Goal: Task Accomplishment & Management: Complete application form

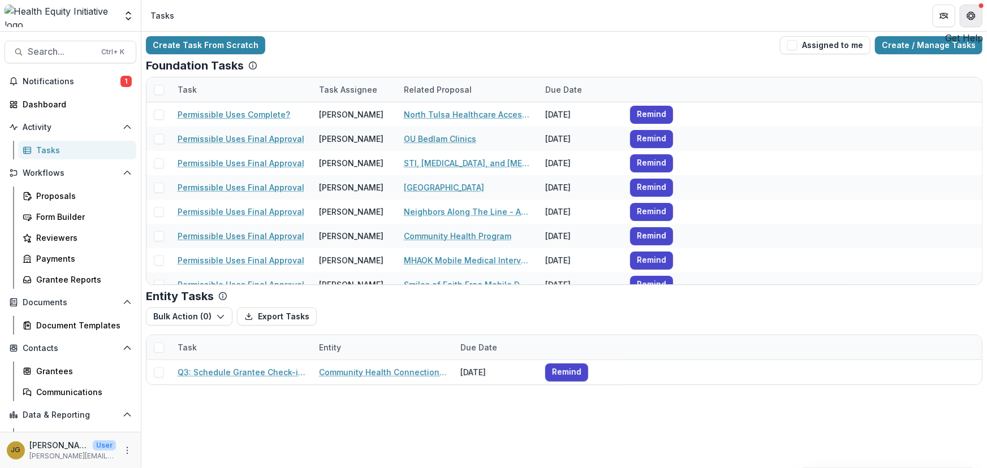
click at [969, 11] on icon "Get Help" at bounding box center [971, 15] width 9 height 9
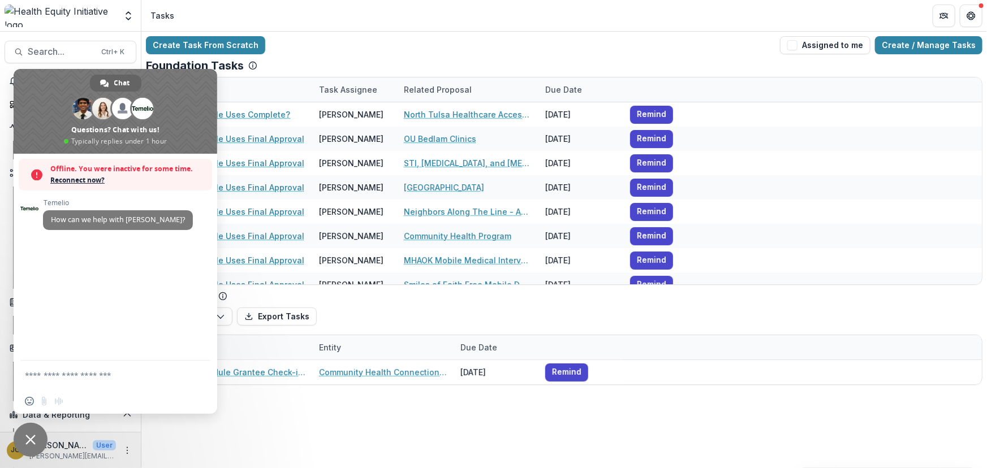
click at [63, 268] on div "Temelio How can we help with Temelio?" at bounding box center [116, 257] width 204 height 207
click at [716, 429] on div "Create Task From Scratch Assigned to me Create / Manage Tasks Foundation Tasks …" at bounding box center [564, 250] width 846 height 437
click at [91, 178] on span "Reconnect now?" at bounding box center [128, 180] width 156 height 11
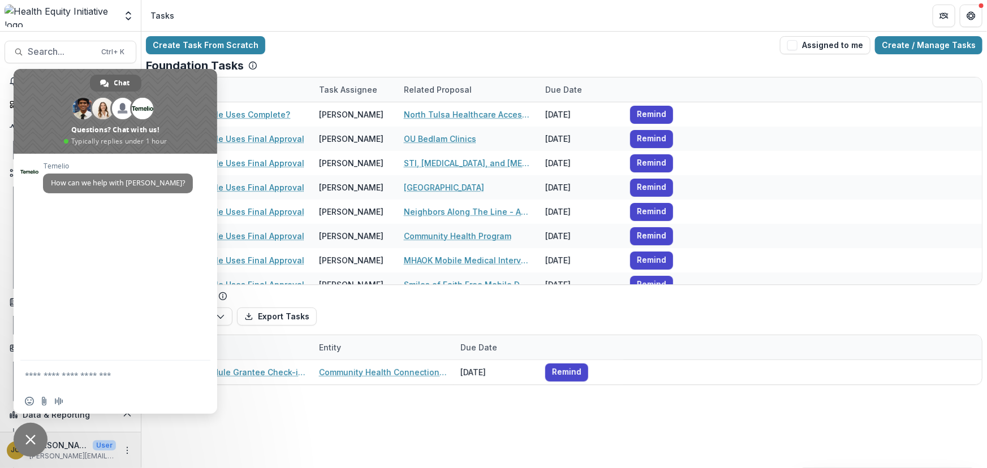
click at [565, 46] on div "Create Task From Scratch Assigned to me Create / Manage Tasks" at bounding box center [564, 45] width 837 height 18
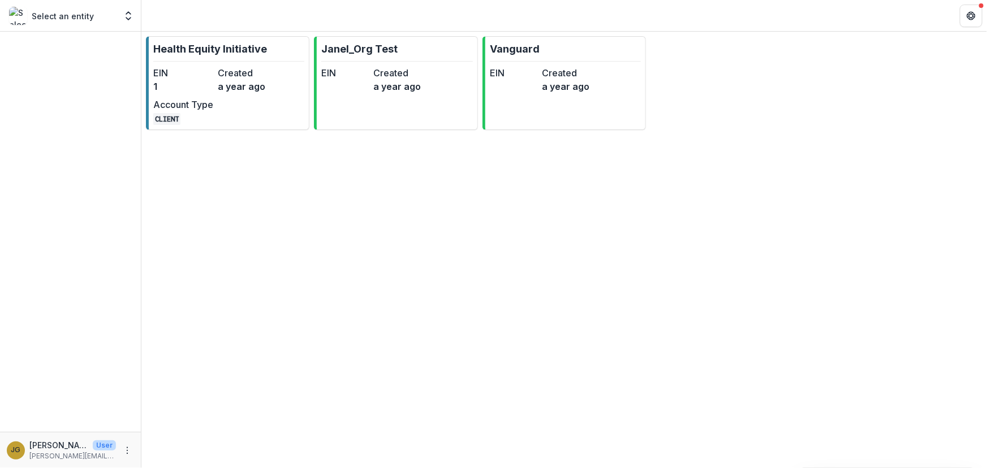
click at [187, 46] on p "Health Equity Initiative" at bounding box center [210, 48] width 114 height 15
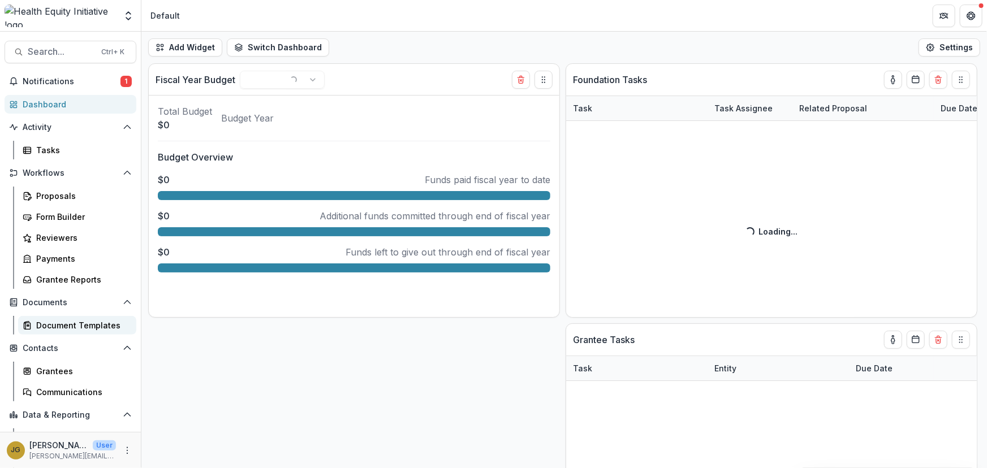
click at [97, 325] on div "Document Templates" at bounding box center [81, 326] width 91 height 12
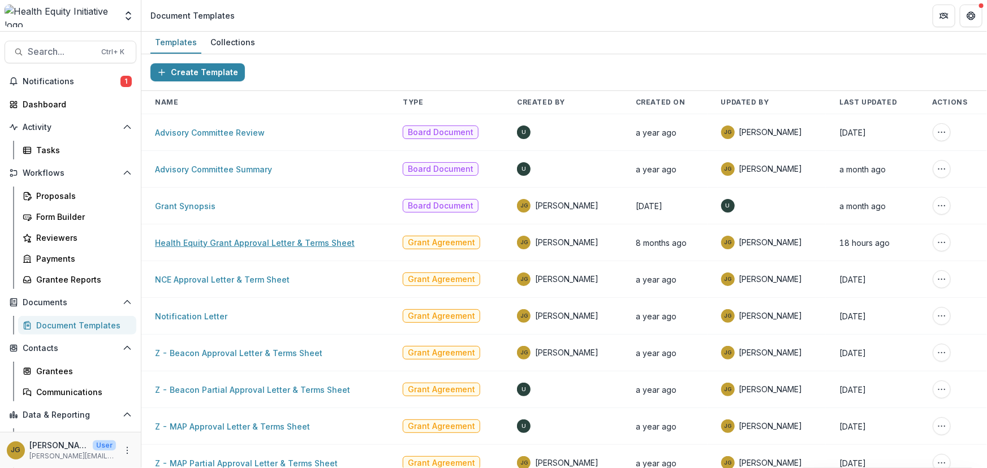
click at [181, 244] on link "Health Equity Grant Approval Letter & Terms Sheet" at bounding box center [255, 243] width 200 height 10
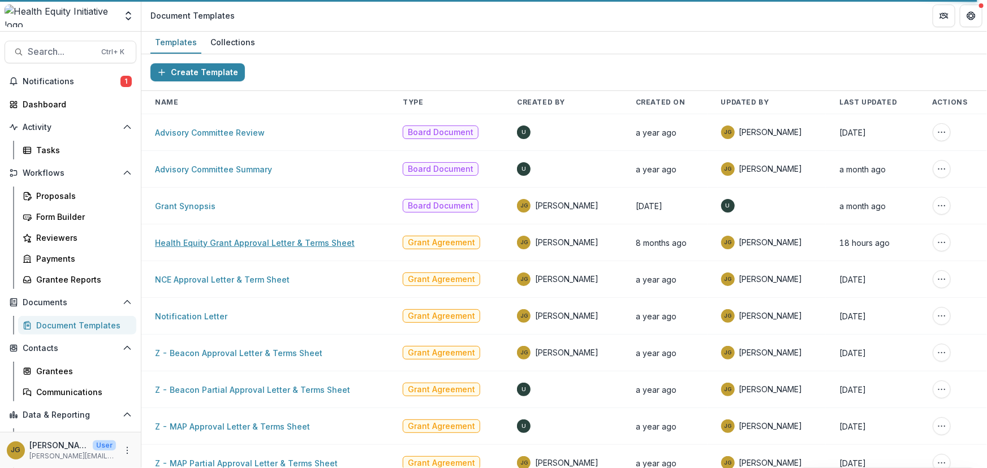
click at [238, 241] on link "Health Equity Grant Approval Letter & Terms Sheet" at bounding box center [255, 243] width 200 height 10
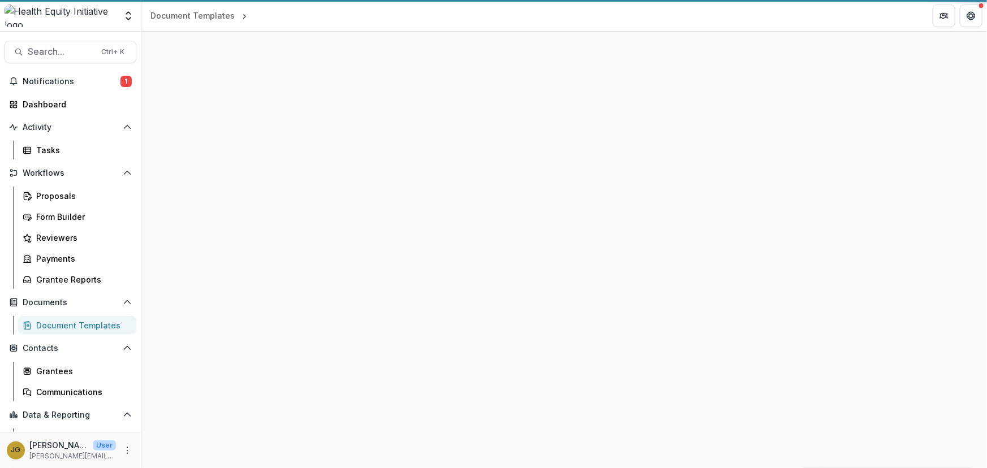
click at [238, 241] on div at bounding box center [564, 250] width 846 height 437
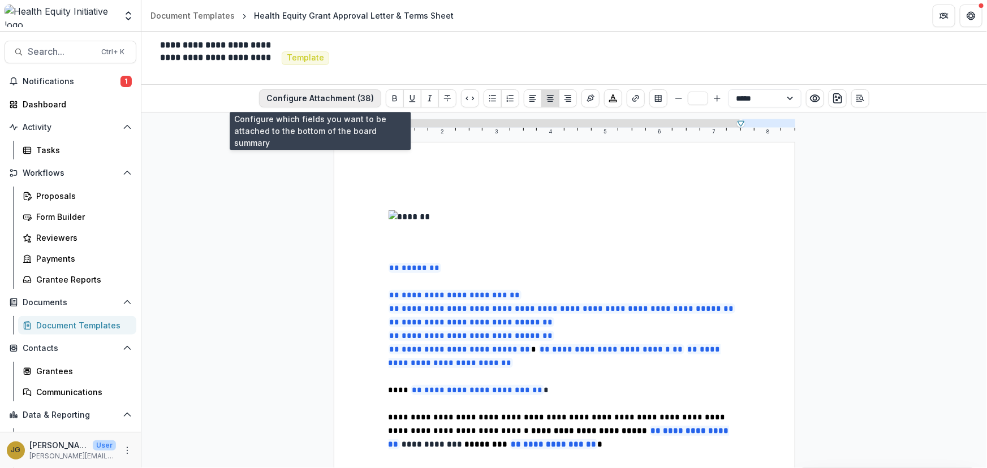
click at [346, 100] on button "Configure Attachment (38)" at bounding box center [320, 98] width 122 height 18
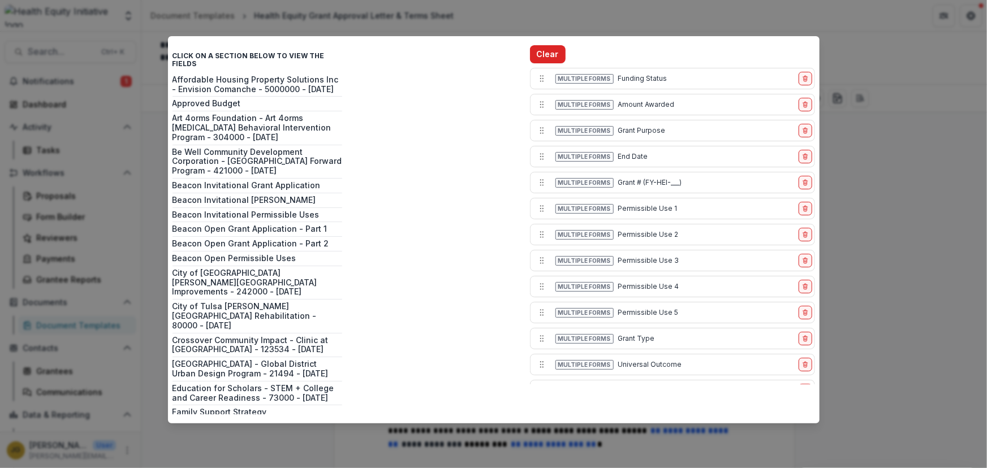
click at [544, 55] on button "Clear" at bounding box center [548, 54] width 36 height 18
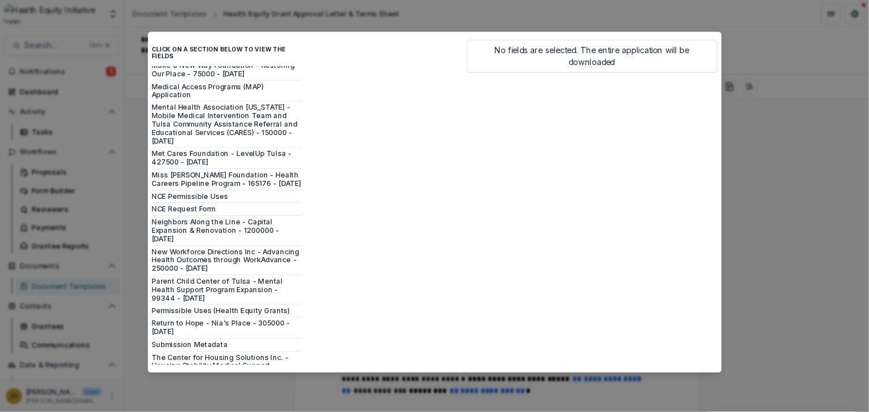
scroll to position [724, 0]
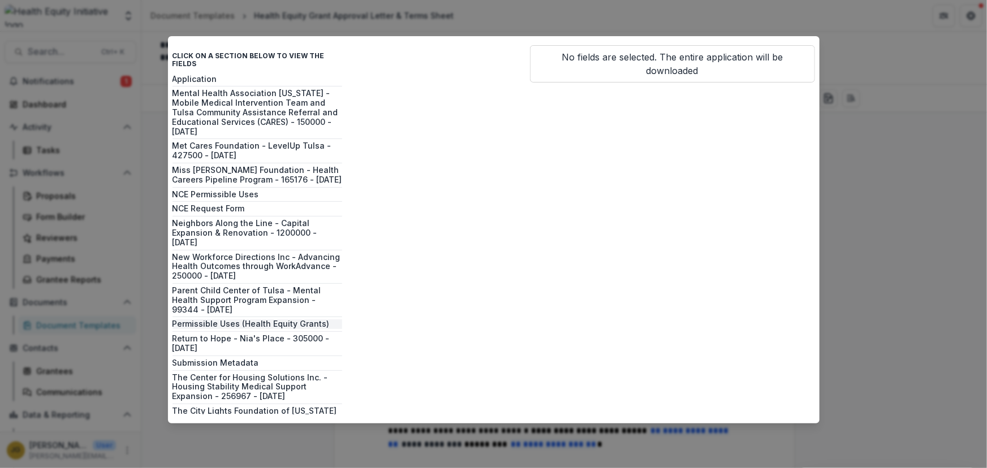
click at [259, 320] on button "Permissible Uses (Health Equity Grants)" at bounding box center [258, 325] width 170 height 10
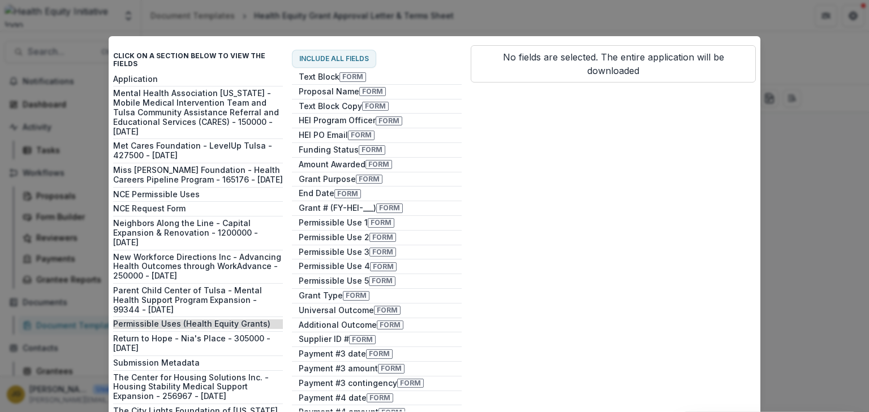
drag, startPoint x: 987, startPoint y: 5, endPoint x: 629, endPoint y: 217, distance: 416.1
click at [629, 217] on div "No fields are selected. The entire application will be downloaded" at bounding box center [613, 214] width 285 height 339
click at [627, 170] on div "No fields are selected. The entire application will be downloaded" at bounding box center [613, 214] width 285 height 339
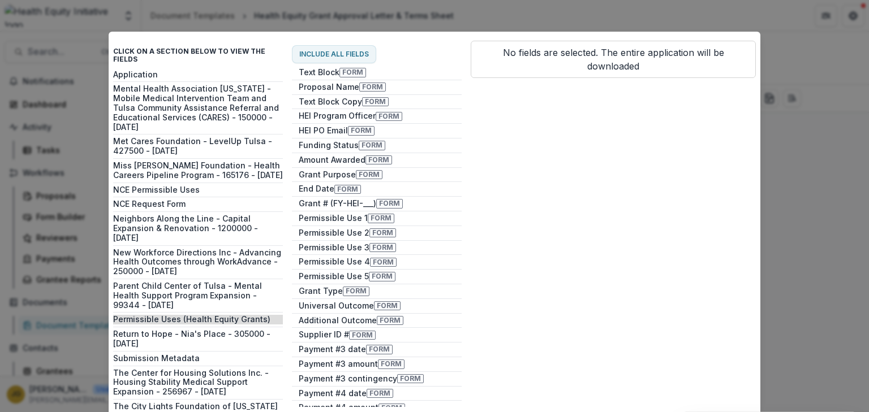
scroll to position [3, 0]
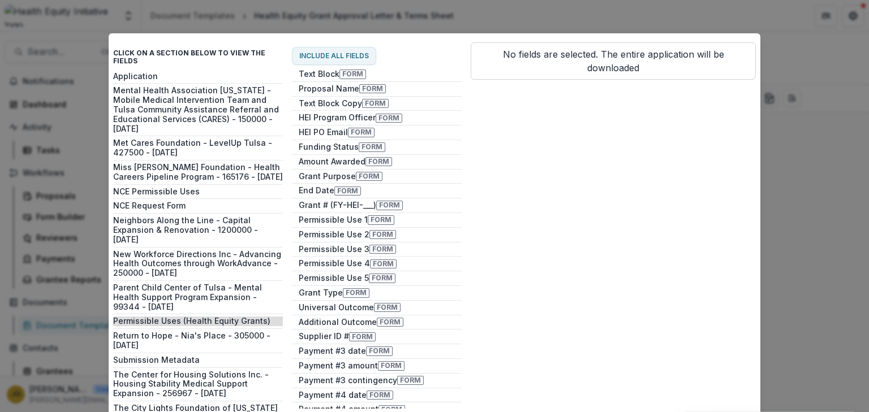
click at [815, 107] on div "Click on a section below to view the fields Affordable Housing Property Solutio…" at bounding box center [434, 206] width 869 height 412
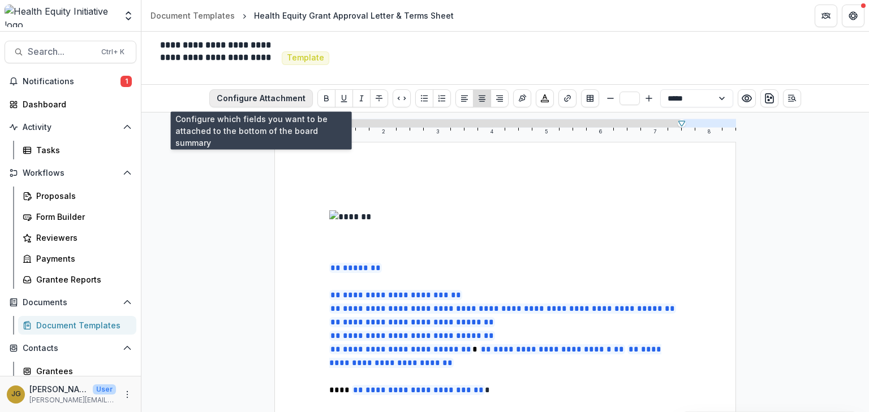
click at [274, 100] on button "Configure Attachment" at bounding box center [261, 98] width 104 height 18
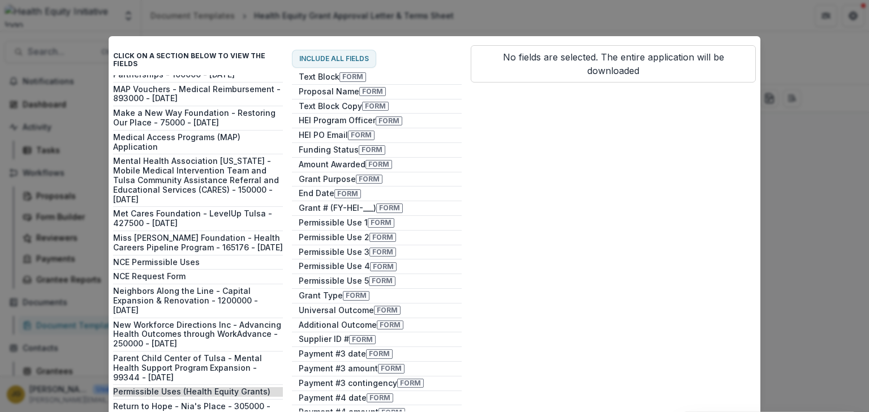
scroll to position [665, 0]
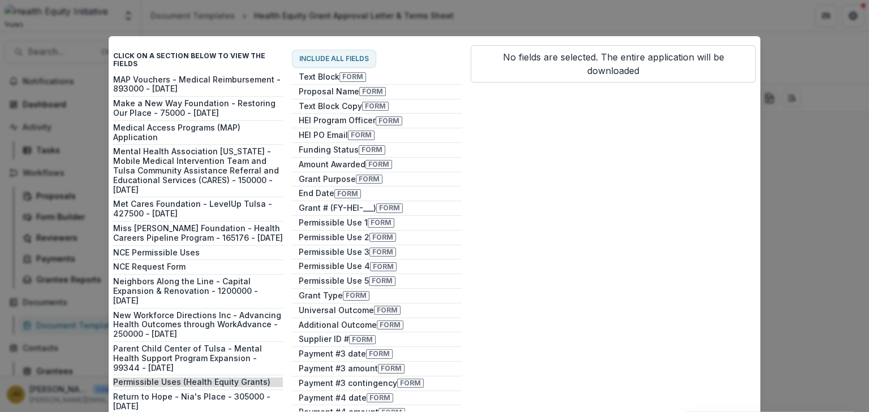
click at [614, 25] on div "Click on a section below to view the fields Affordable Housing Property Solutio…" at bounding box center [434, 206] width 869 height 412
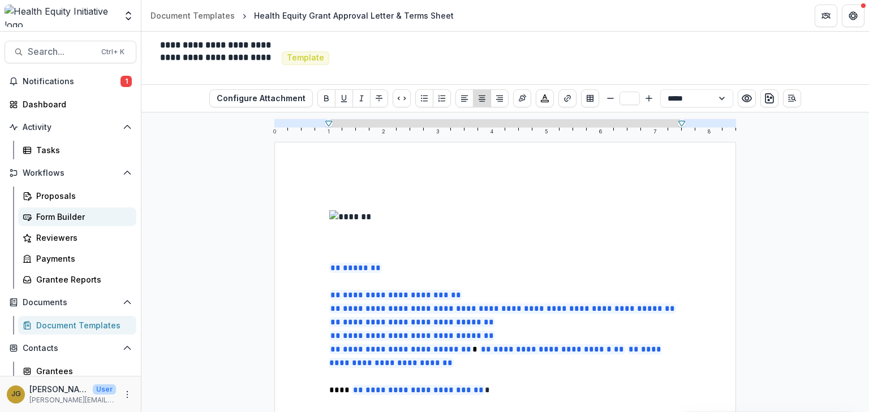
click at [49, 213] on div "Form Builder" at bounding box center [81, 217] width 91 height 12
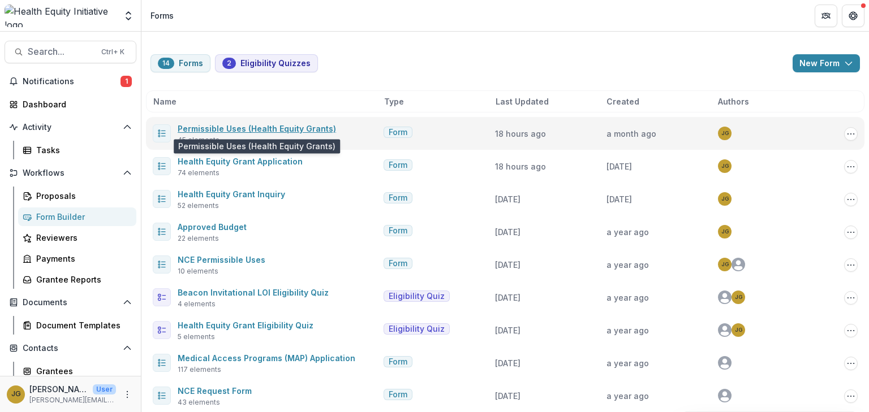
click at [215, 128] on link "Permissible Uses (Health Equity Grants)" at bounding box center [257, 129] width 158 height 10
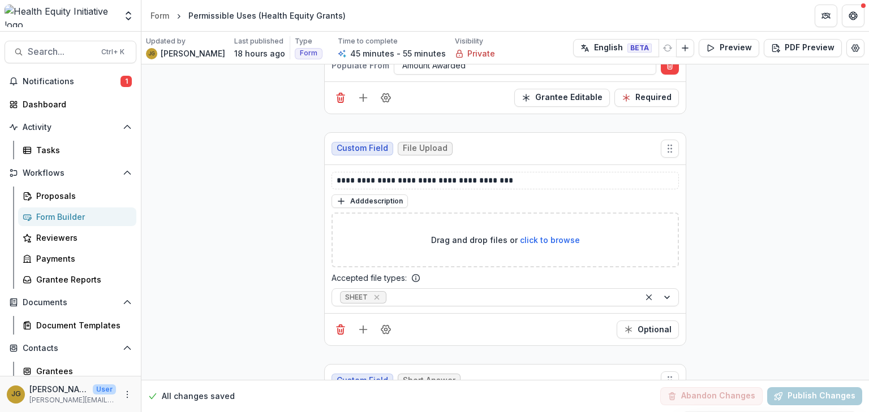
scroll to position [1446, 0]
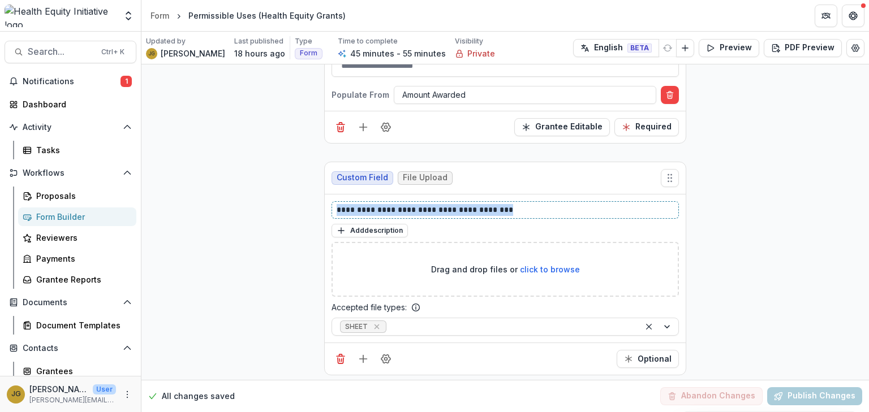
drag, startPoint x: 498, startPoint y: 200, endPoint x: 322, endPoint y: 201, distance: 176.0
click at [325, 201] on div "**********" at bounding box center [505, 269] width 361 height 149
copy p "**********"
click at [79, 326] on div "Document Templates" at bounding box center [81, 326] width 91 height 12
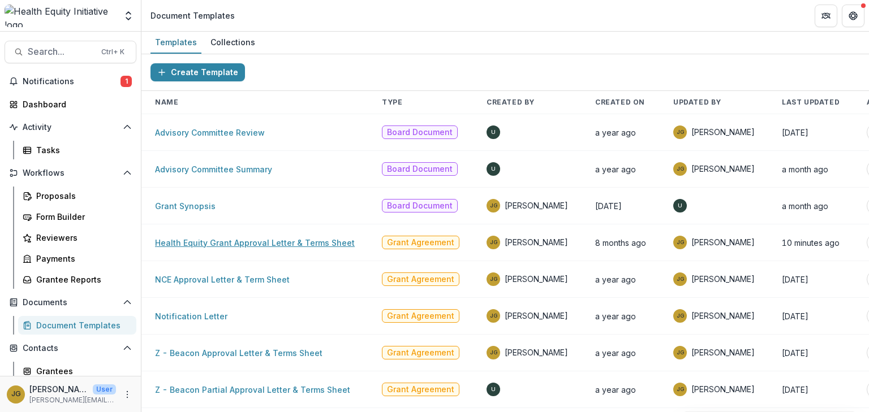
click at [192, 242] on link "Health Equity Grant Approval Letter & Terms Sheet" at bounding box center [255, 243] width 200 height 10
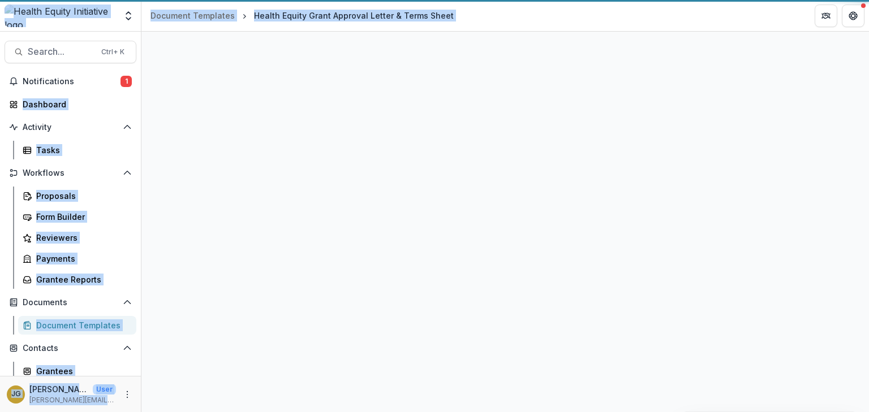
click at [192, 242] on div at bounding box center [505, 222] width 728 height 381
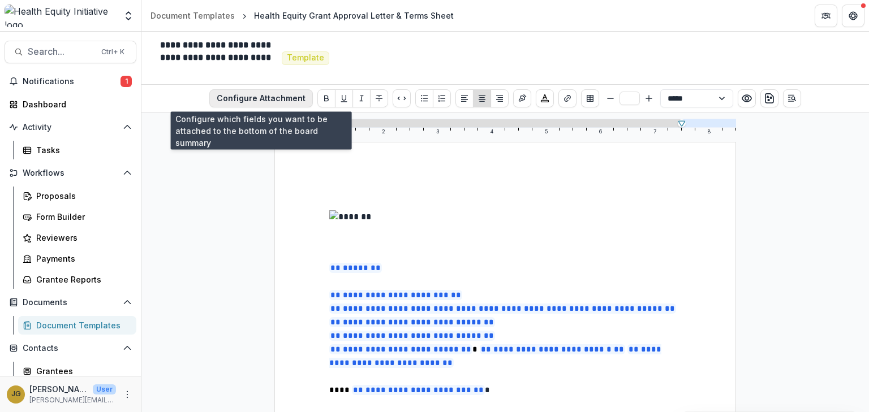
click at [285, 95] on button "Configure Attachment" at bounding box center [261, 98] width 104 height 18
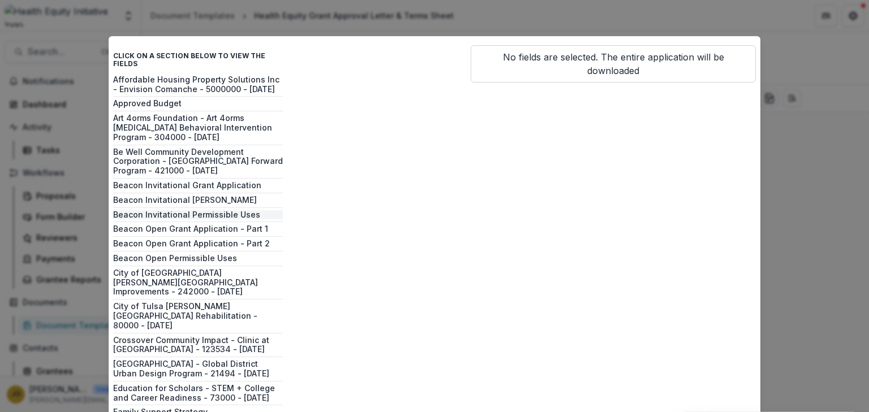
click at [201, 210] on button "Beacon Invitational Permissible Uses" at bounding box center [198, 215] width 170 height 10
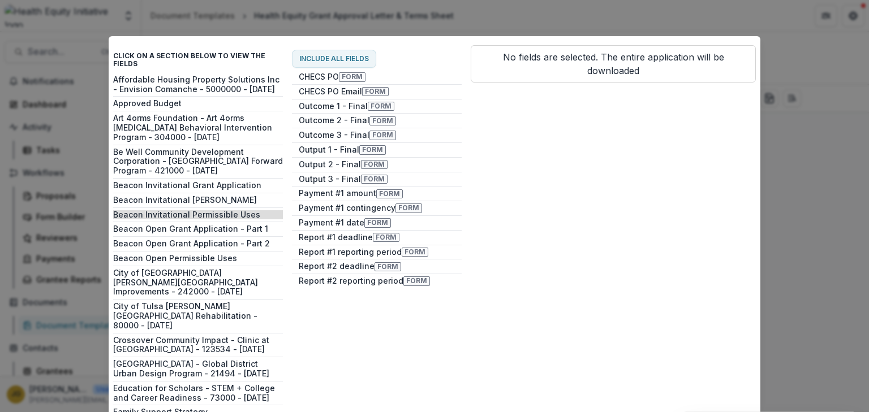
click at [490, 24] on div "Click on a section below to view the fields Affordable Housing Property Solutio…" at bounding box center [434, 206] width 869 height 412
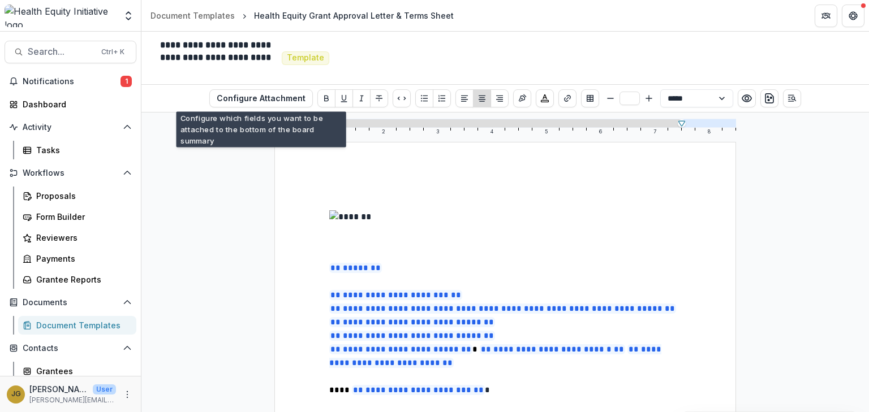
click at [76, 323] on div "Document Templates" at bounding box center [81, 326] width 91 height 12
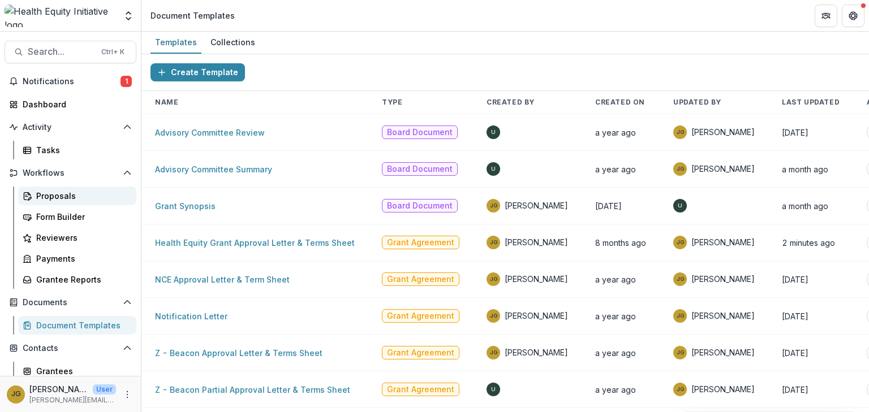
click at [48, 195] on div "Proposals" at bounding box center [81, 196] width 91 height 12
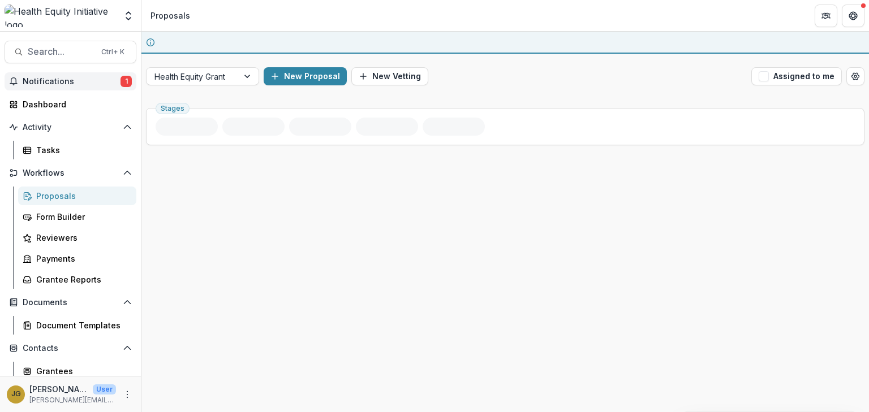
click at [72, 82] on span "Notifications" at bounding box center [72, 82] width 98 height 10
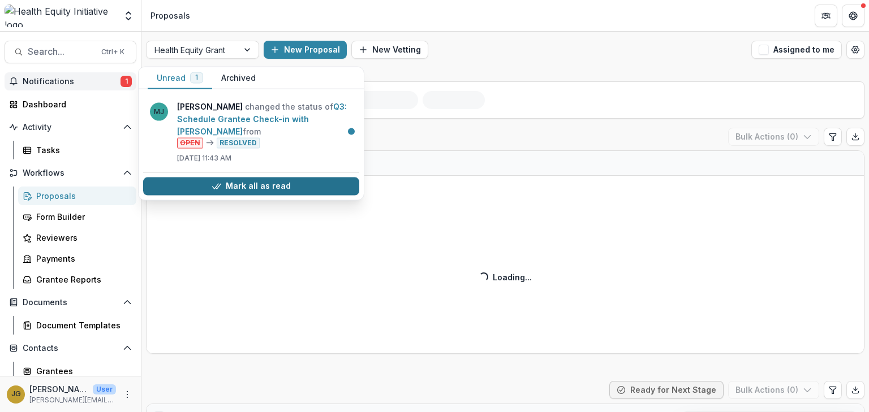
click at [224, 183] on button "Mark all as read" at bounding box center [251, 186] width 216 height 18
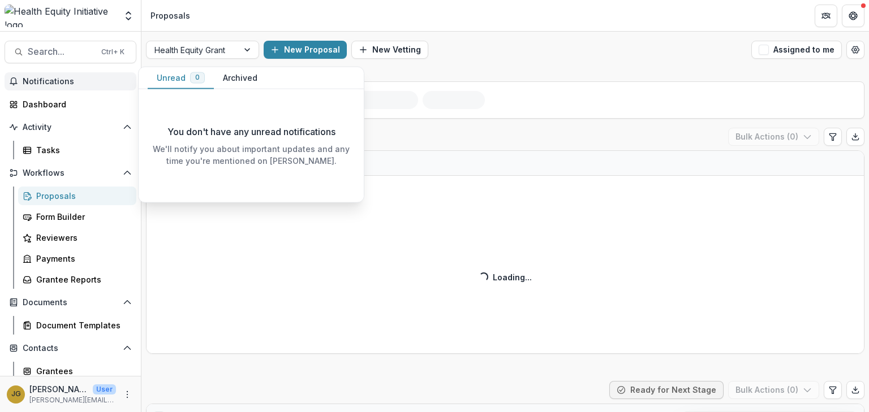
click at [293, 150] on div "Inquiry Draft ( ) Bulk Actions ( 0 )" at bounding box center [505, 139] width 719 height 23
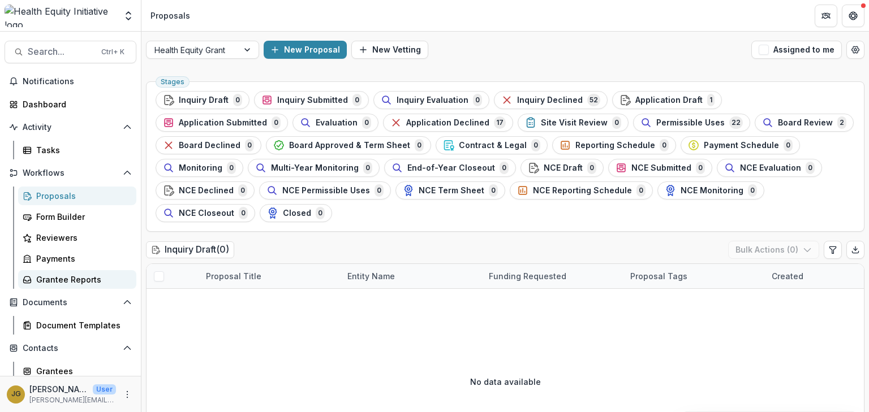
click at [70, 282] on div "Grantee Reports" at bounding box center [81, 280] width 91 height 12
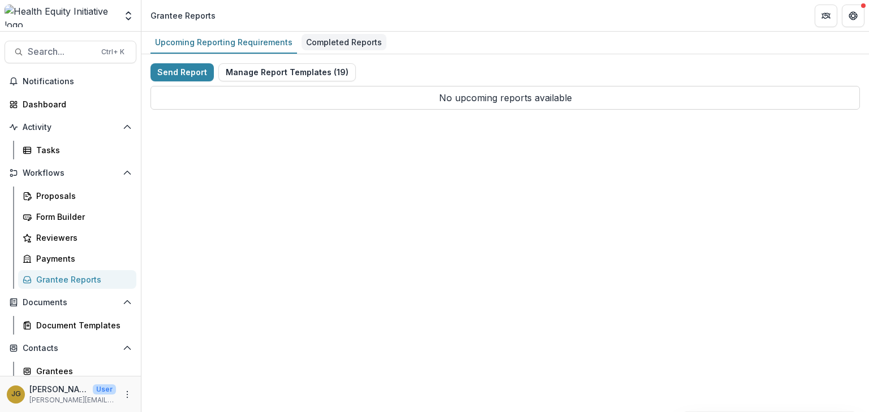
click at [335, 43] on div "Completed Reports" at bounding box center [344, 42] width 85 height 16
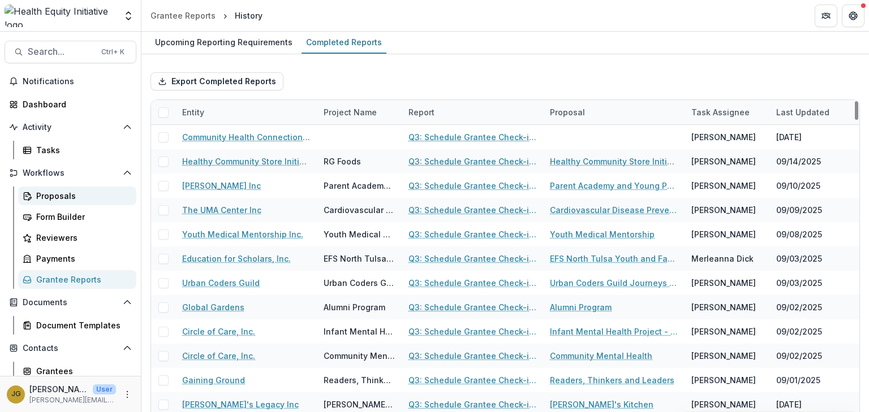
click at [46, 195] on div "Proposals" at bounding box center [81, 196] width 91 height 12
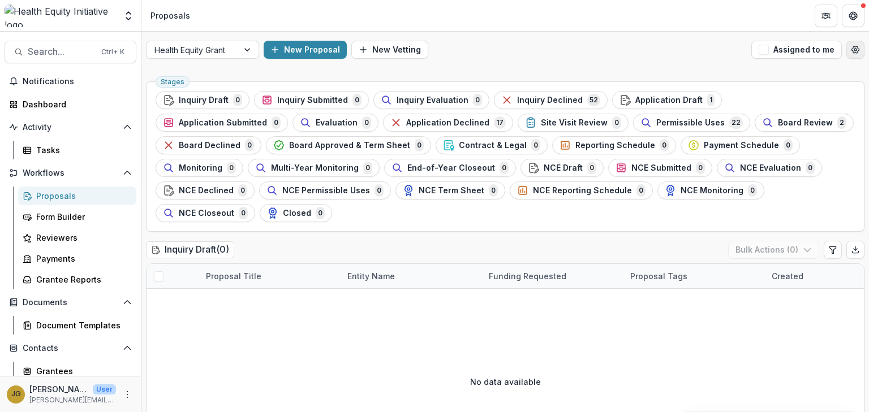
click at [852, 51] on icon "Open table manager" at bounding box center [855, 49] width 9 height 9
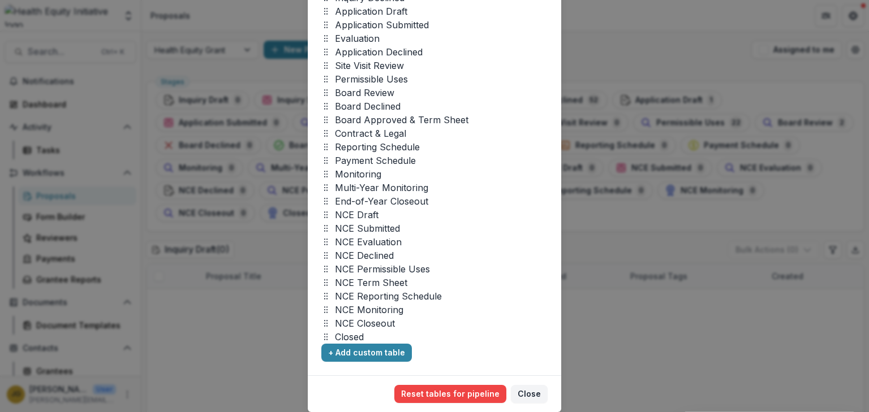
scroll to position [170, 0]
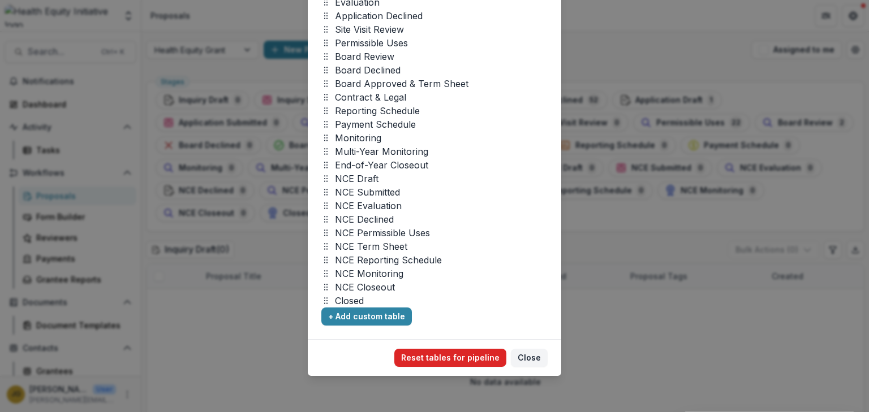
click at [444, 360] on button "Reset tables for pipeline" at bounding box center [450, 358] width 112 height 18
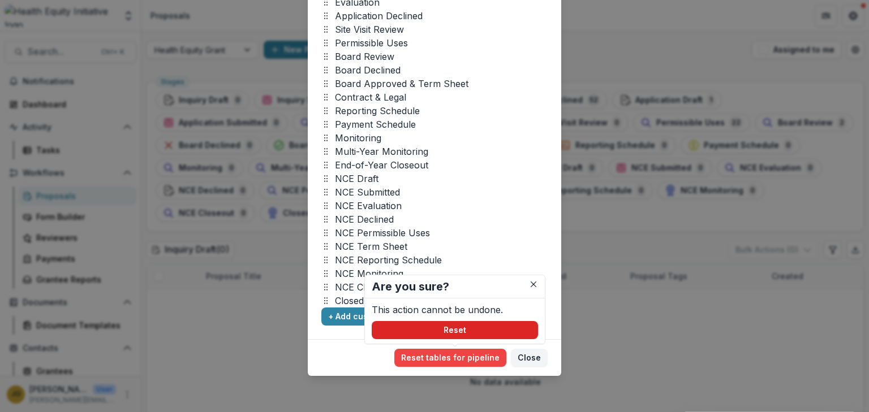
click at [457, 333] on button "Reset" at bounding box center [455, 330] width 166 height 18
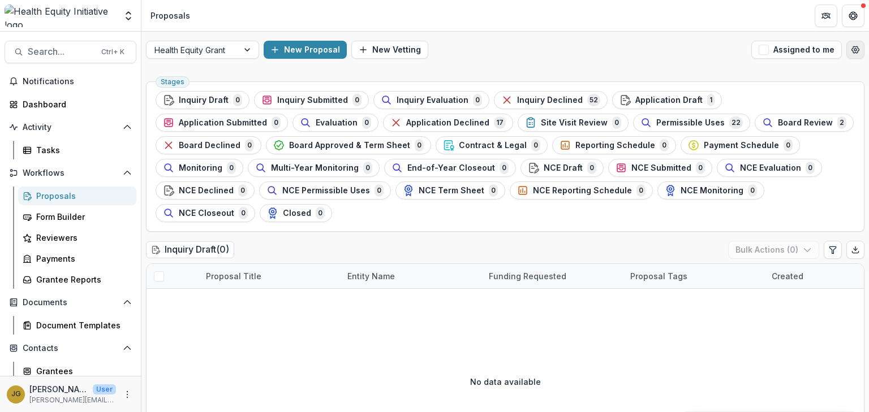
click at [853, 49] on icon "Open table manager" at bounding box center [855, 49] width 9 height 9
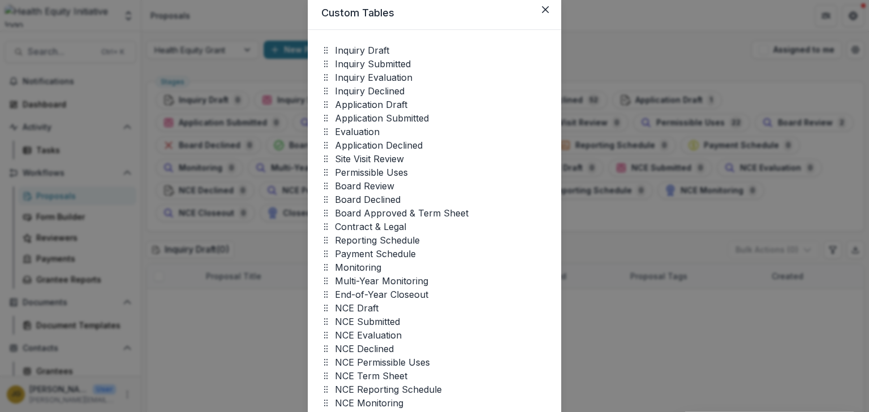
scroll to position [0, 0]
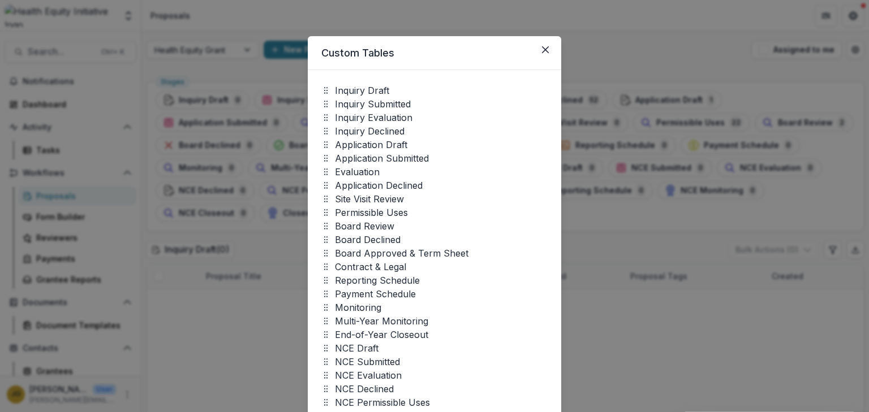
click at [679, 57] on div "Custom Tables Inquiry Draft Inquiry Submitted Inquiry Evaluation Inquiry Declin…" at bounding box center [434, 206] width 869 height 412
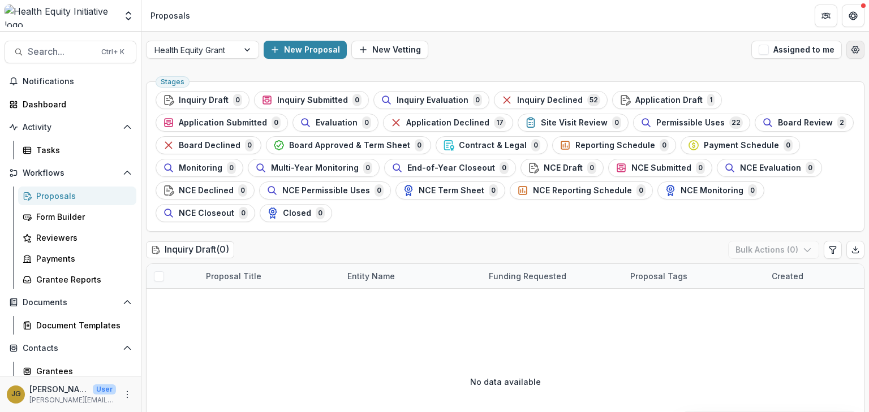
click at [852, 50] on icon "Open table manager" at bounding box center [855, 49] width 9 height 9
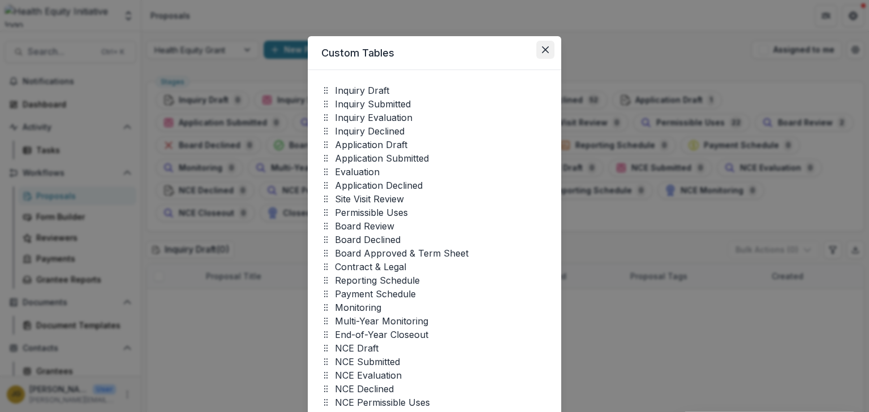
click at [539, 50] on button "Close" at bounding box center [545, 50] width 18 height 18
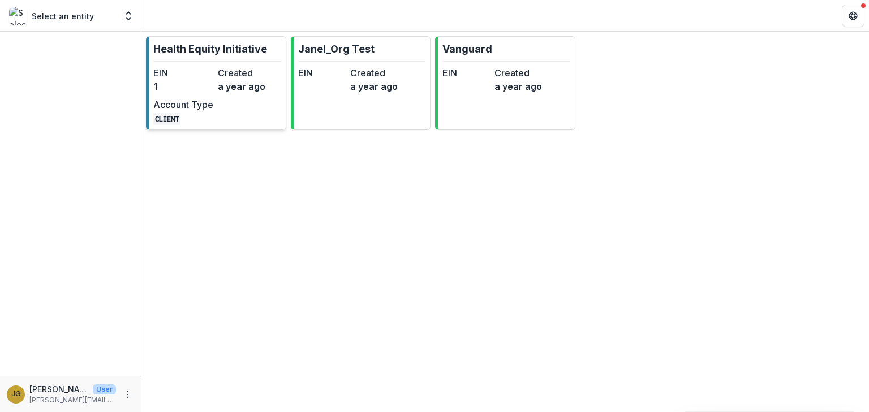
click at [186, 50] on p "Health Equity Initiative" at bounding box center [210, 48] width 114 height 15
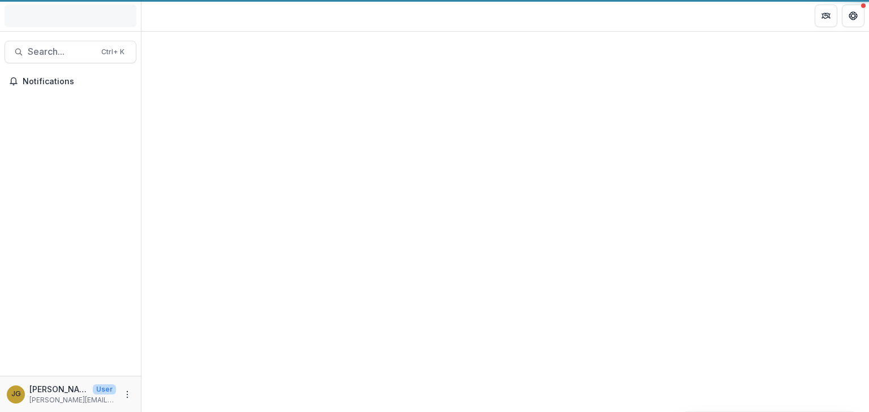
click at [186, 50] on div at bounding box center [505, 222] width 728 height 381
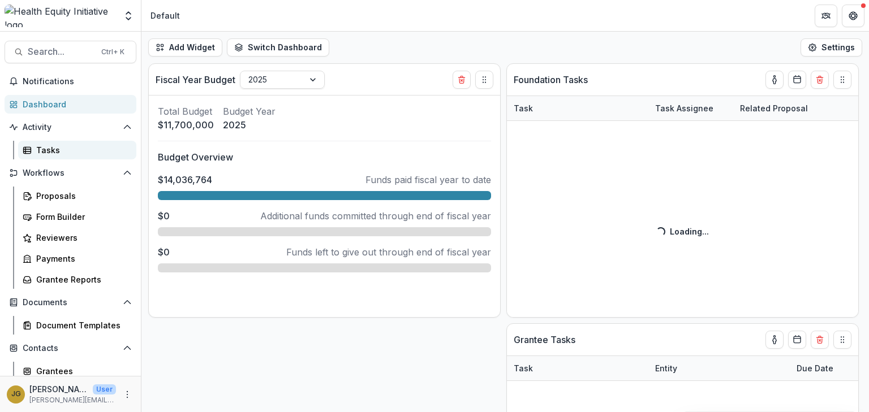
click at [40, 154] on div "Tasks" at bounding box center [81, 150] width 91 height 12
click at [59, 150] on div "Tasks" at bounding box center [81, 150] width 91 height 12
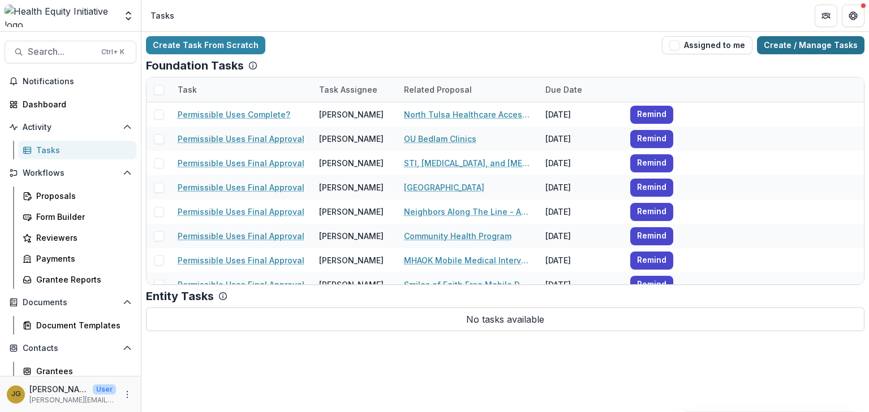
click at [784, 41] on link "Create / Manage Tasks" at bounding box center [810, 45] width 107 height 18
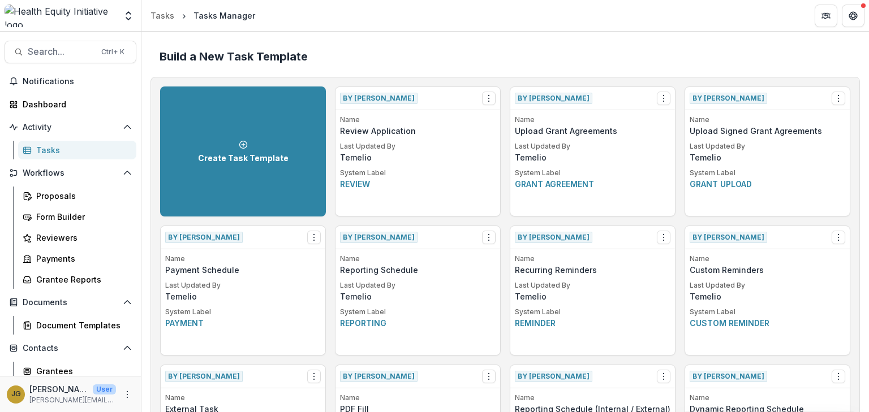
click at [443, 18] on header "Tasks Tasks Manager" at bounding box center [505, 15] width 728 height 31
click at [69, 54] on span "Search..." at bounding box center [61, 51] width 67 height 11
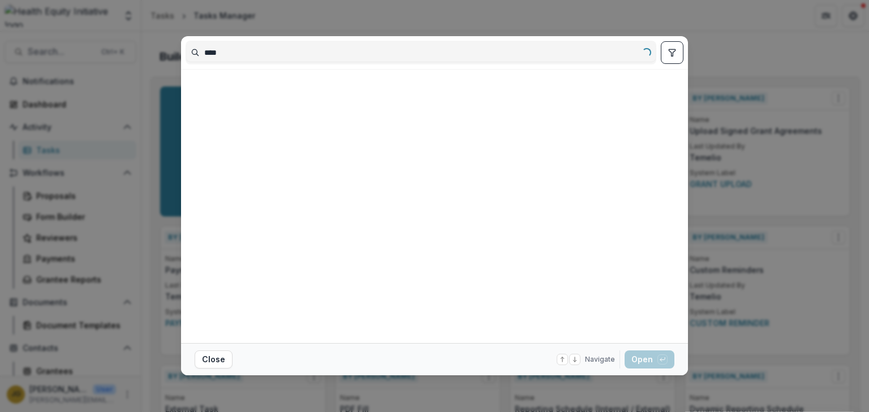
type input "****"
click at [584, 19] on div "**** Loading... Close Navigate up and down with arrow keys Open with enter key" at bounding box center [434, 206] width 869 height 412
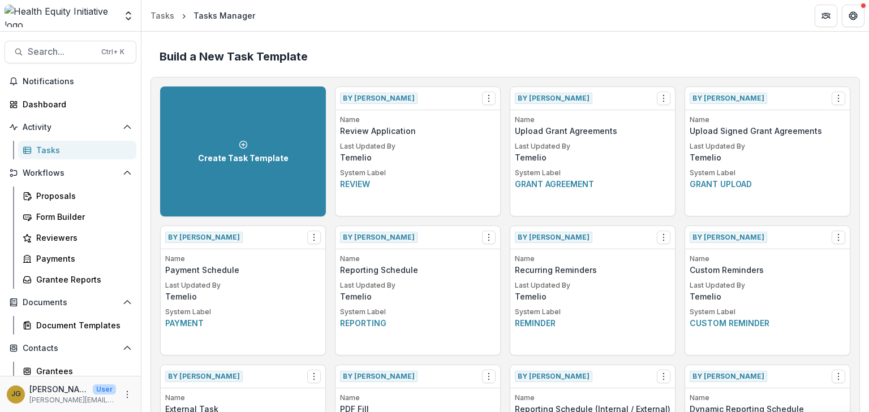
click at [668, 55] on h2 "Build a New Task Template" at bounding box center [505, 57] width 691 height 14
click at [754, 61] on h2 "Build a New Task Template" at bounding box center [505, 57] width 691 height 14
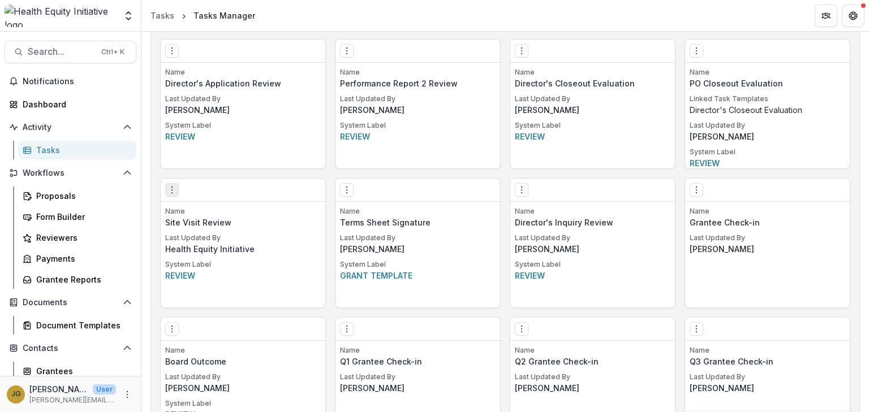
click at [174, 190] on icon "Options" at bounding box center [171, 190] width 9 height 9
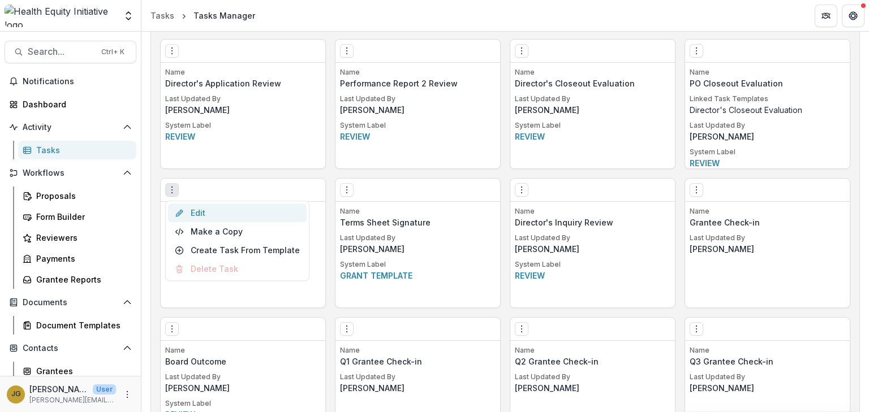
click at [196, 213] on link "Edit" at bounding box center [237, 213] width 139 height 19
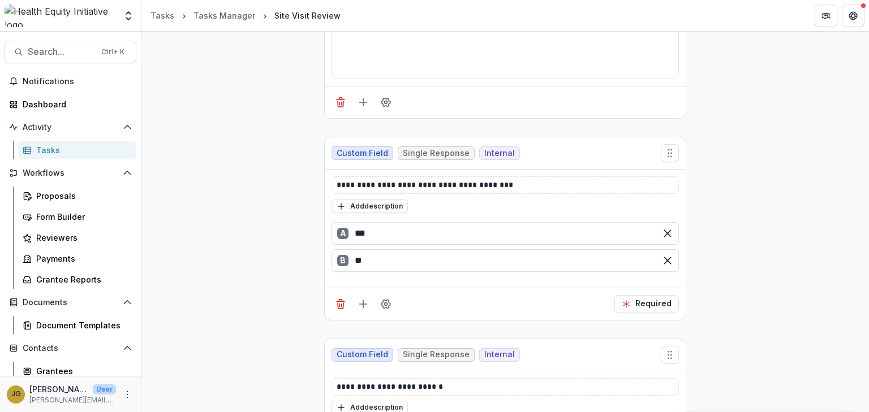
scroll to position [355, 0]
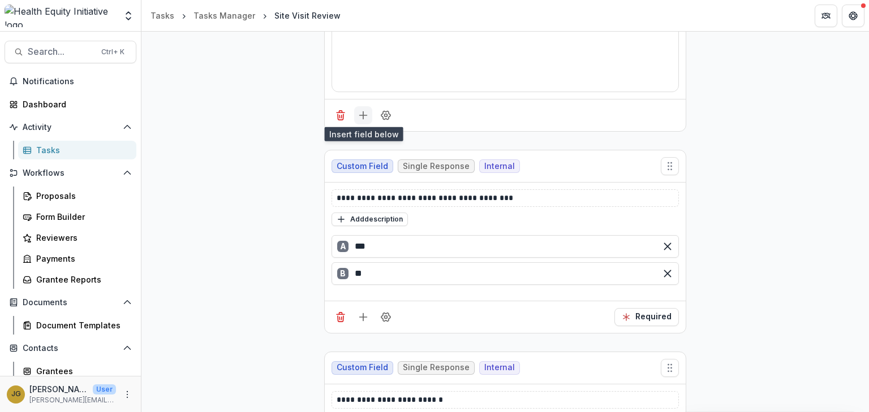
click at [363, 117] on icon "Add field" at bounding box center [363, 115] width 11 height 11
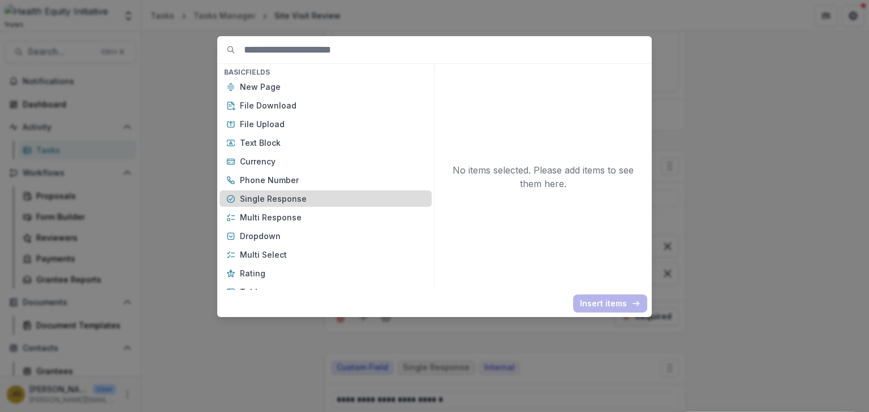
click at [244, 197] on p "Single Response" at bounding box center [332, 199] width 185 height 12
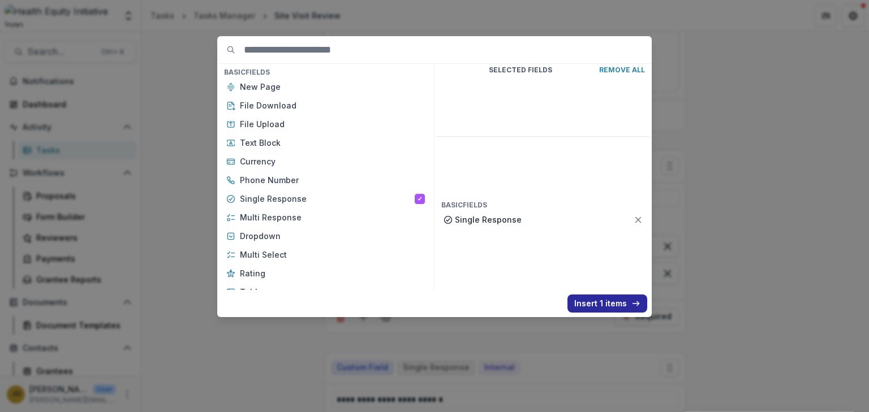
drag, startPoint x: 600, startPoint y: 302, endPoint x: 591, endPoint y: 287, distance: 17.0
click at [599, 301] on button "Insert 1 items" at bounding box center [607, 304] width 80 height 18
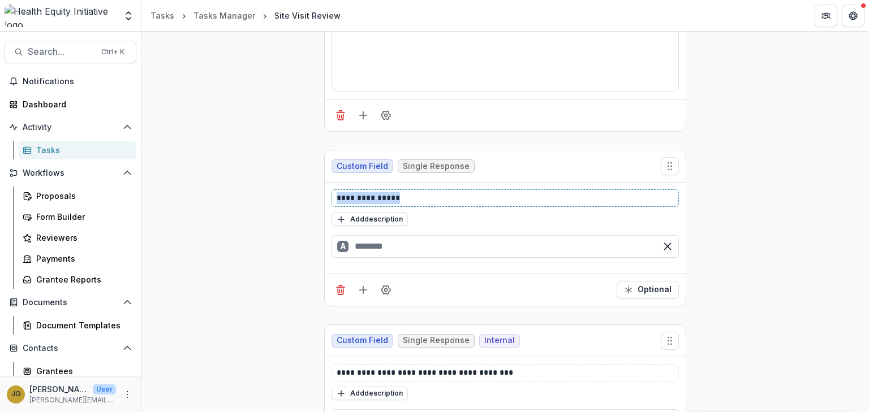
drag, startPoint x: 406, startPoint y: 195, endPoint x: 333, endPoint y: 201, distance: 73.8
click at [333, 201] on div "**********" at bounding box center [505, 199] width 347 height 18
click at [361, 243] on input "text" at bounding box center [505, 246] width 347 height 23
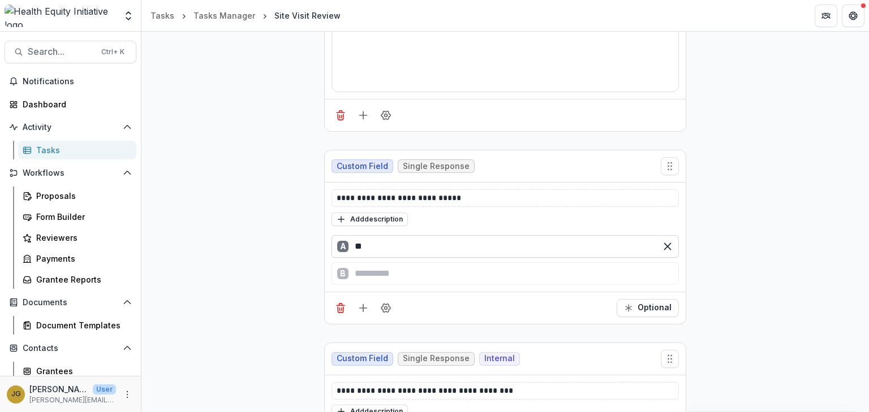
type input "*"
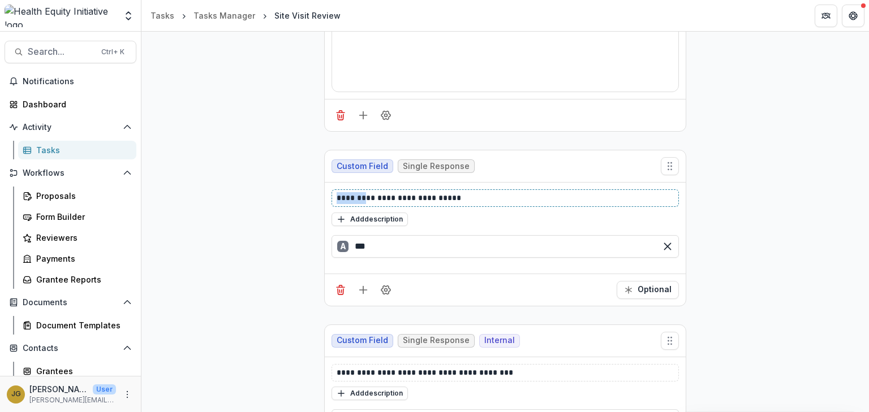
drag, startPoint x: 363, startPoint y: 196, endPoint x: 333, endPoint y: 195, distance: 30.0
click at [333, 195] on div "**********" at bounding box center [505, 199] width 347 height 18
click at [442, 194] on p "**********" at bounding box center [506, 198] width 338 height 12
click at [367, 242] on input "**" at bounding box center [505, 246] width 347 height 23
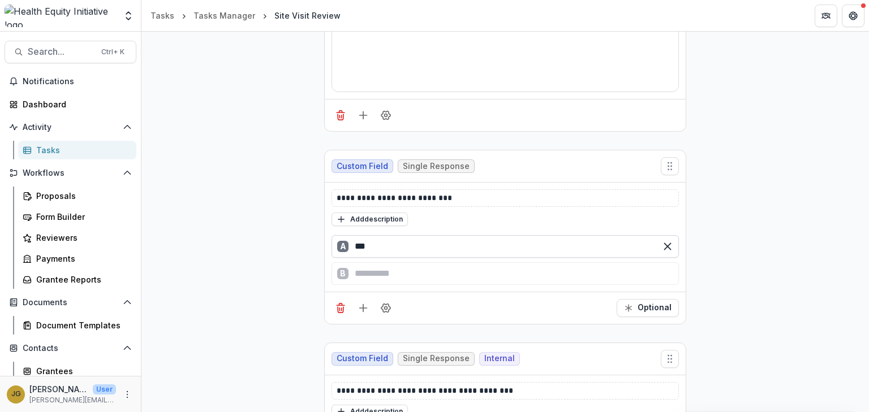
click at [354, 243] on input "**" at bounding box center [505, 246] width 347 height 23
click at [367, 241] on input "**" at bounding box center [505, 246] width 347 height 23
click at [363, 269] on div "B" at bounding box center [505, 274] width 347 height 23
type input "**********"
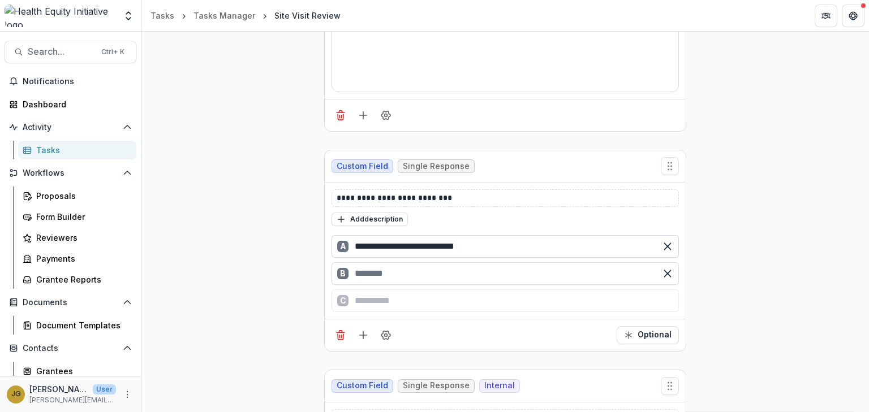
drag, startPoint x: 485, startPoint y: 247, endPoint x: 353, endPoint y: 247, distance: 131.8
click at [353, 247] on input "**********" at bounding box center [505, 246] width 347 height 23
click at [364, 299] on div "C" at bounding box center [505, 301] width 347 height 23
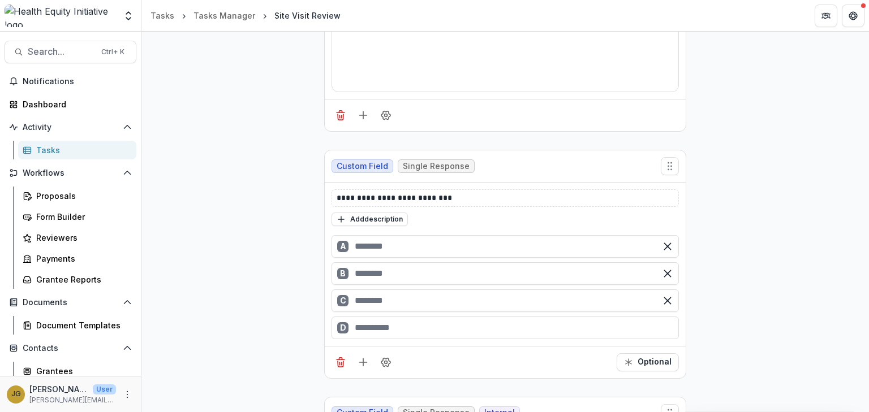
click at [362, 324] on div "D" at bounding box center [505, 328] width 347 height 23
click at [358, 244] on input "text" at bounding box center [505, 246] width 347 height 23
click at [363, 299] on input "text" at bounding box center [505, 301] width 347 height 23
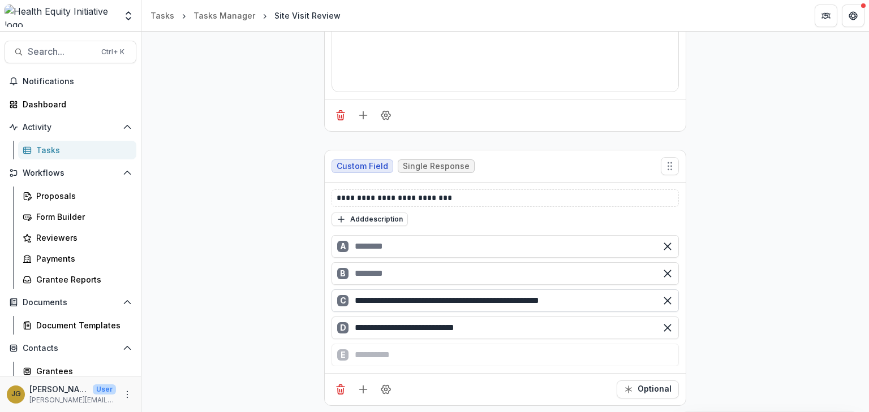
type input "**********"
drag, startPoint x: 592, startPoint y: 299, endPoint x: 335, endPoint y: 300, distance: 256.9
click at [335, 300] on div "**********" at bounding box center [505, 301] width 347 height 23
click at [354, 244] on input "text" at bounding box center [505, 246] width 347 height 23
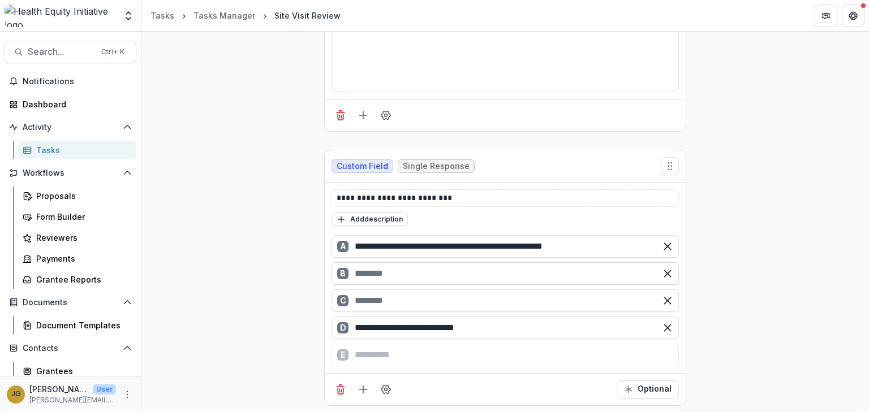
click at [360, 272] on input "text" at bounding box center [505, 274] width 347 height 23
type input "**********"
click at [372, 299] on input "text" at bounding box center [505, 301] width 347 height 23
click at [354, 195] on p "**********" at bounding box center [506, 198] width 338 height 12
click at [371, 197] on p "**********" at bounding box center [506, 198] width 338 height 12
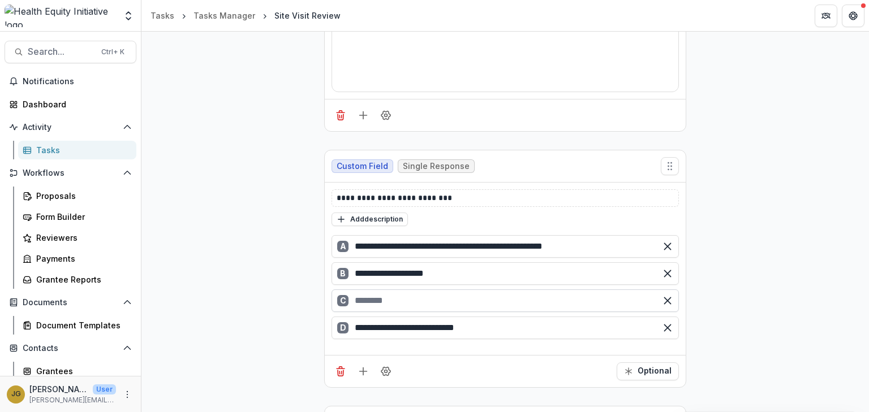
click at [405, 297] on input "text" at bounding box center [505, 301] width 347 height 23
type input "**********"
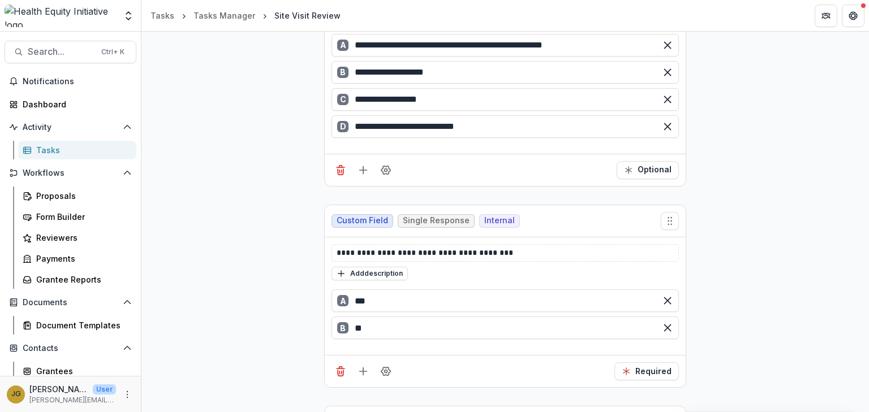
scroll to position [560, 0]
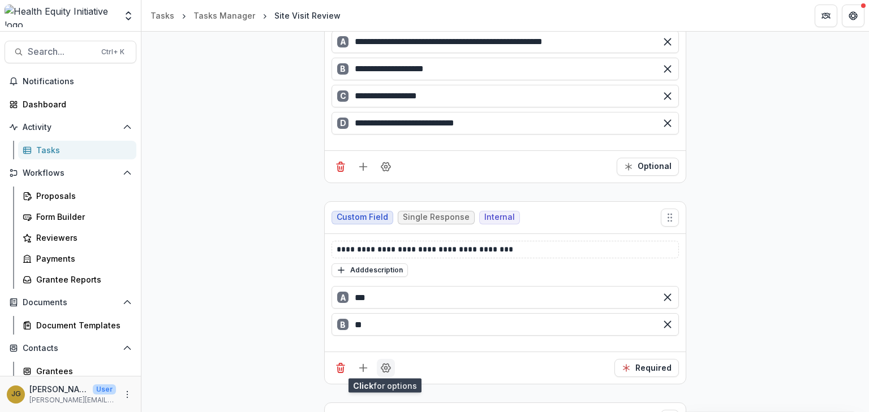
click at [385, 367] on circle "Field Settings" at bounding box center [386, 368] width 3 height 3
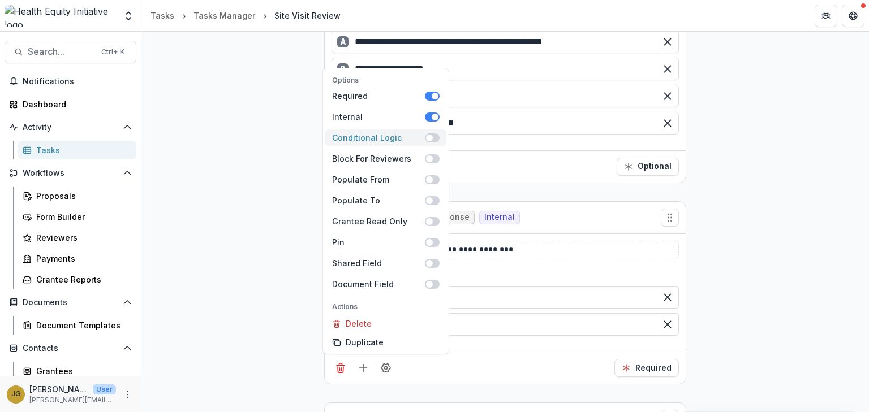
click at [433, 135] on span at bounding box center [432, 138] width 15 height 9
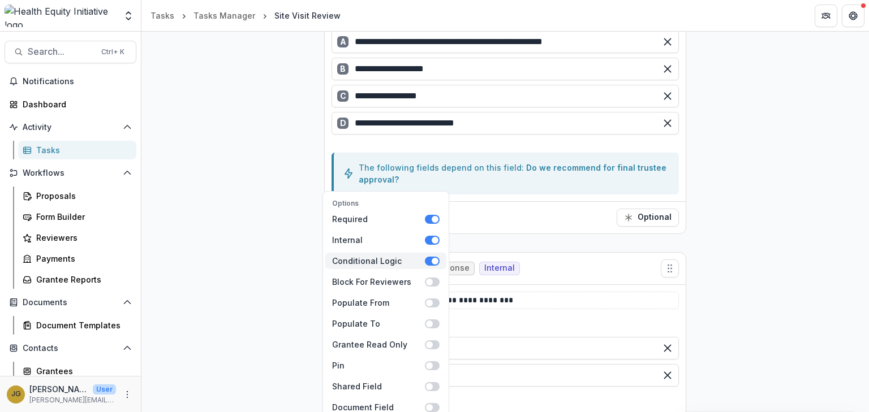
scroll to position [622, 0]
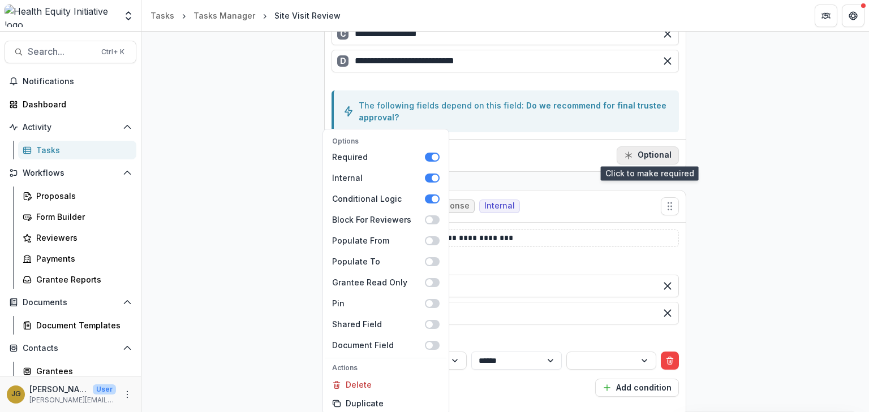
click at [658, 151] on button "Optional" at bounding box center [648, 156] width 62 height 18
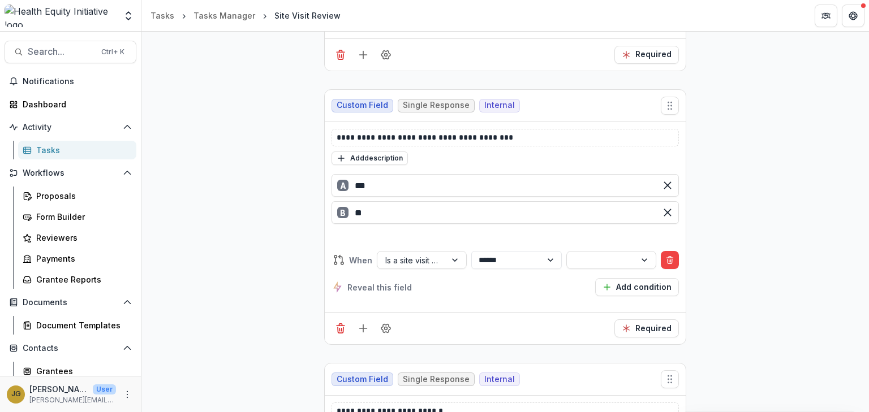
scroll to position [749, 0]
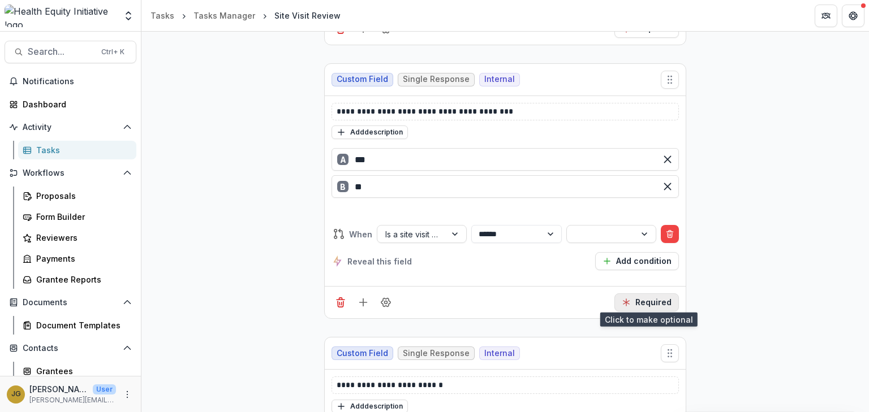
click at [655, 304] on button "Required" at bounding box center [646, 303] width 64 height 18
click at [550, 231] on select "**********" at bounding box center [516, 234] width 90 height 18
select select "**********"
click at [471, 225] on select "**********" at bounding box center [516, 234] width 90 height 18
click at [643, 233] on div at bounding box center [645, 234] width 20 height 17
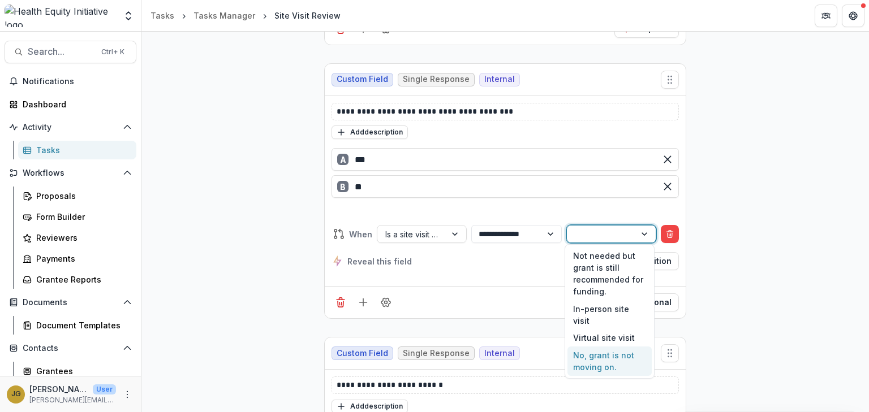
click at [597, 348] on div "No, grant is not moving on." at bounding box center [609, 361] width 84 height 29
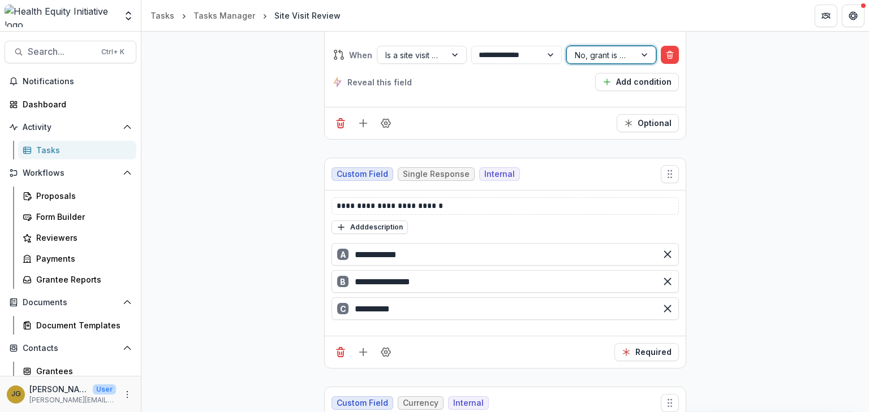
scroll to position [926, 0]
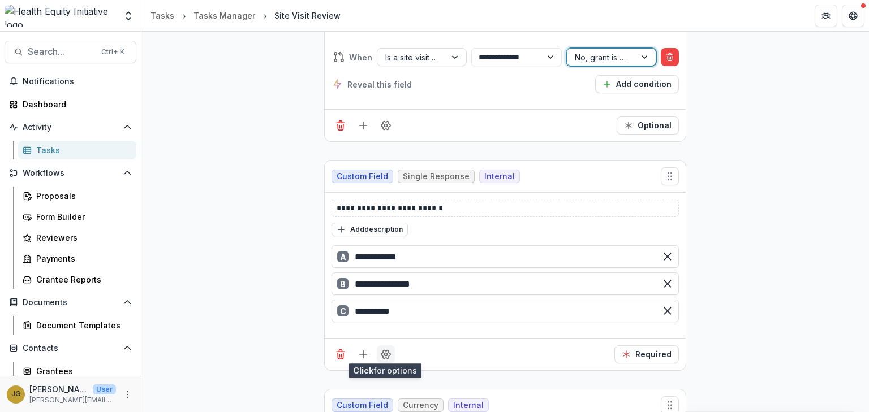
click at [385, 353] on icon "Field Settings" at bounding box center [385, 355] width 9 height 8
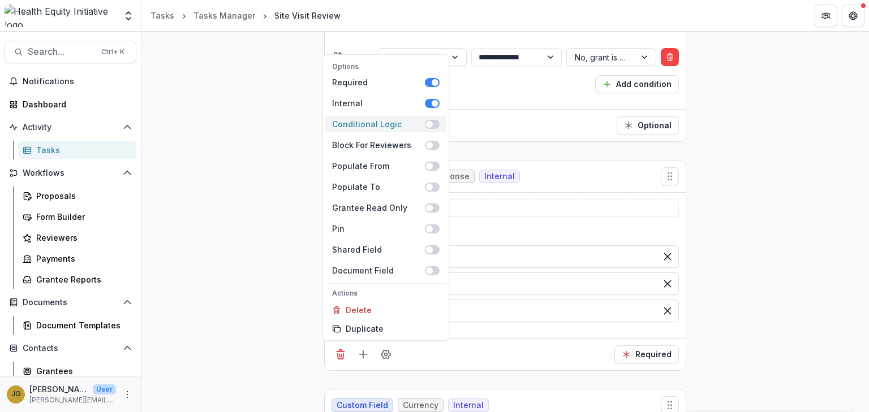
click at [432, 120] on span at bounding box center [432, 124] width 15 height 9
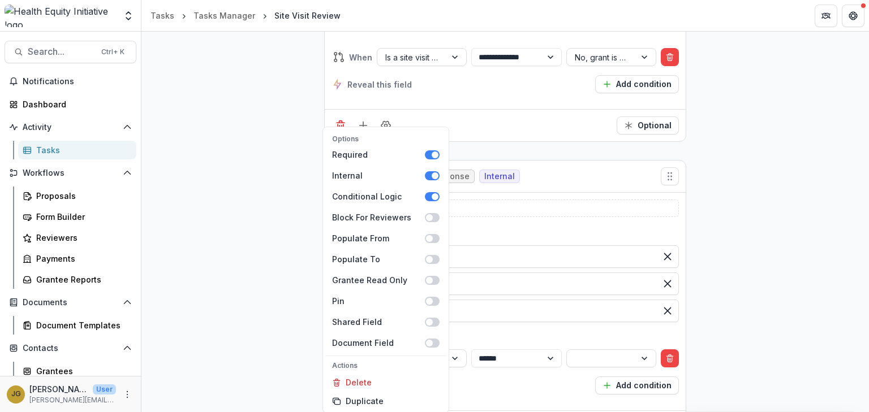
click at [708, 334] on div "**********" at bounding box center [505, 83] width 728 height 1619
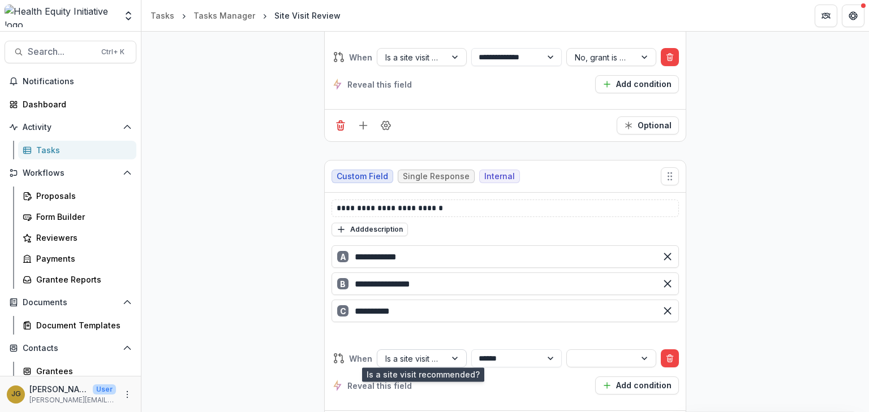
click at [455, 355] on div at bounding box center [456, 358] width 20 height 17
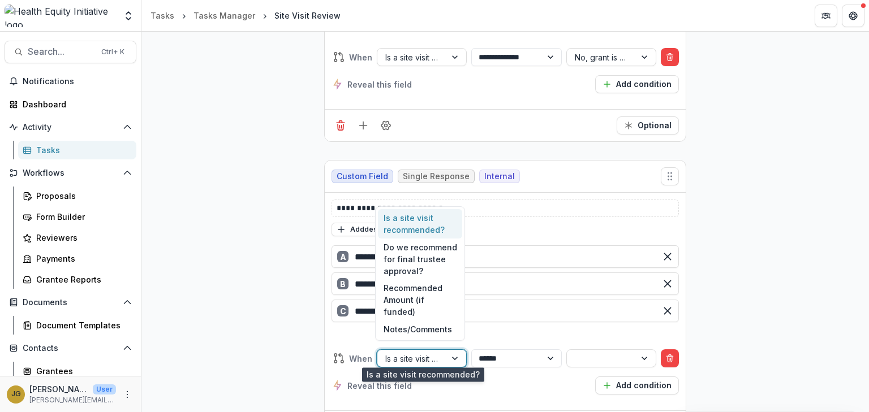
click at [398, 238] on div "Is a site visit recommended?" at bounding box center [420, 223] width 84 height 29
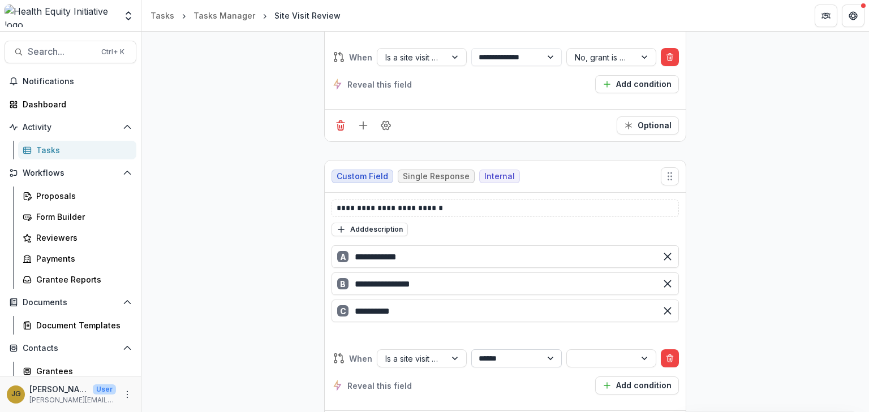
click at [541, 354] on select "**********" at bounding box center [516, 359] width 90 height 18
select select "**********"
click at [471, 350] on select "**********" at bounding box center [516, 359] width 90 height 18
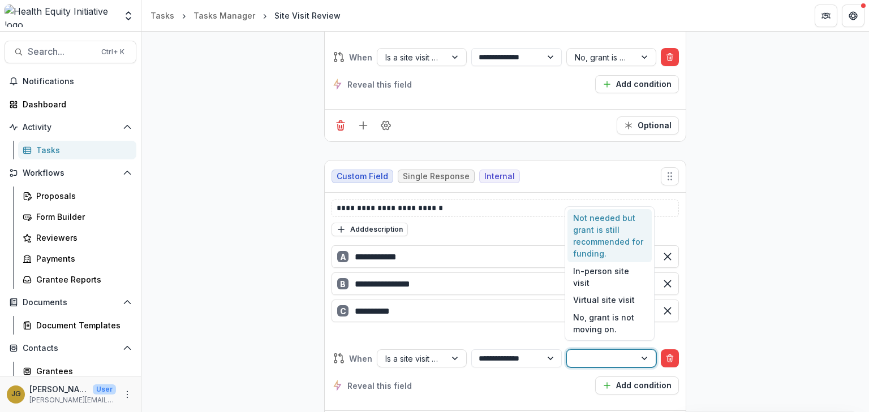
click at [639, 355] on div at bounding box center [645, 358] width 20 height 17
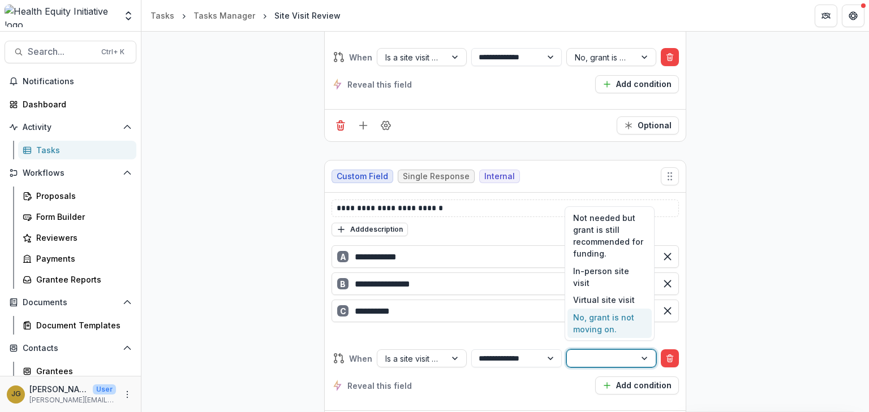
click at [595, 325] on div "No, grant is not moving on." at bounding box center [609, 323] width 84 height 29
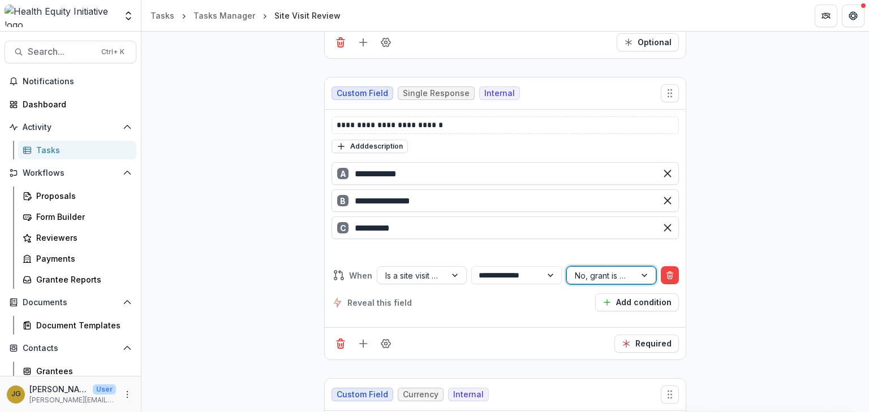
scroll to position [1019, 0]
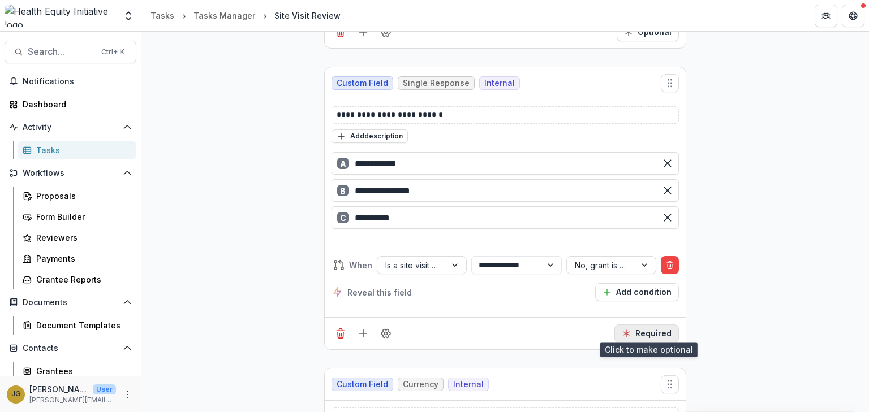
click at [652, 328] on button "Required" at bounding box center [646, 334] width 64 height 18
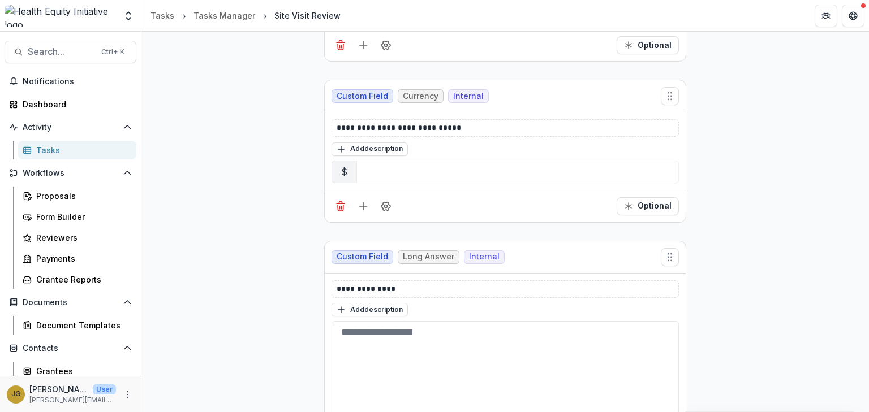
scroll to position [1317, 0]
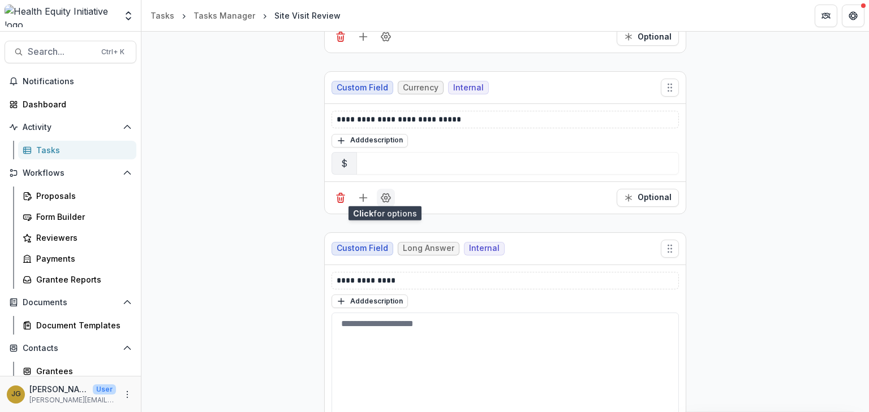
click at [385, 196] on circle "Field Settings" at bounding box center [386, 197] width 3 height 3
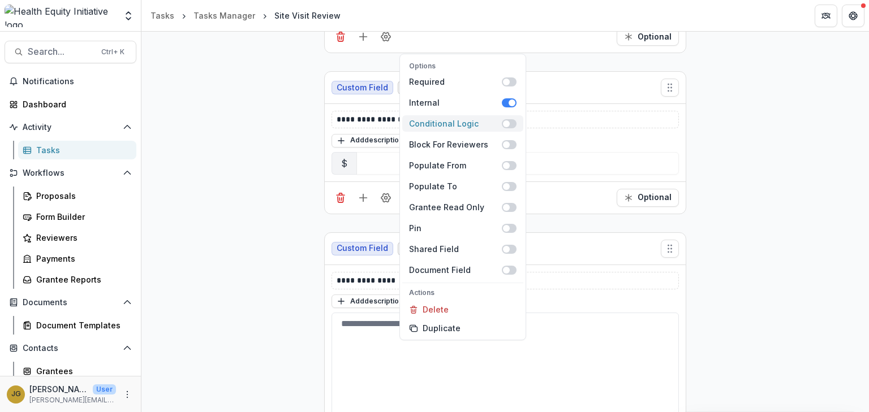
click at [509, 123] on span at bounding box center [509, 123] width 15 height 9
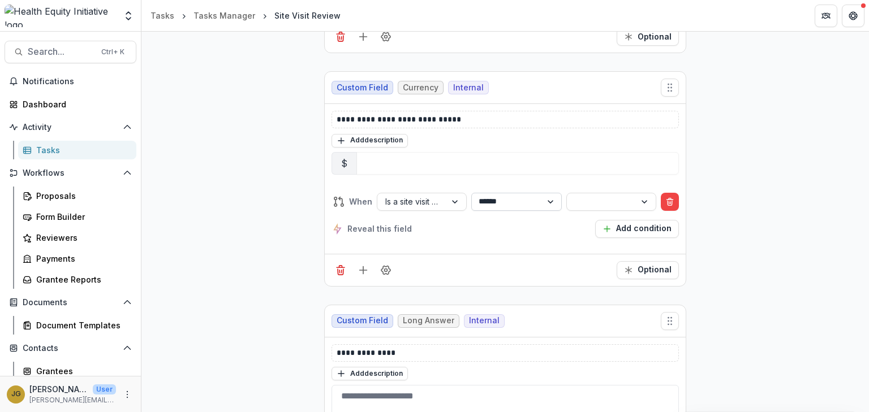
click at [545, 197] on select "**********" at bounding box center [516, 202] width 90 height 18
select select "**********"
click at [471, 193] on select "**********" at bounding box center [516, 202] width 90 height 18
click at [623, 201] on div at bounding box center [601, 202] width 53 height 14
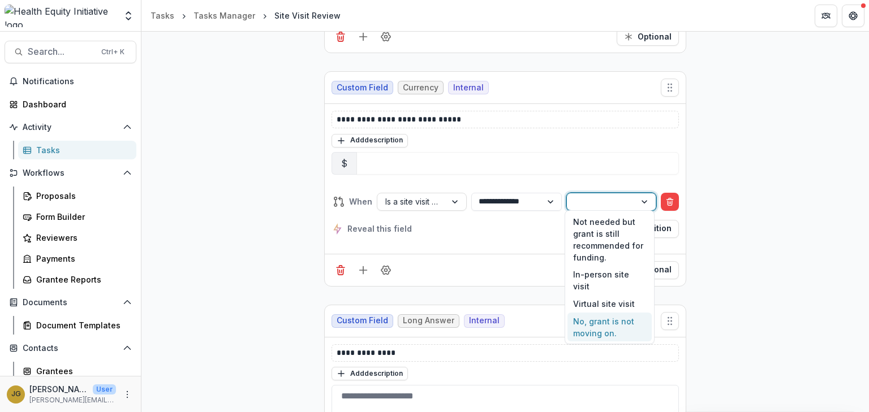
click at [588, 313] on div "No, grant is not moving on." at bounding box center [609, 327] width 84 height 29
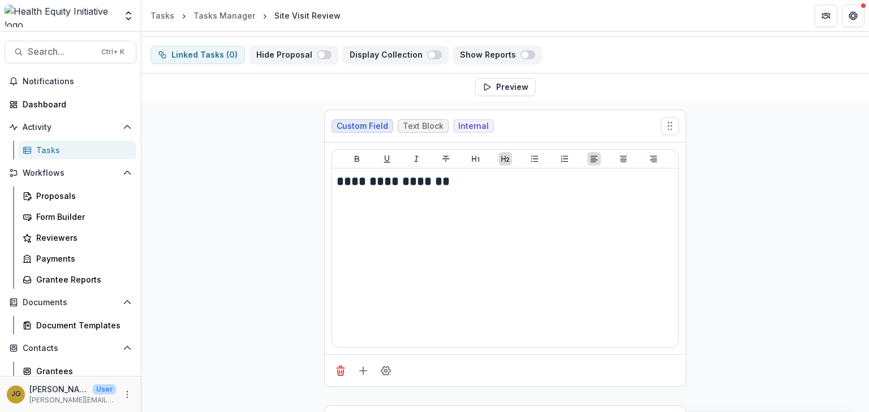
scroll to position [0, 0]
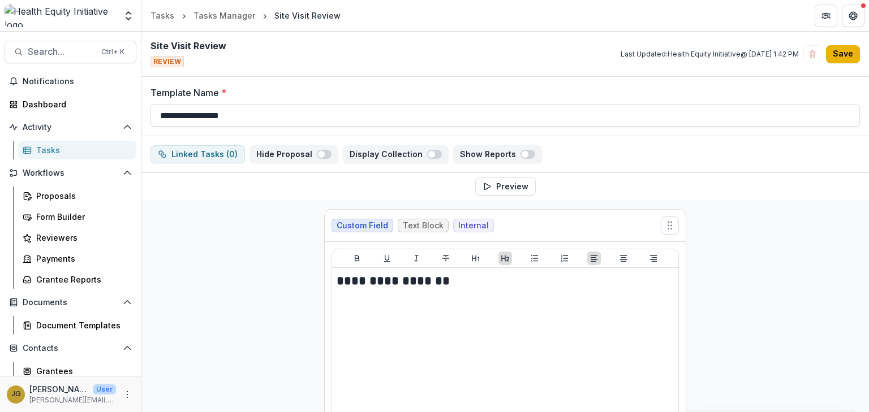
click at [840, 53] on button "Save" at bounding box center [843, 54] width 34 height 18
click at [492, 183] on button "Preview" at bounding box center [505, 187] width 61 height 18
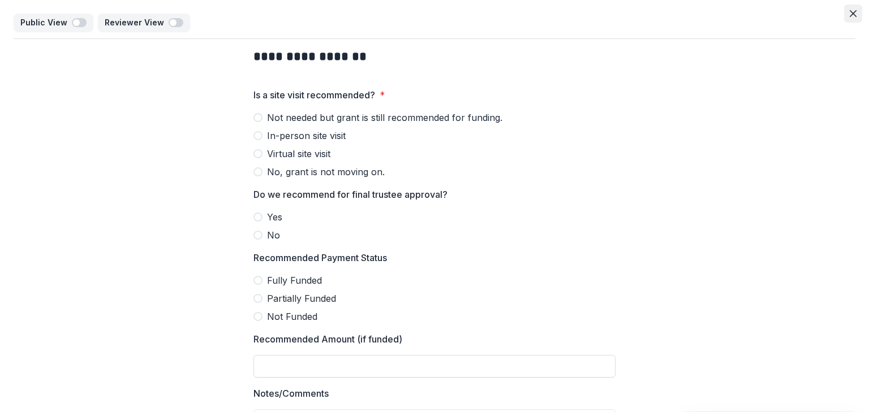
click at [850, 13] on icon "Close" at bounding box center [853, 13] width 7 height 7
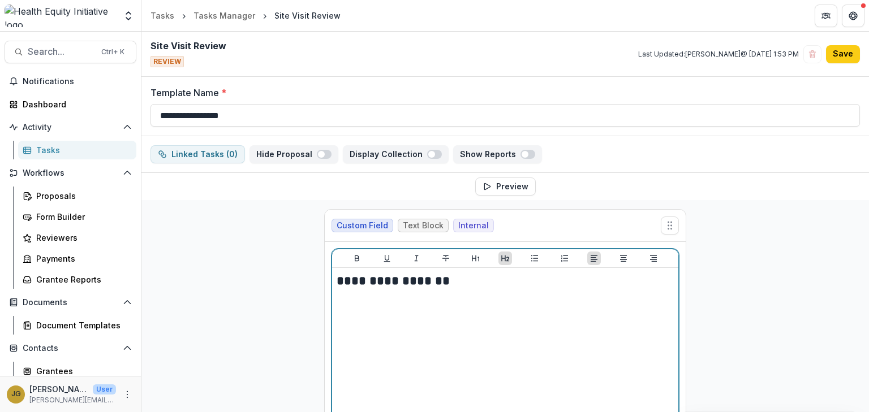
click at [530, 274] on h2 "**********" at bounding box center [506, 282] width 338 height 18
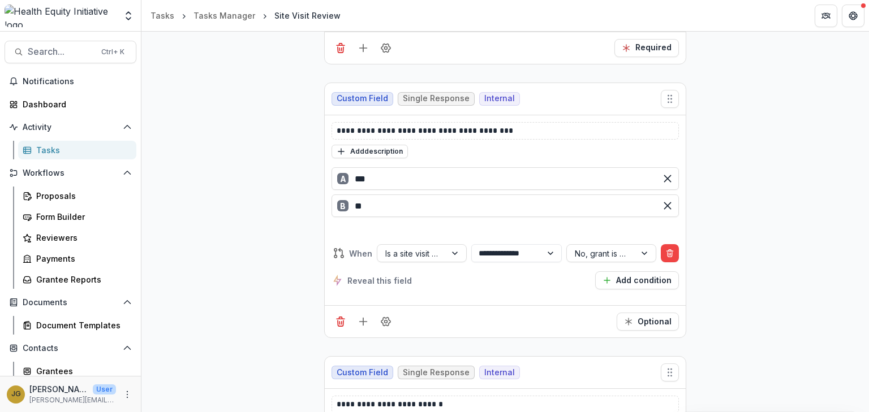
scroll to position [726, 0]
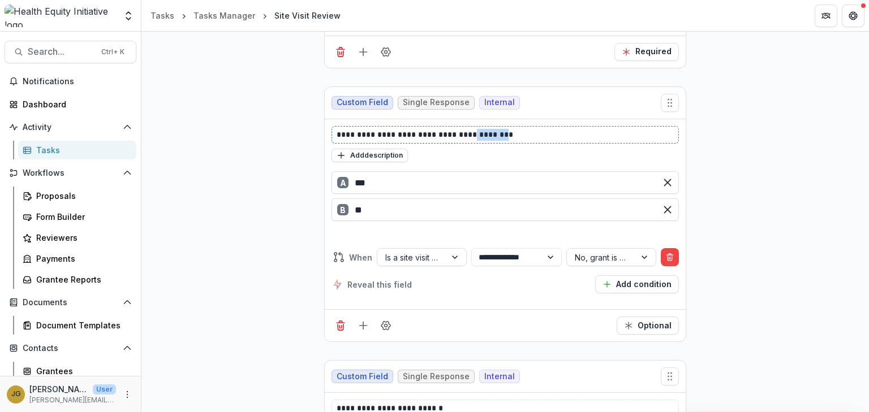
drag, startPoint x: 469, startPoint y: 131, endPoint x: 501, endPoint y: 130, distance: 31.7
click at [501, 130] on p "**********" at bounding box center [506, 135] width 338 height 12
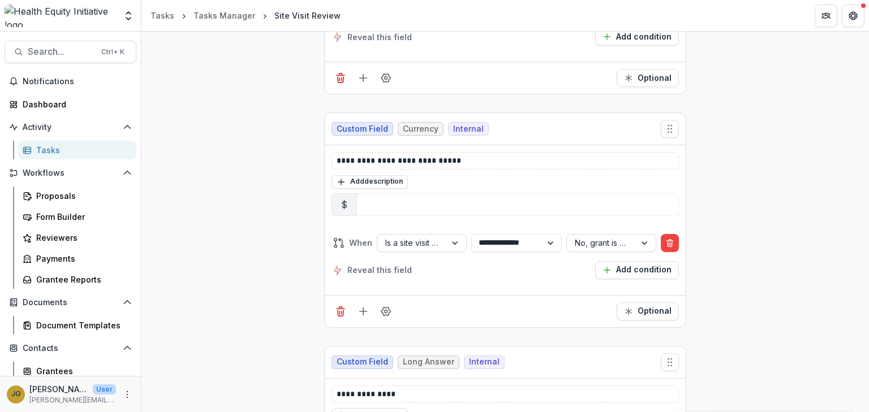
scroll to position [1262, 0]
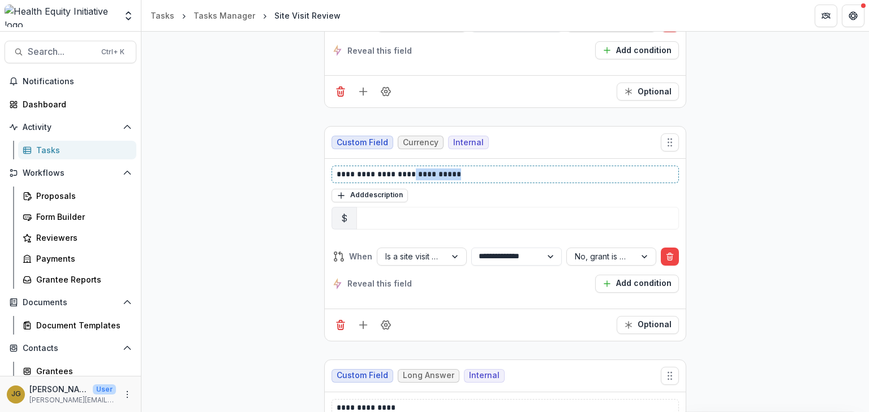
drag, startPoint x: 477, startPoint y: 171, endPoint x: 425, endPoint y: 171, distance: 52.0
click at [425, 171] on p "**********" at bounding box center [506, 175] width 338 height 12
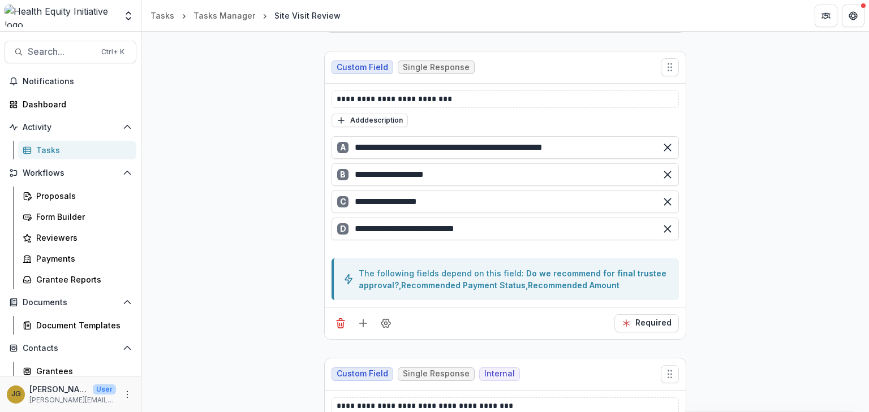
scroll to position [0, 0]
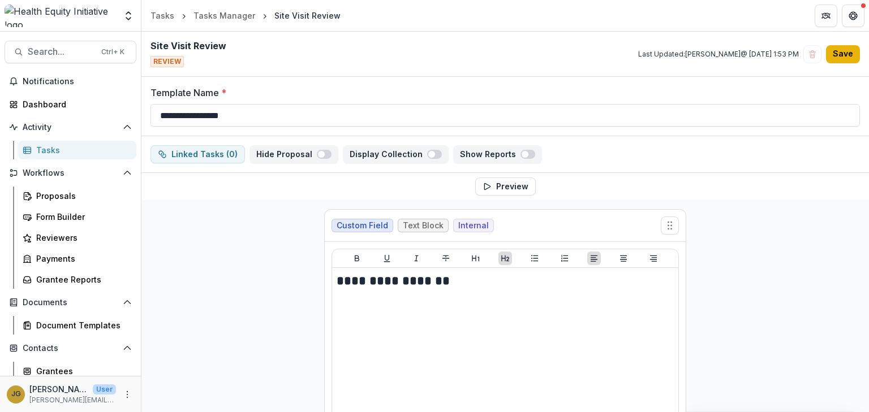
click at [834, 52] on button "Save" at bounding box center [843, 54] width 34 height 18
click at [48, 199] on div "Proposals" at bounding box center [81, 196] width 91 height 12
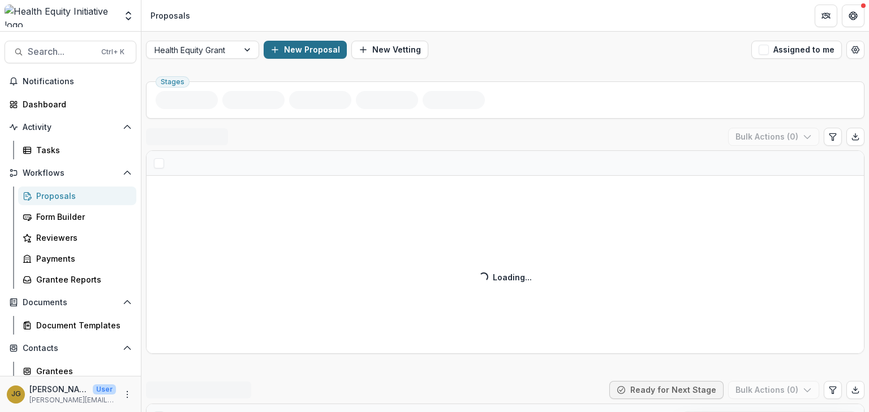
click at [292, 54] on button "New Proposal" at bounding box center [305, 50] width 83 height 18
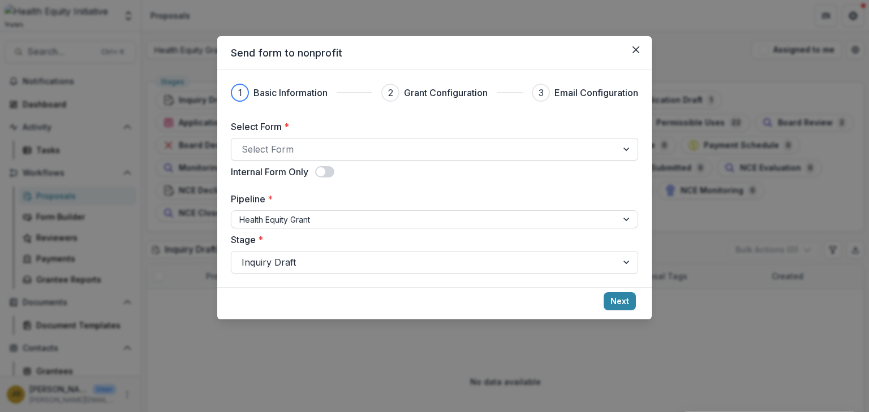
click at [626, 147] on div at bounding box center [627, 149] width 20 height 21
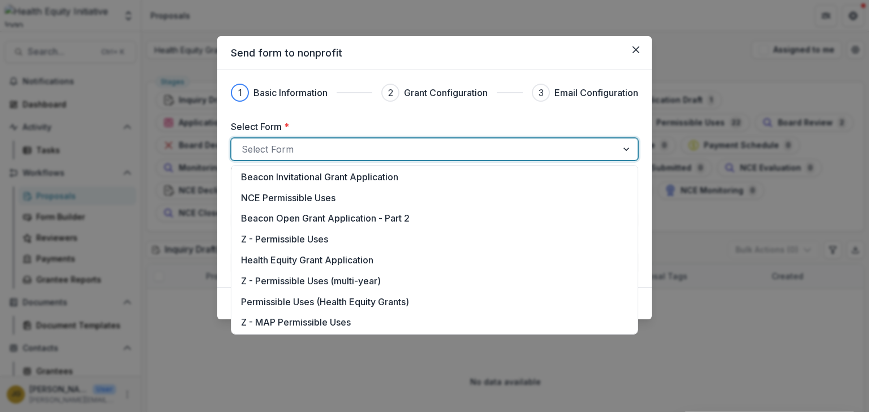
scroll to position [127, 0]
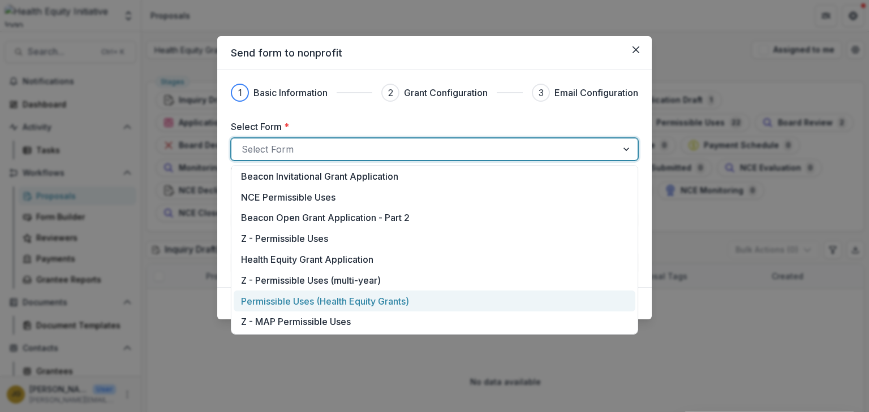
click at [388, 302] on p "Permissible Uses (Health Equity Grants)" at bounding box center [325, 302] width 168 height 14
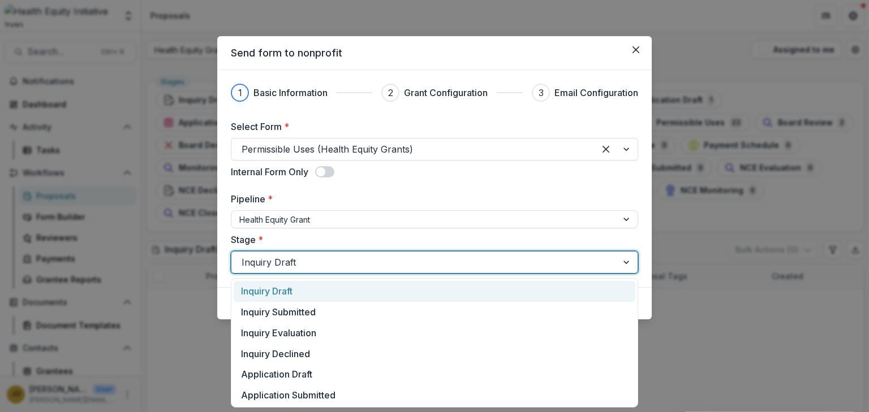
click at [626, 263] on div at bounding box center [627, 262] width 20 height 21
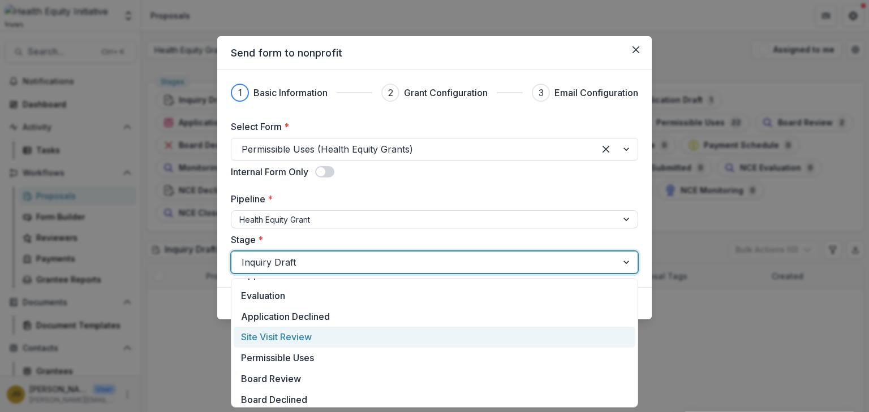
scroll to position [136, 0]
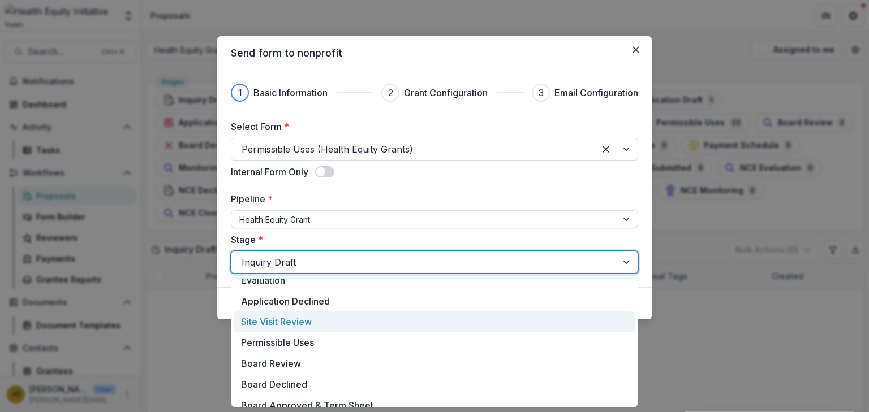
click at [279, 326] on div "Site Visit Review" at bounding box center [435, 322] width 402 height 21
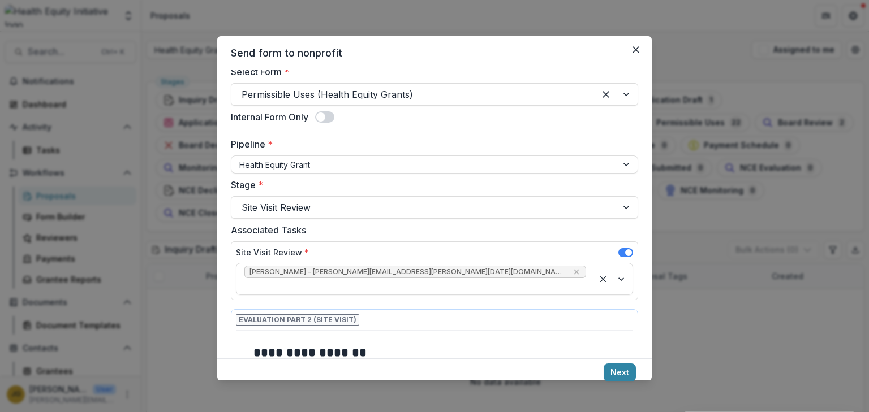
scroll to position [53, 0]
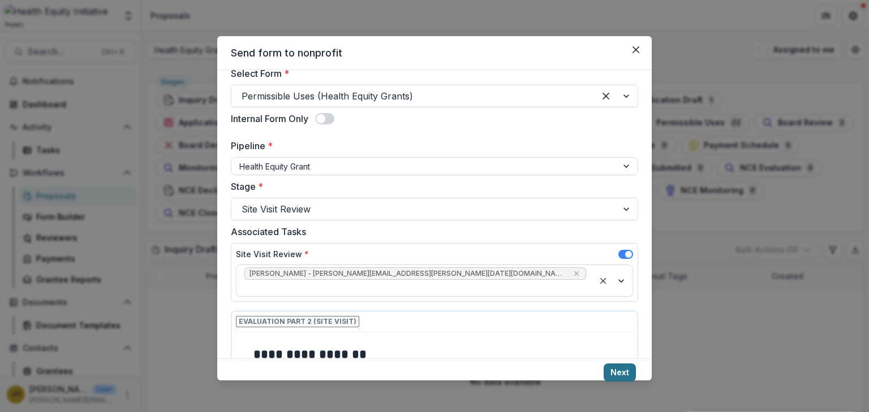
click at [620, 370] on button "Next" at bounding box center [620, 373] width 32 height 18
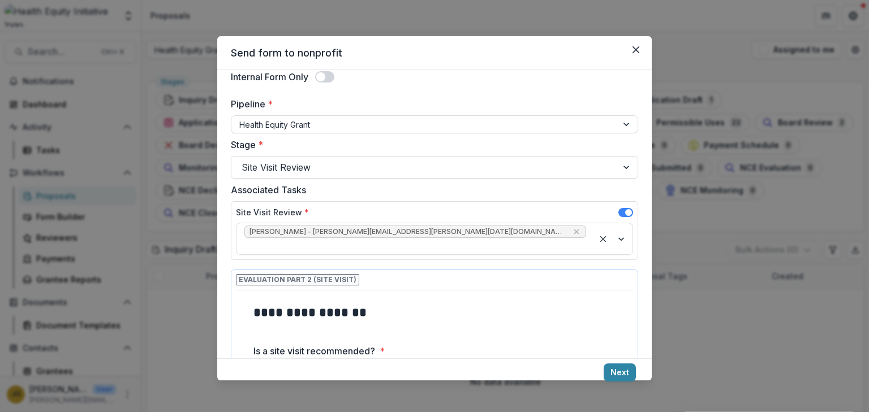
drag, startPoint x: 652, startPoint y: 259, endPoint x: 650, endPoint y: 270, distance: 11.4
click at [650, 270] on div "**********" at bounding box center [434, 206] width 869 height 412
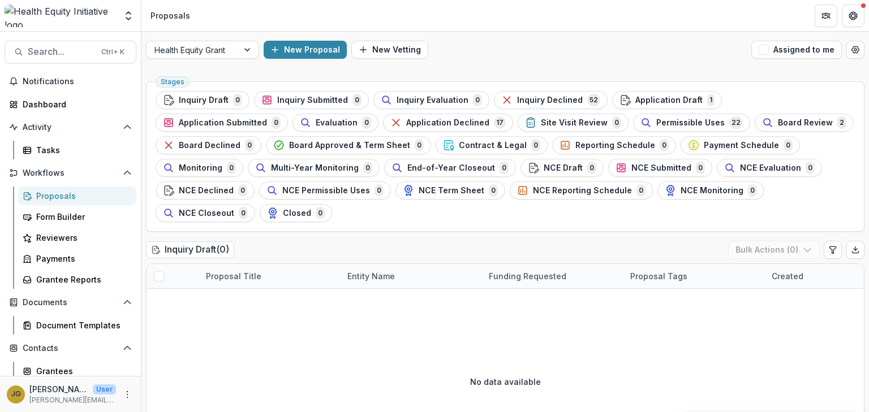
scroll to position [0, 0]
click at [285, 48] on button "New Proposal" at bounding box center [305, 50] width 83 height 18
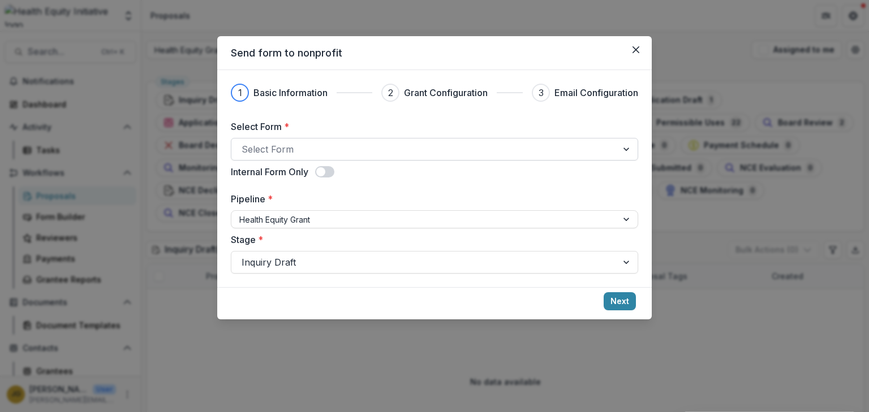
click at [627, 149] on div at bounding box center [627, 149] width 20 height 21
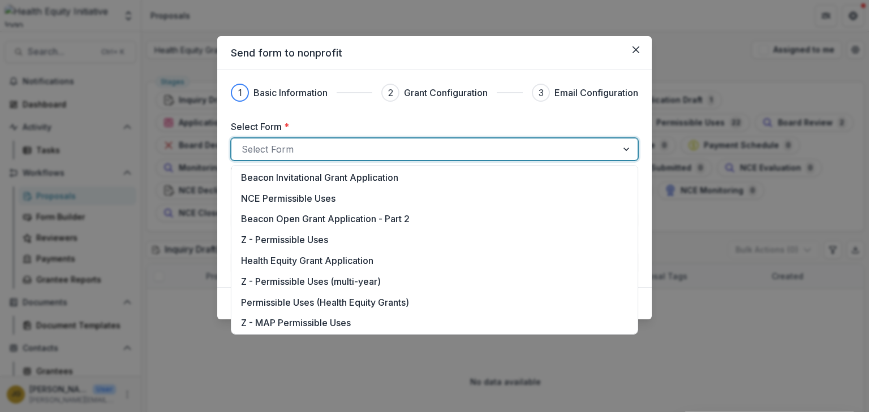
scroll to position [127, 0]
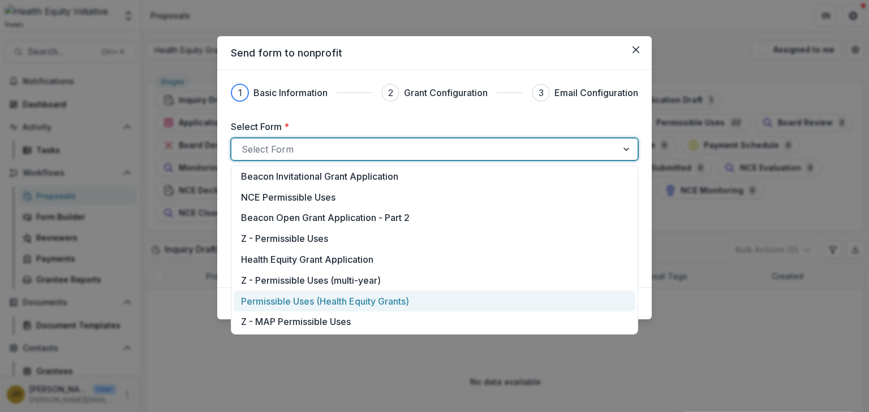
click at [405, 303] on p "Permissible Uses (Health Equity Grants)" at bounding box center [325, 302] width 168 height 14
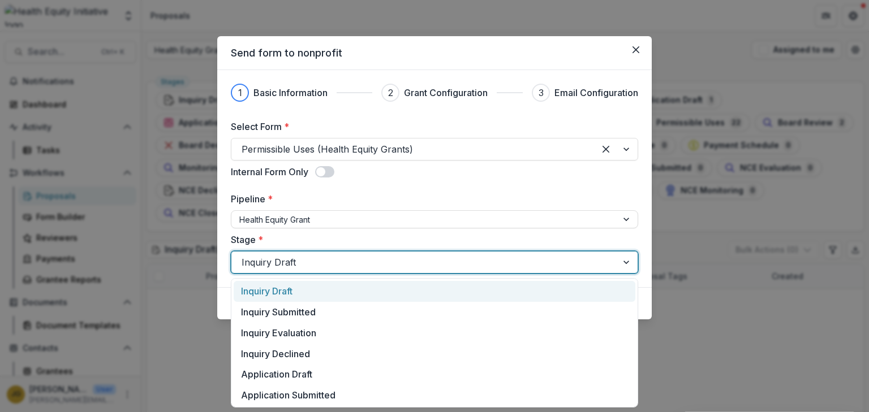
click at [626, 261] on div at bounding box center [627, 262] width 20 height 21
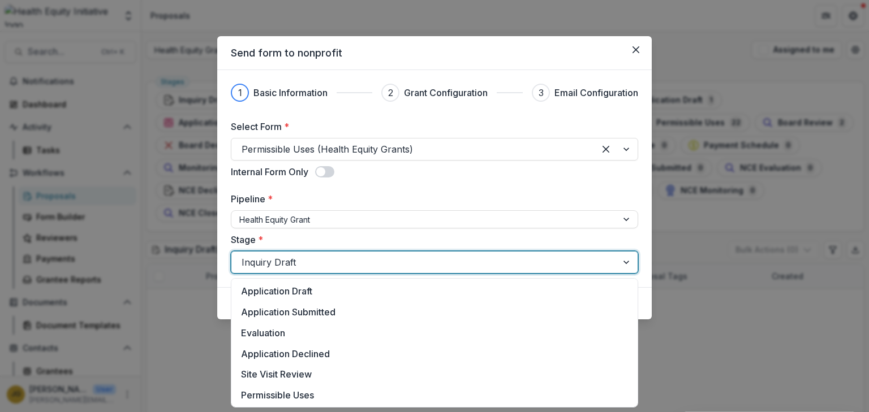
scroll to position [106, 0]
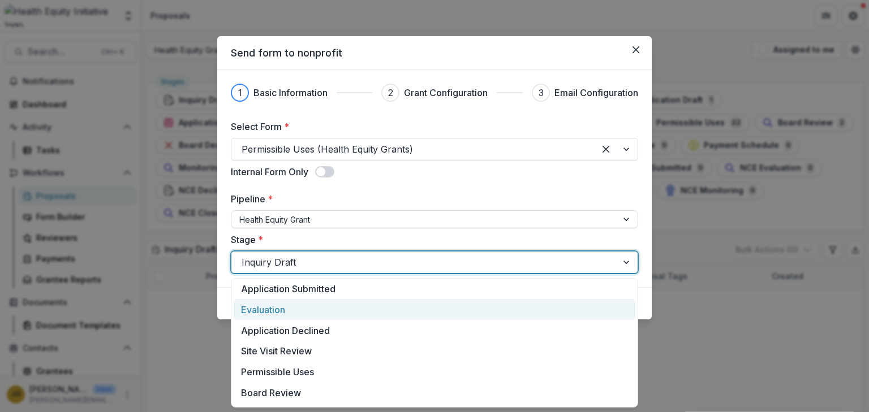
click at [286, 315] on div "Evaluation" at bounding box center [435, 309] width 402 height 21
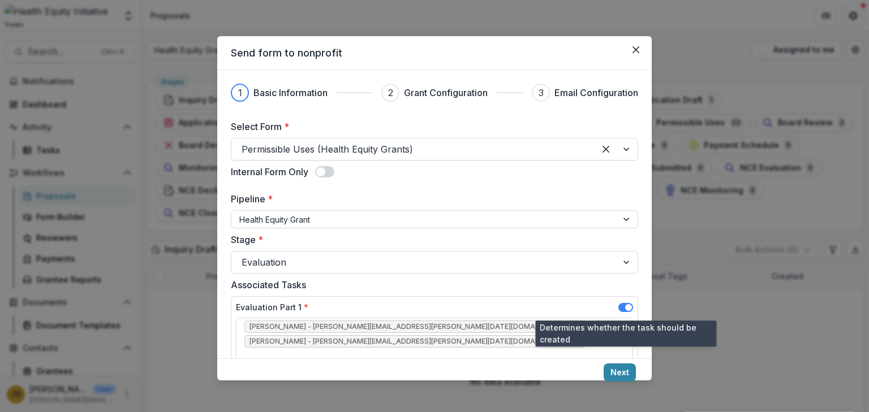
click at [623, 308] on span at bounding box center [625, 307] width 15 height 9
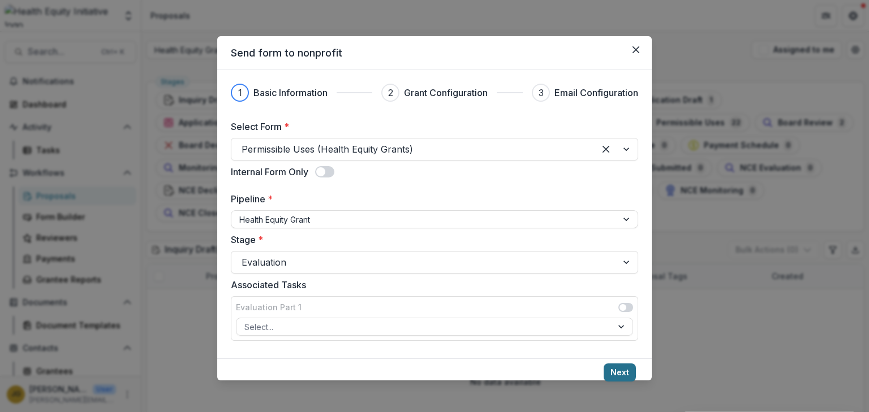
click at [618, 371] on button "Next" at bounding box center [620, 373] width 32 height 18
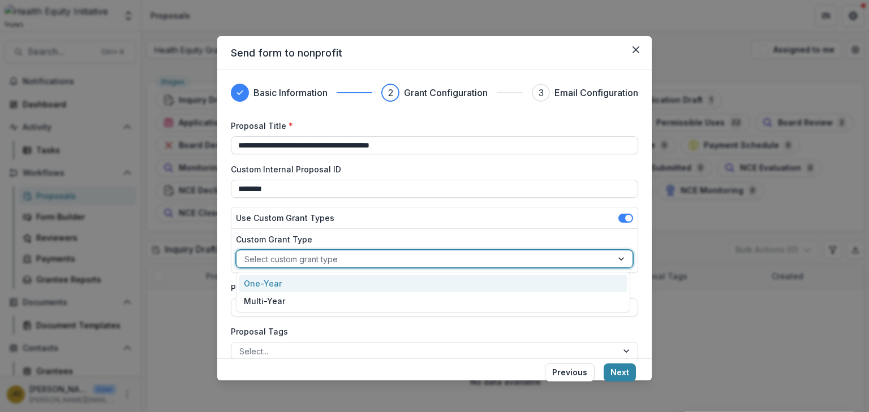
click at [615, 257] on div at bounding box center [622, 259] width 20 height 17
click at [276, 287] on div "One-Year" at bounding box center [433, 284] width 389 height 18
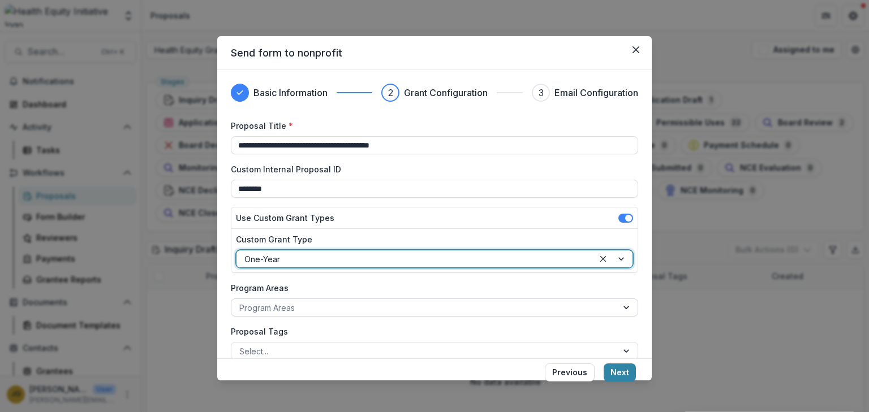
click at [622, 306] on div at bounding box center [627, 307] width 20 height 17
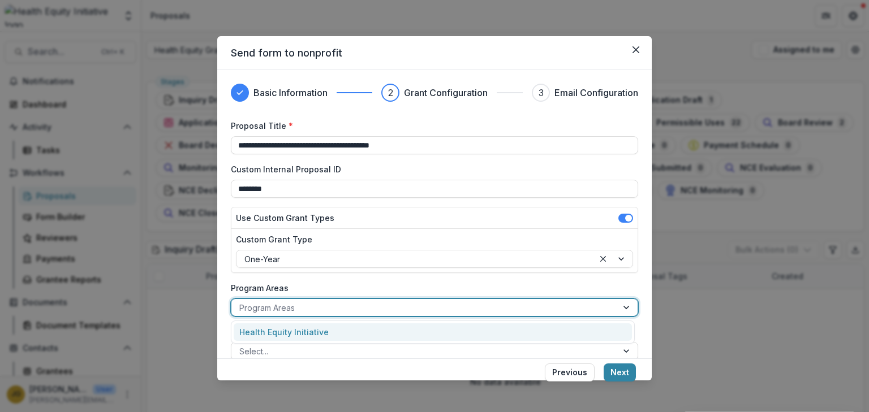
click at [368, 333] on div "Health Equity Initiative" at bounding box center [433, 333] width 398 height 18
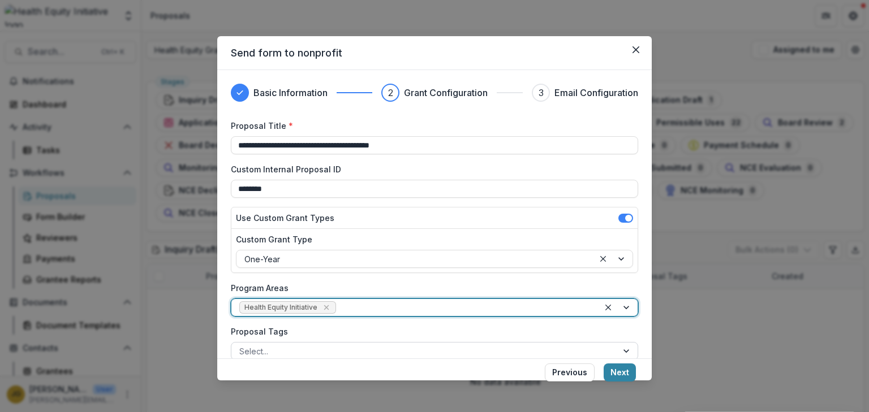
click at [623, 349] on div at bounding box center [627, 351] width 20 height 17
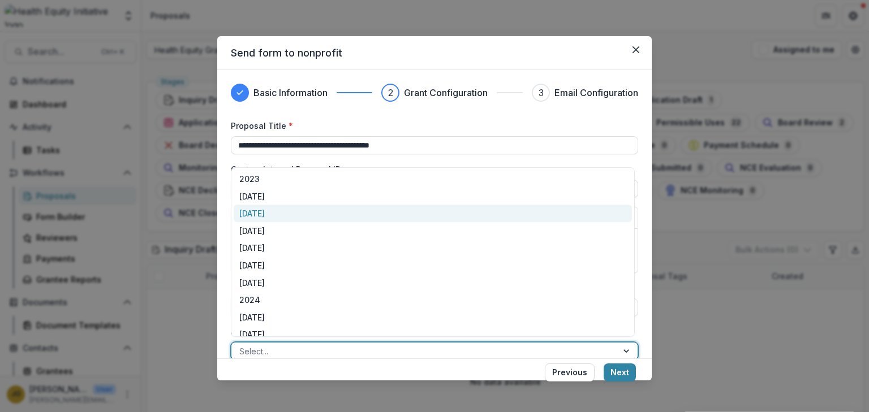
scroll to position [43, 0]
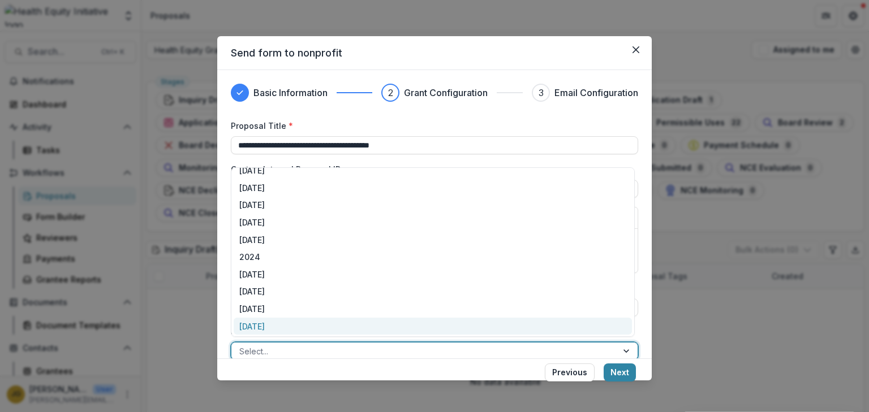
click at [255, 325] on div "JAN 2026" at bounding box center [433, 327] width 398 height 18
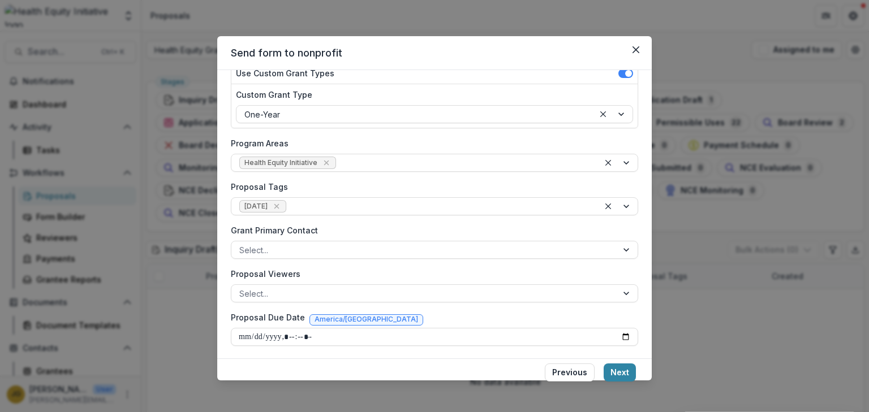
scroll to position [145, 0]
click at [617, 252] on div at bounding box center [627, 250] width 20 height 17
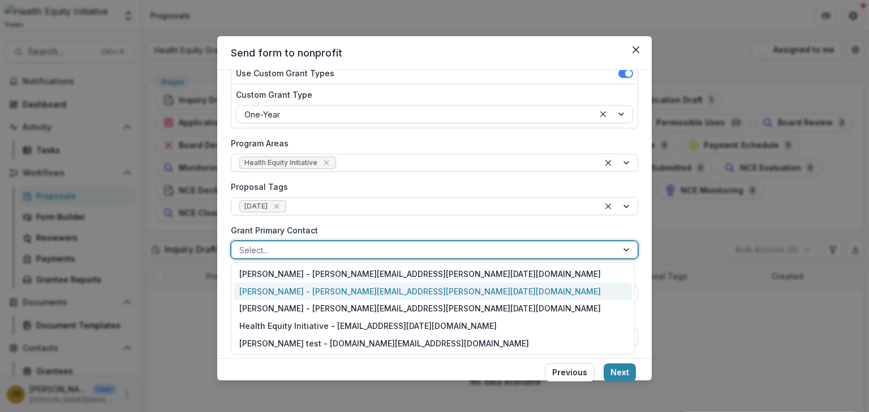
click at [320, 294] on div "Jenna Grant - jenna.grant@ascension.org" at bounding box center [433, 292] width 398 height 18
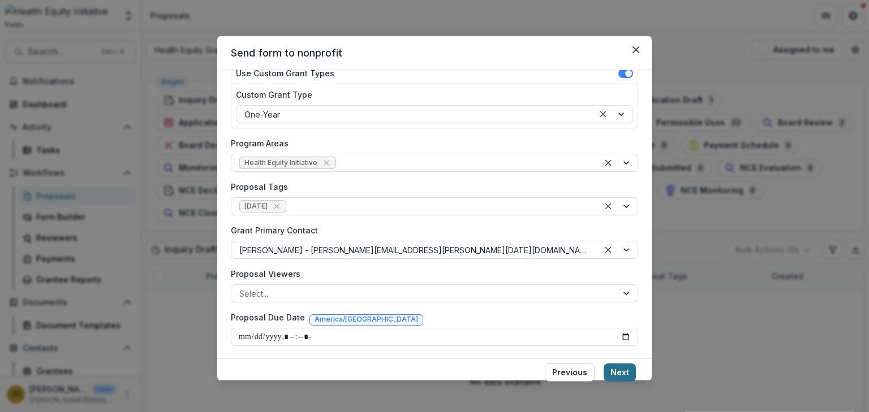
click at [622, 371] on button "Next" at bounding box center [620, 373] width 32 height 18
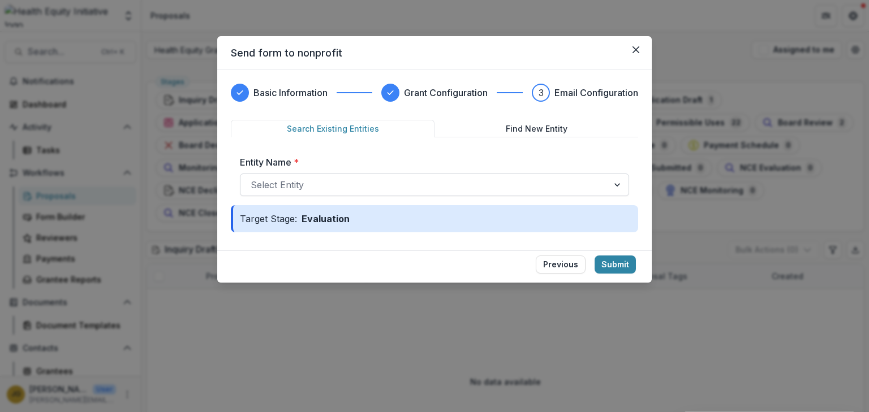
click at [602, 186] on div "Select Entity" at bounding box center [424, 185] width 368 height 18
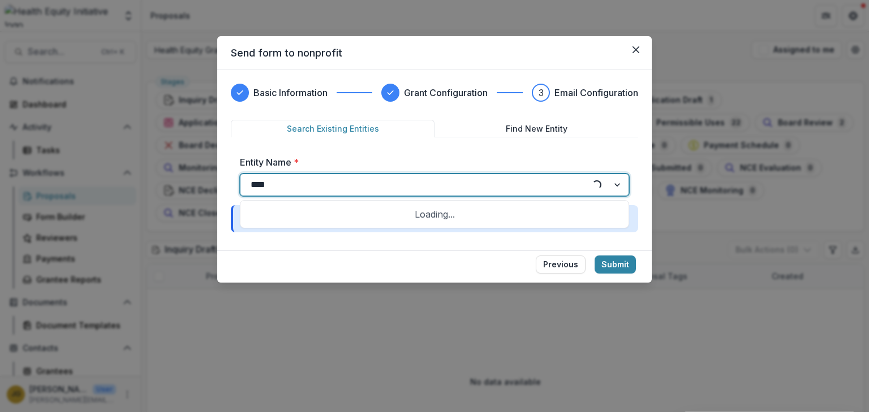
type input "*****"
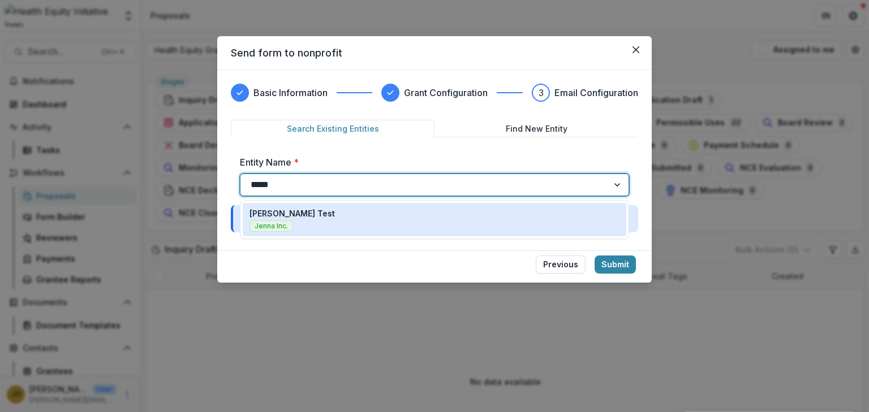
click at [293, 213] on p "Jenna_Org Test" at bounding box center [291, 214] width 85 height 12
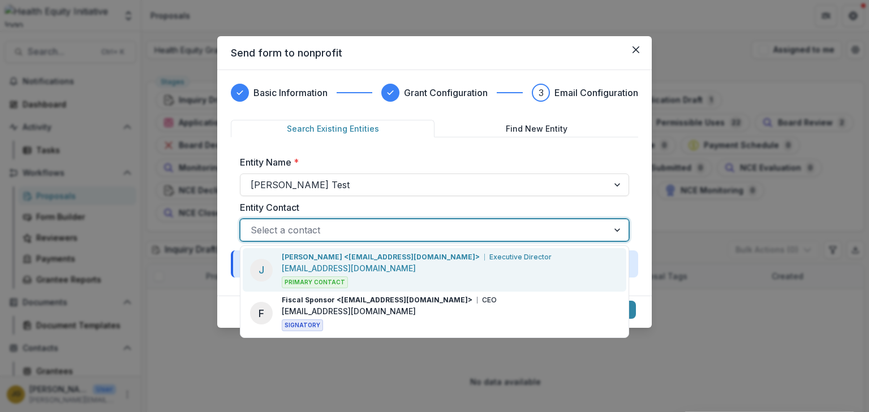
click at [434, 234] on div at bounding box center [424, 230] width 347 height 16
click at [342, 263] on p "jennaedmundsongrant@gmail.com" at bounding box center [349, 269] width 134 height 12
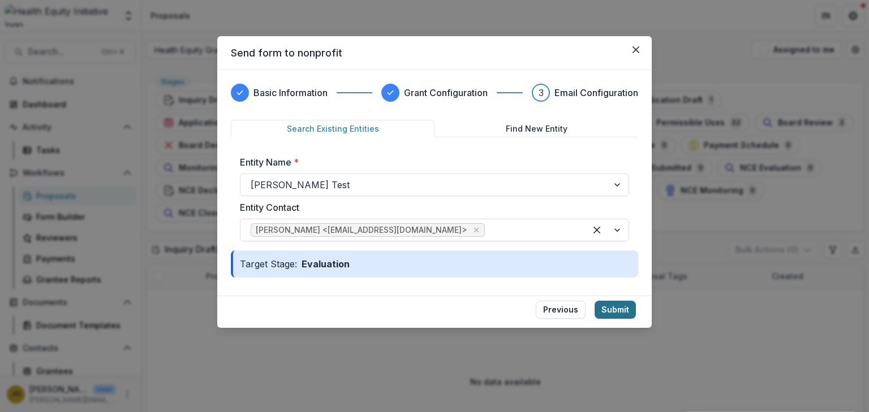
click at [626, 306] on button "Submit" at bounding box center [615, 310] width 41 height 18
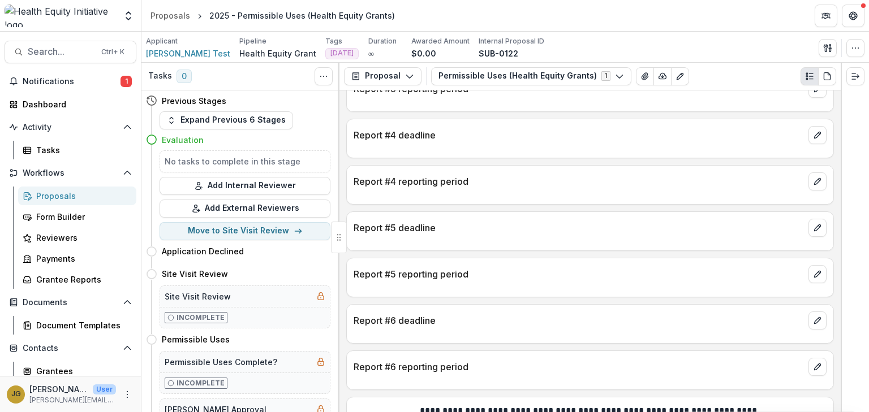
scroll to position [1939, 0]
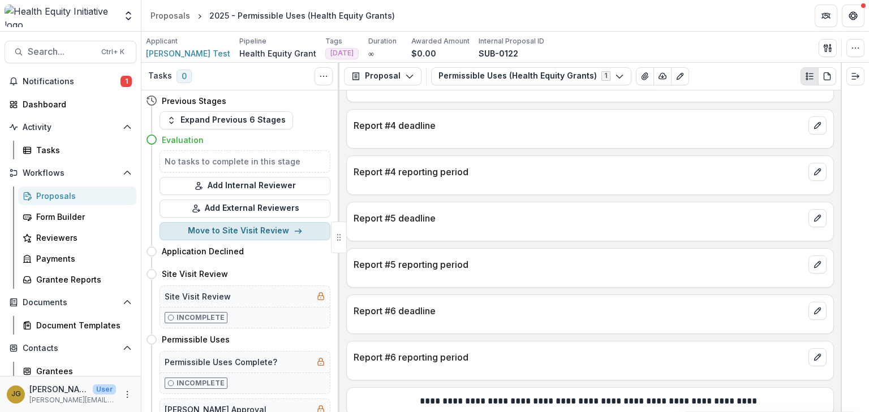
click at [251, 230] on button "Move to Site Visit Review" at bounding box center [245, 231] width 171 height 18
select select "**********"
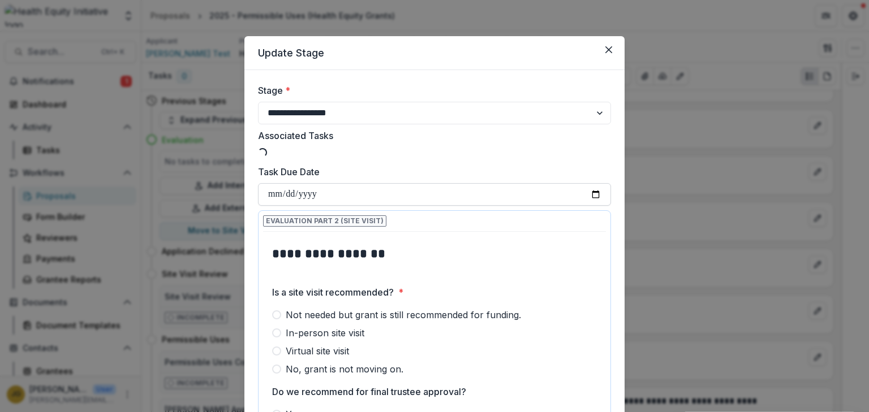
select select "**********"
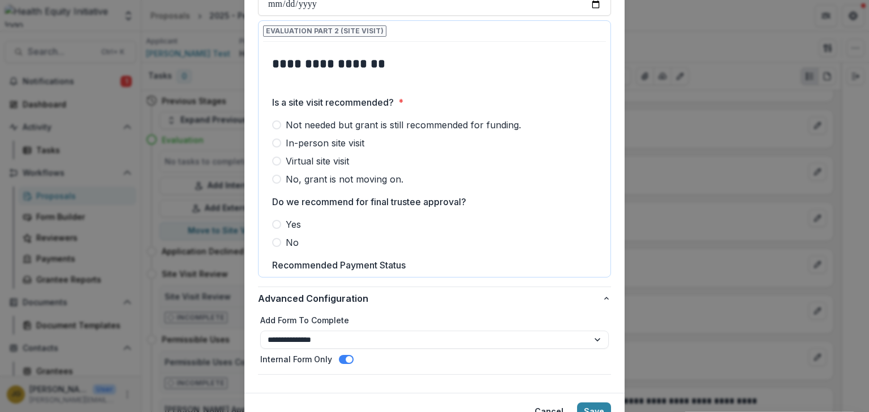
scroll to position [238, 0]
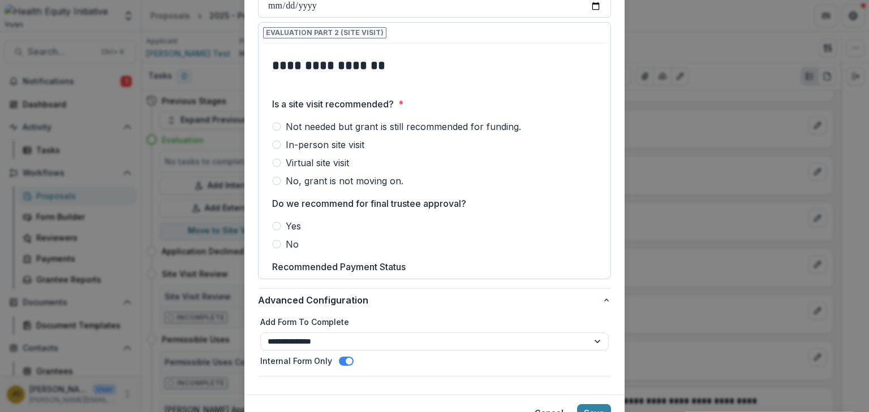
click at [278, 177] on span at bounding box center [276, 181] width 9 height 9
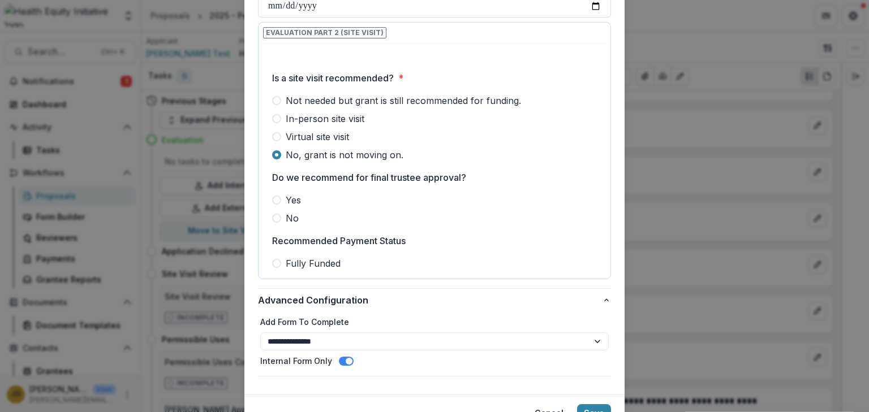
scroll to position [0, 0]
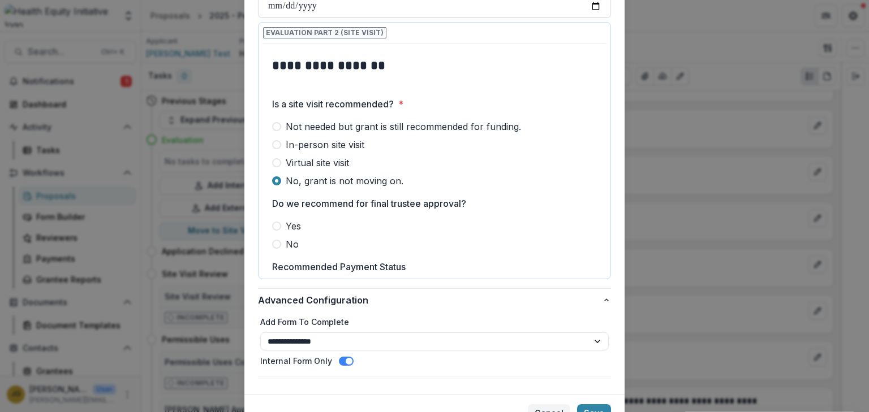
click at [550, 405] on button "Cancel" at bounding box center [549, 414] width 42 height 18
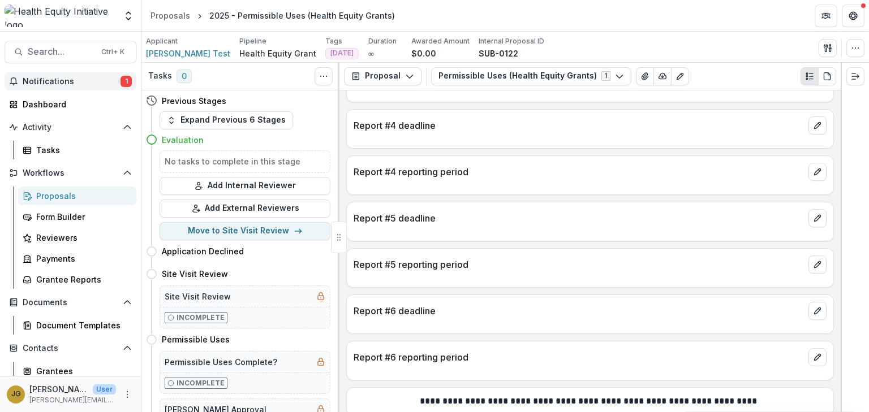
click at [95, 80] on span "Notifications" at bounding box center [72, 82] width 98 height 10
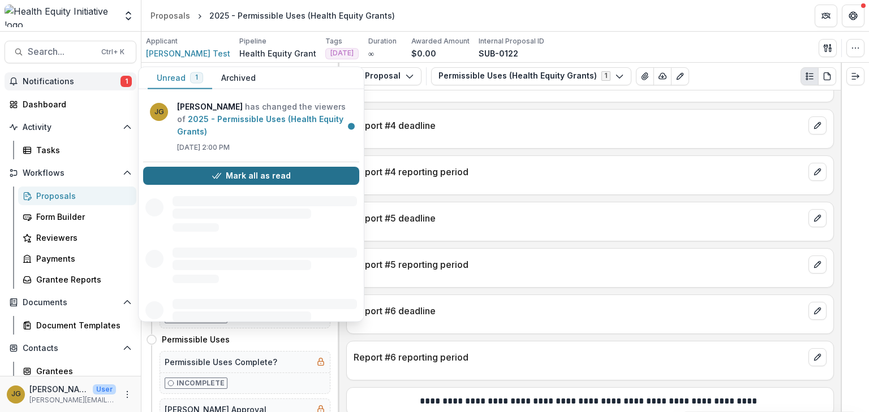
click at [233, 173] on button "Mark all as read" at bounding box center [251, 176] width 216 height 18
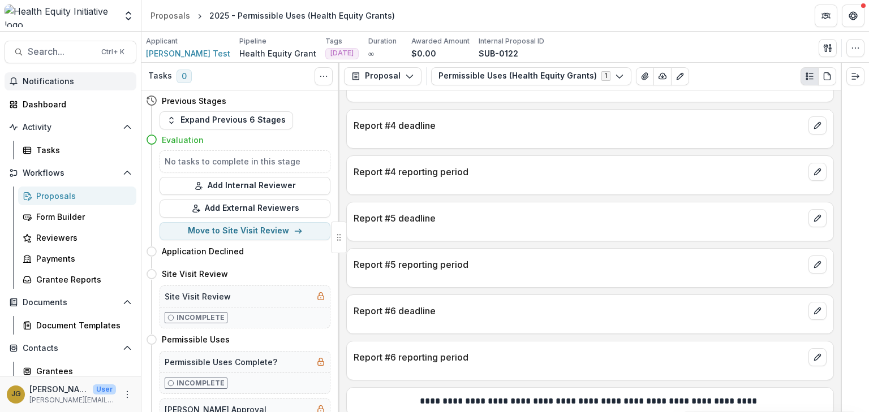
click at [497, 140] on div "**********" at bounding box center [589, 252] width 501 height 322
click at [52, 151] on div "Tasks" at bounding box center [81, 150] width 91 height 12
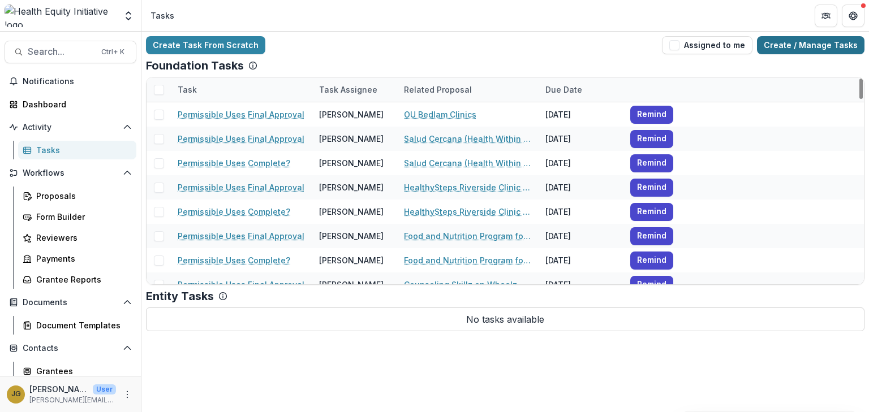
click at [803, 43] on link "Create / Manage Tasks" at bounding box center [810, 45] width 107 height 18
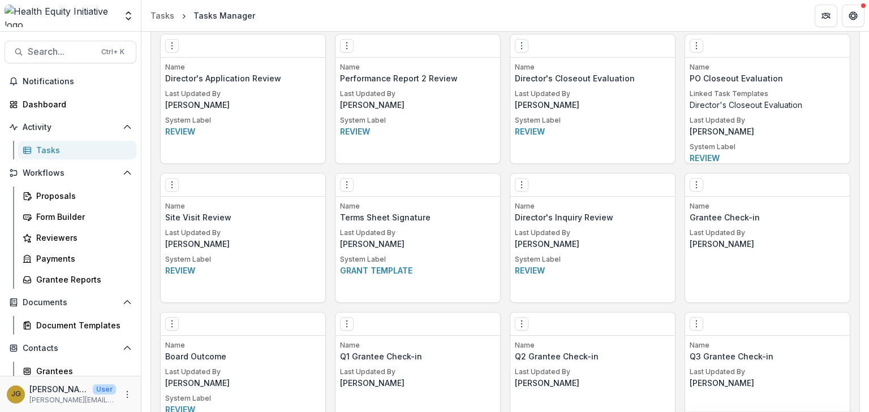
scroll to position [751, 0]
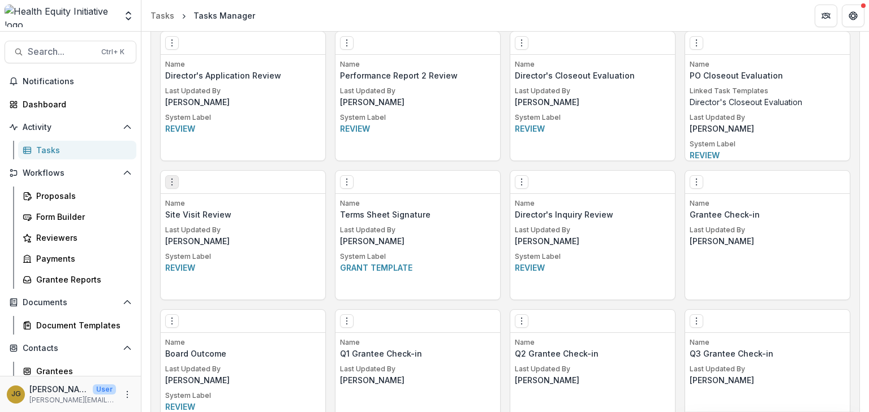
click at [174, 184] on icon "Options" at bounding box center [171, 182] width 9 height 9
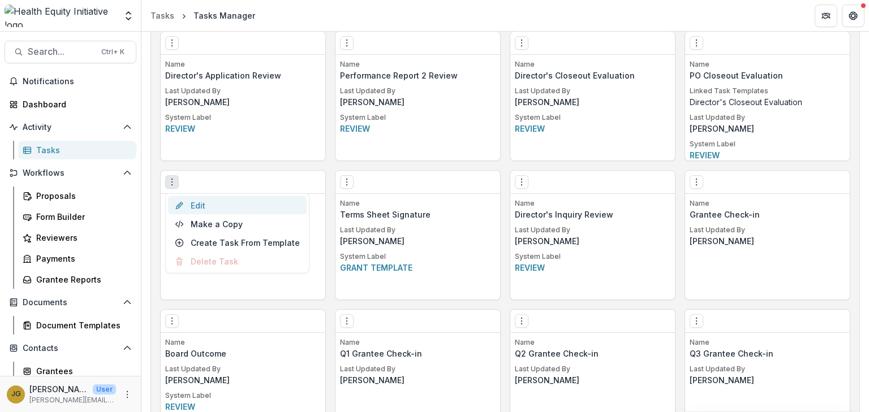
click at [194, 206] on link "Edit" at bounding box center [237, 205] width 139 height 19
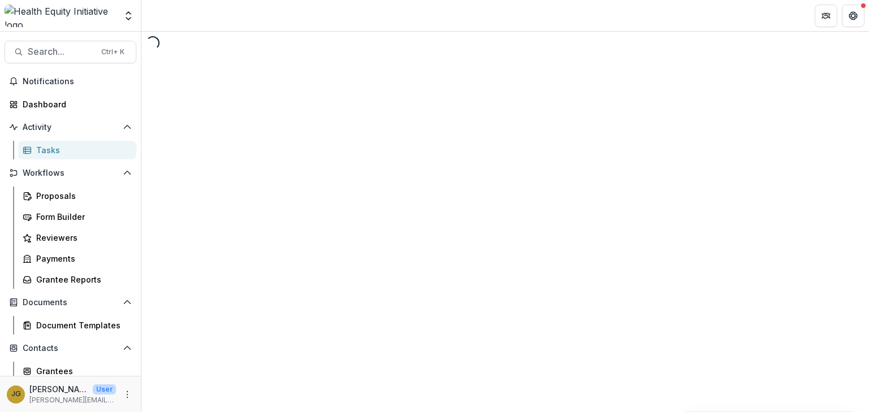
select select "**********"
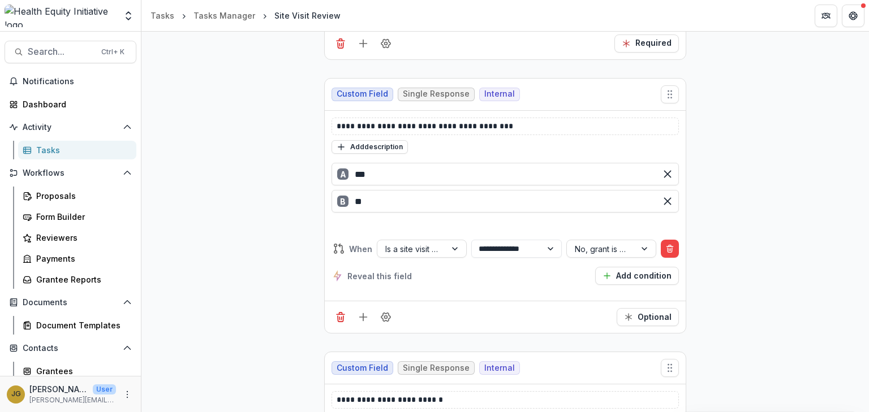
scroll to position [741, 0]
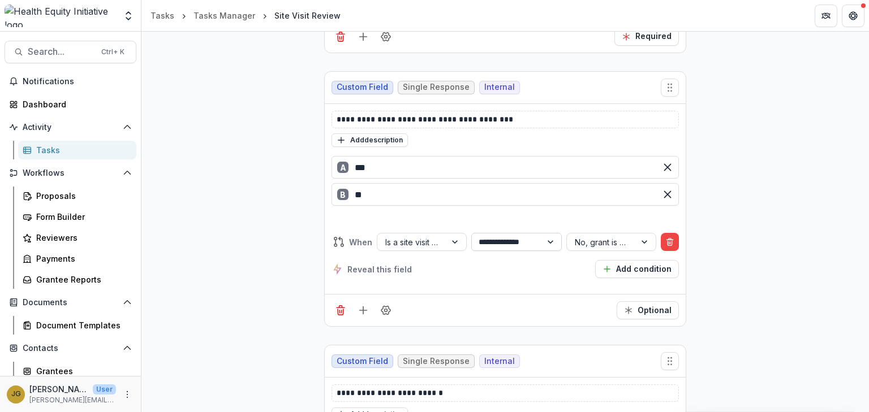
click at [550, 239] on select "**********" at bounding box center [516, 242] width 90 height 18
select select "******"
click at [471, 233] on select "**********" at bounding box center [516, 242] width 90 height 18
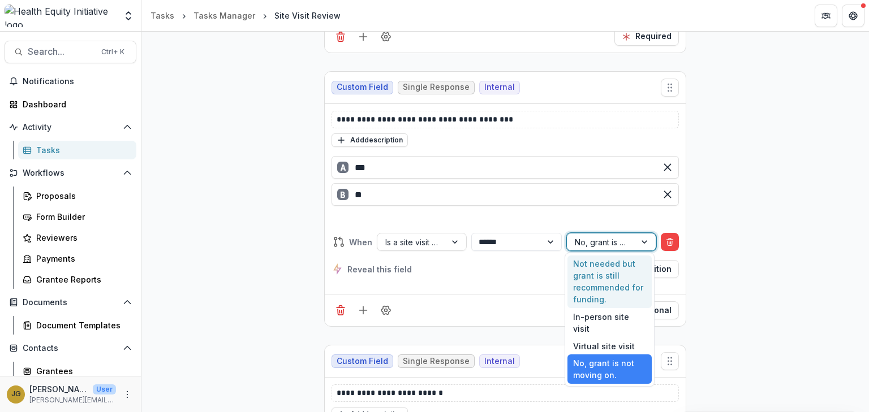
click at [639, 235] on div at bounding box center [645, 242] width 20 height 17
click at [595, 266] on div "Not needed but grant is still recommended for funding." at bounding box center [609, 282] width 84 height 53
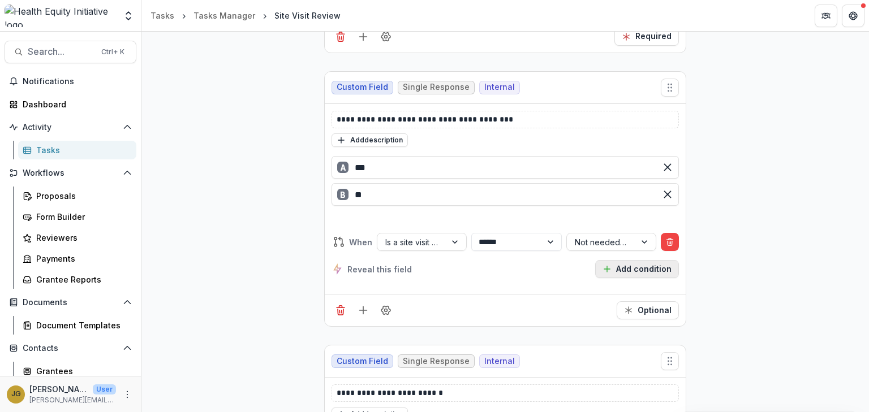
click at [607, 265] on icon "button" at bounding box center [607, 269] width 9 height 9
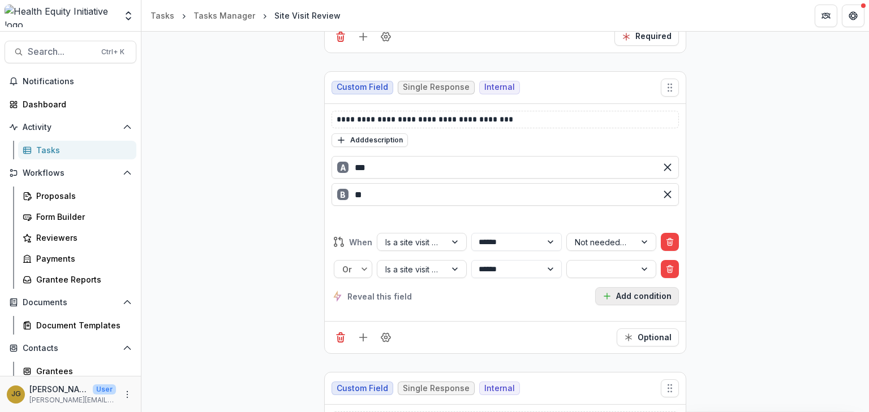
click at [615, 294] on button "Add condition" at bounding box center [637, 296] width 84 height 18
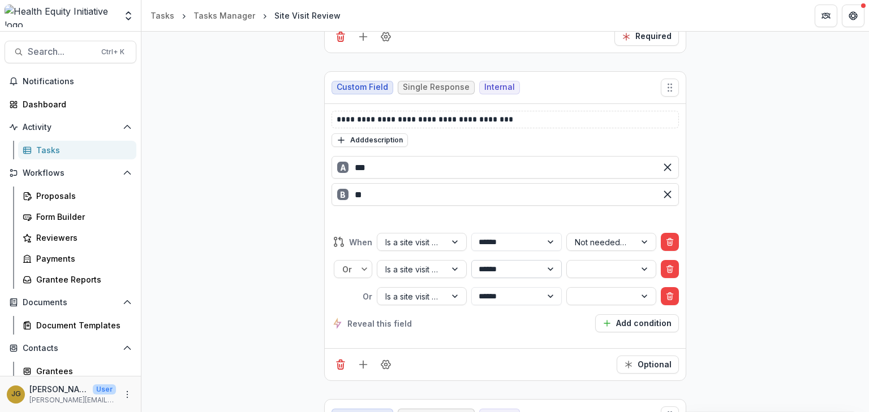
click at [548, 266] on select "**********" at bounding box center [516, 269] width 90 height 18
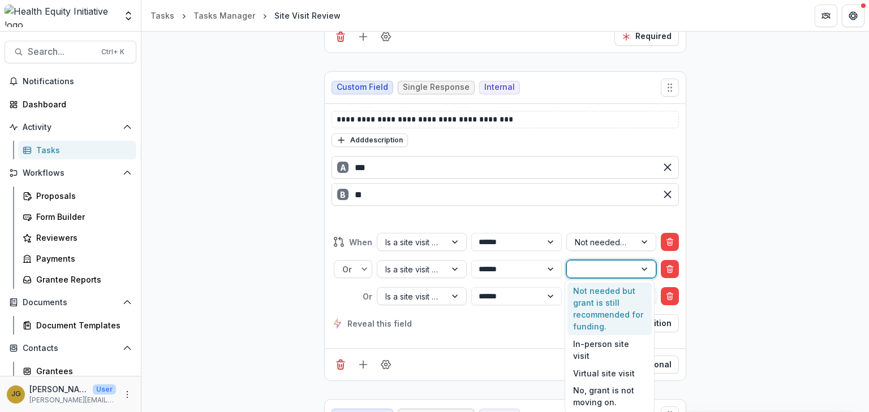
click at [644, 266] on div at bounding box center [645, 269] width 20 height 17
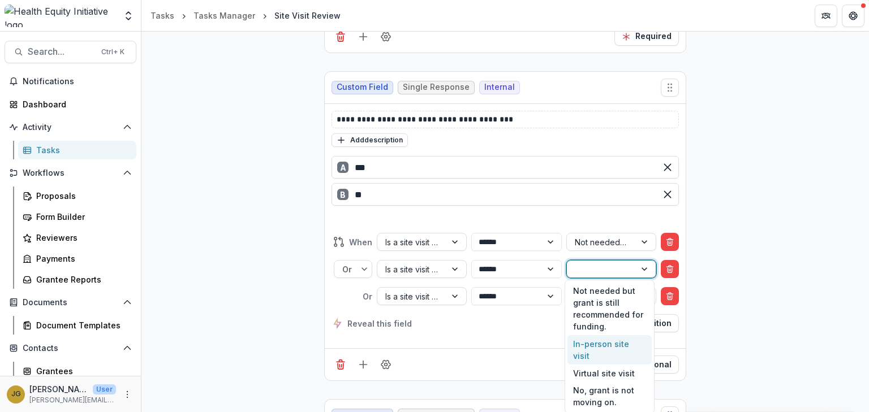
click at [601, 344] on div "In-person site visit" at bounding box center [609, 349] width 84 height 29
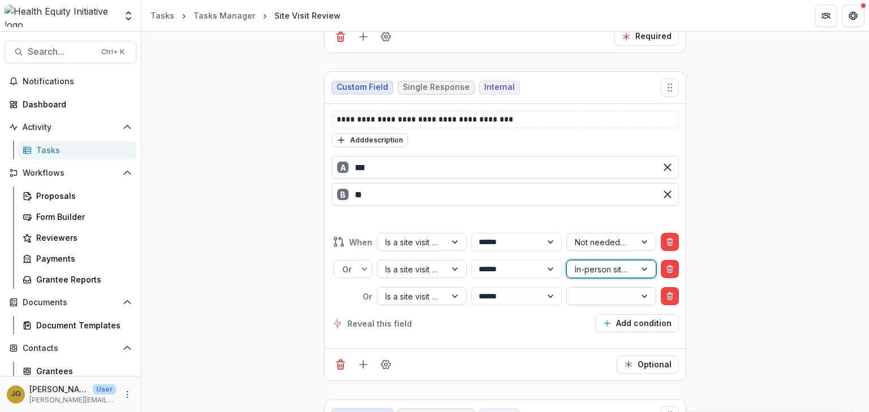
click at [644, 296] on div at bounding box center [645, 296] width 20 height 17
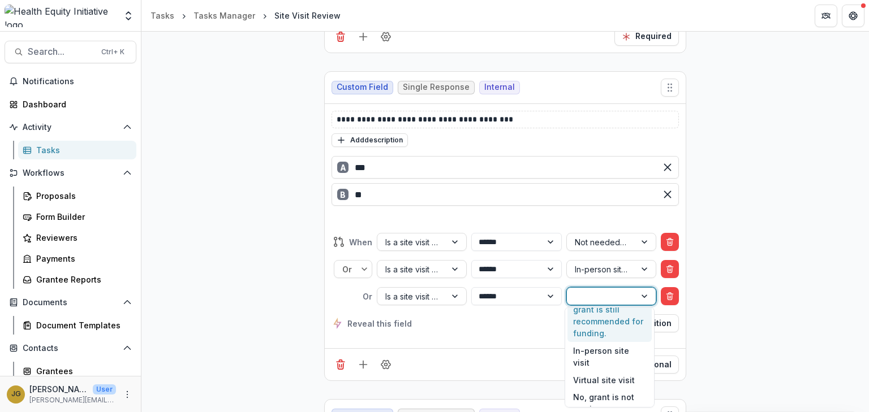
scroll to position [21, 0]
click at [591, 371] on div "Virtual site visit" at bounding box center [609, 380] width 84 height 18
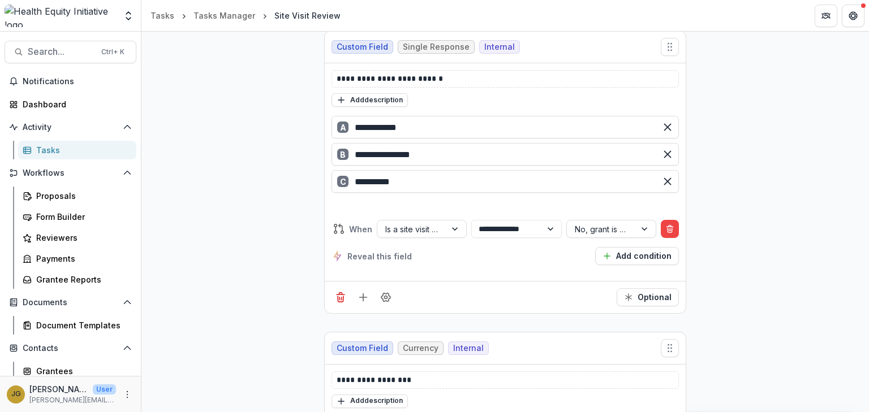
scroll to position [1124, 0]
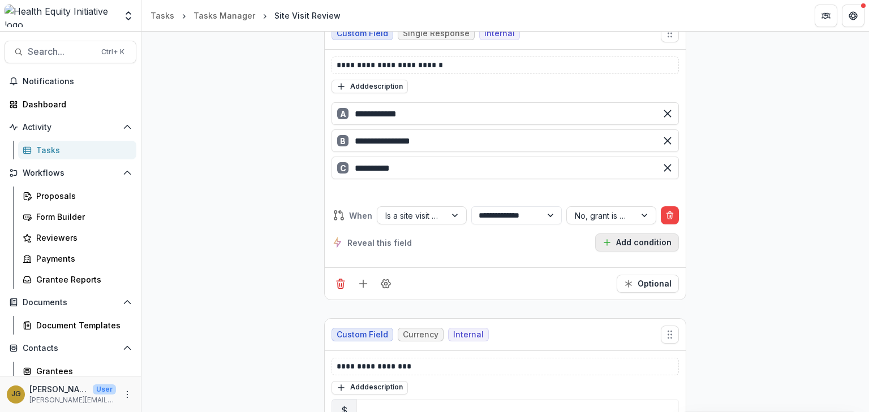
click at [618, 239] on button "Add condition" at bounding box center [637, 243] width 84 height 18
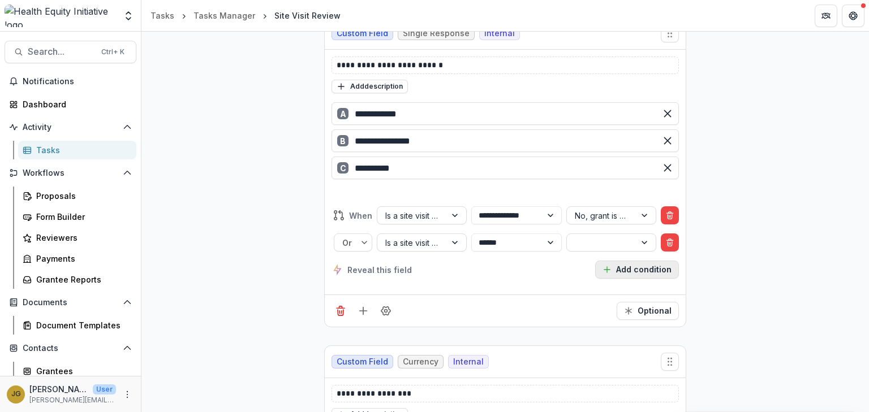
click at [620, 265] on button "Add condition" at bounding box center [637, 270] width 84 height 18
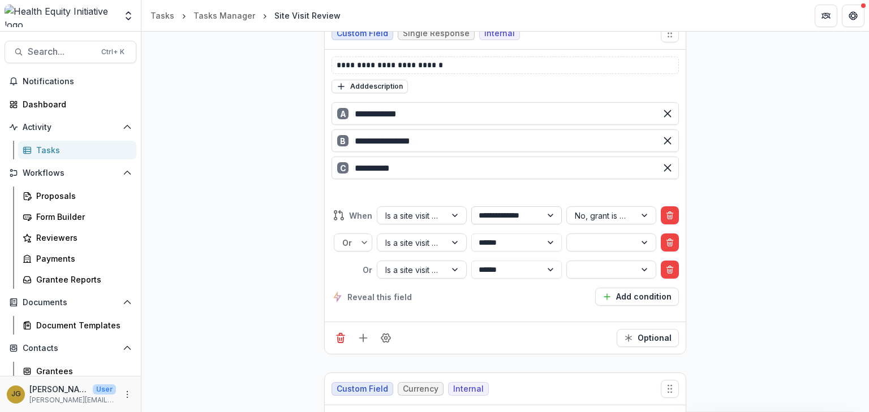
click at [548, 210] on select "**********" at bounding box center [516, 216] width 90 height 18
select select "******"
click at [471, 207] on select "**********" at bounding box center [516, 216] width 90 height 18
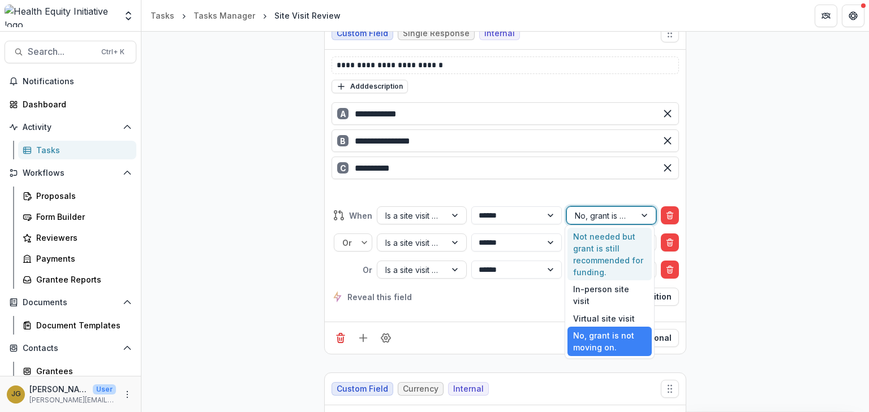
click at [640, 213] on div at bounding box center [645, 215] width 20 height 17
click at [609, 240] on div "Not needed but grant is still recommended for funding." at bounding box center [609, 254] width 84 height 53
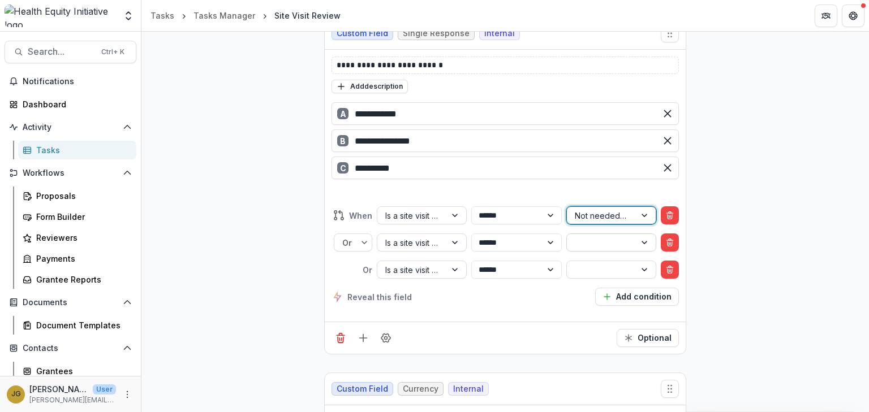
click at [639, 240] on div at bounding box center [645, 242] width 20 height 17
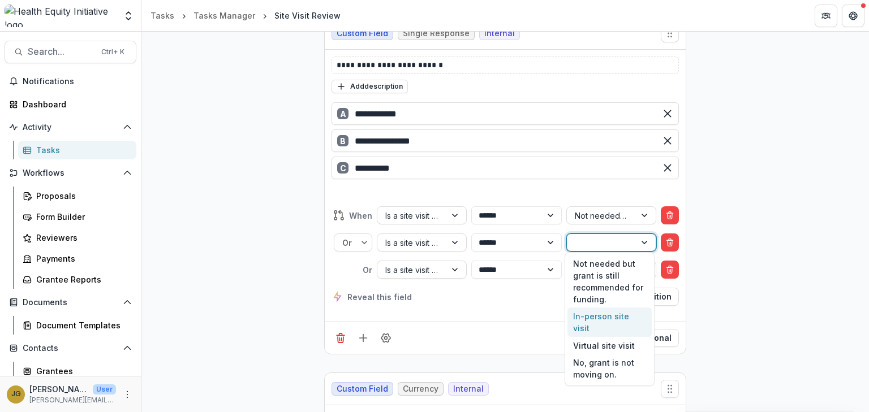
click at [593, 315] on div "In-person site visit" at bounding box center [609, 322] width 84 height 29
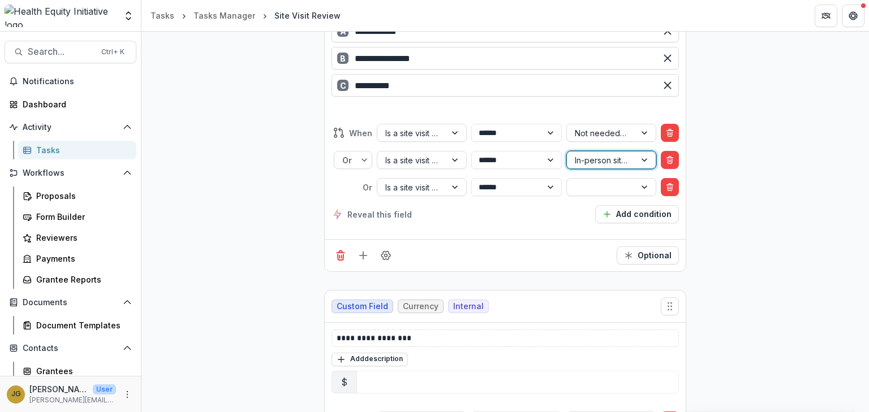
scroll to position [1204, 0]
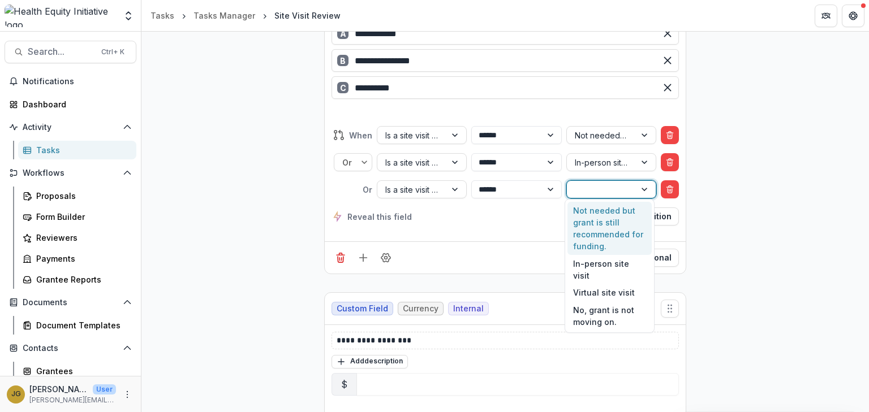
click at [644, 187] on div at bounding box center [645, 189] width 20 height 17
click at [602, 284] on div "Virtual site visit" at bounding box center [609, 293] width 84 height 18
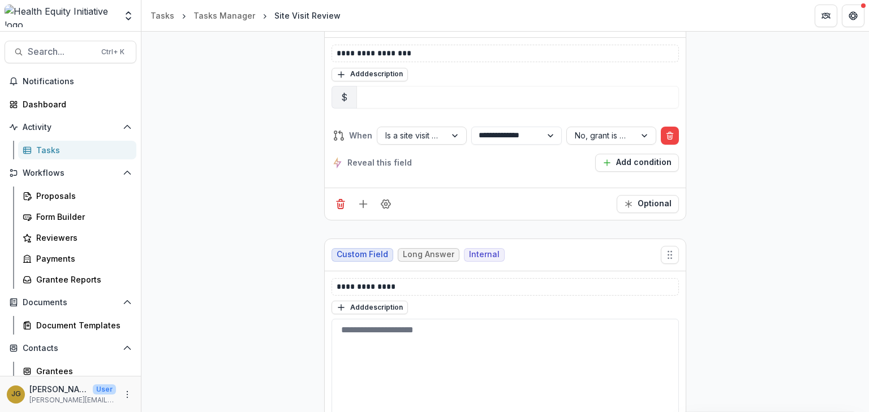
scroll to position [1498, 0]
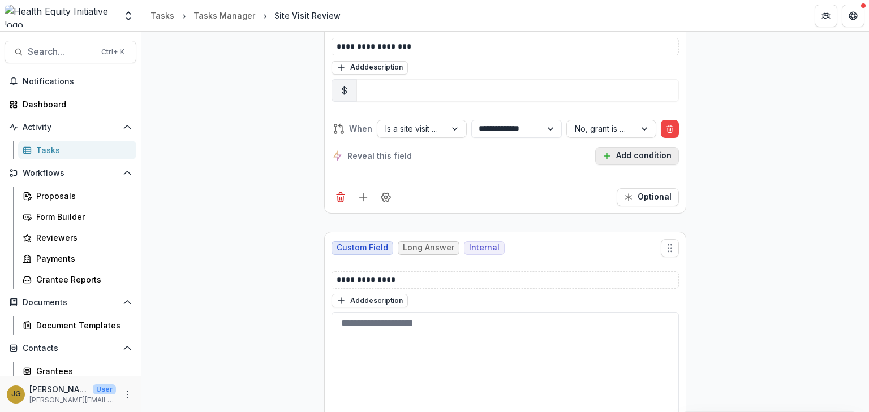
click at [640, 151] on button "Add condition" at bounding box center [637, 156] width 84 height 18
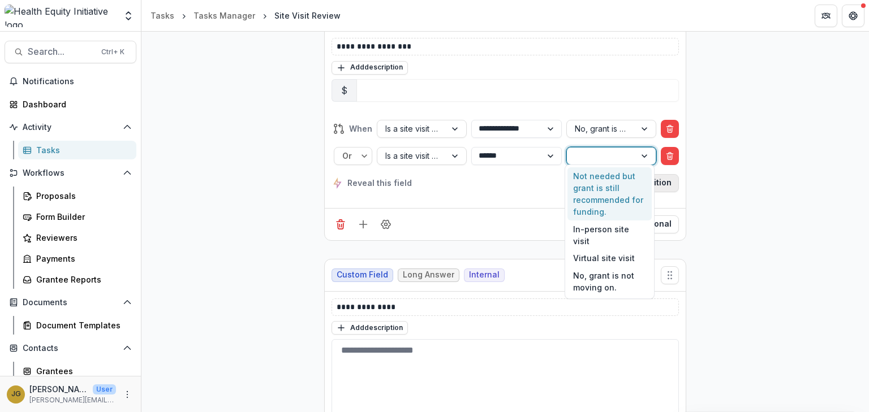
click at [640, 151] on div at bounding box center [645, 156] width 20 height 17
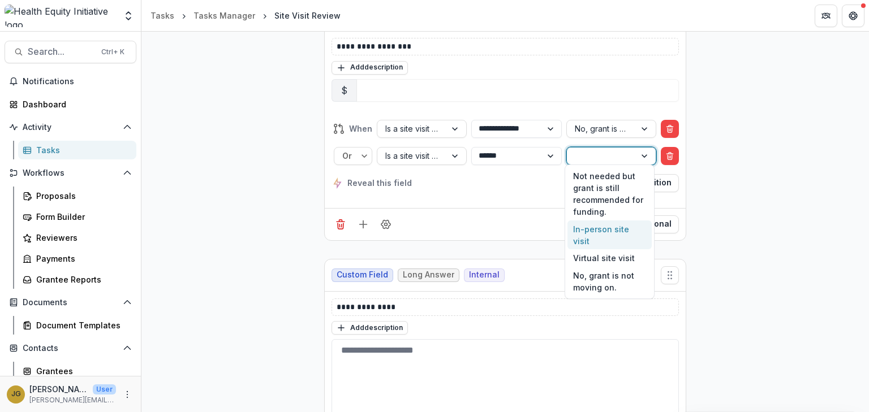
click at [588, 228] on div "In-person site visit" at bounding box center [609, 235] width 84 height 29
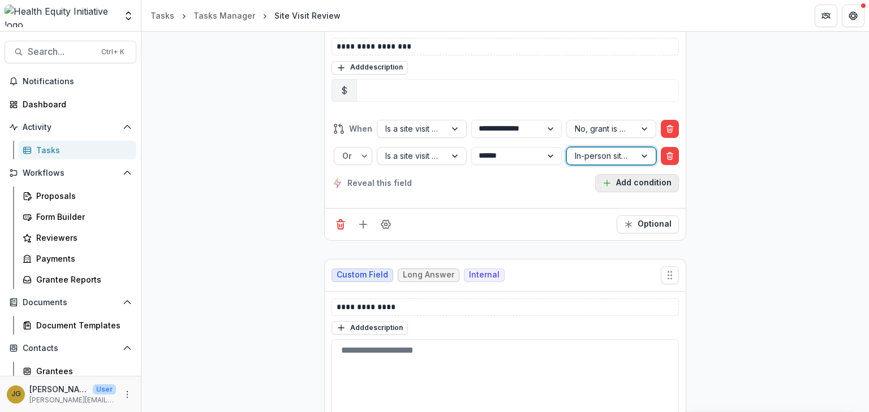
click at [625, 179] on button "Add condition" at bounding box center [637, 183] width 84 height 18
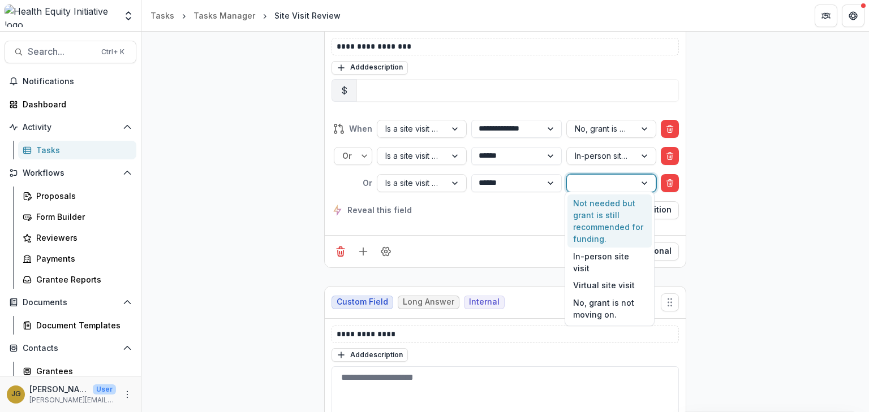
click at [640, 177] on div at bounding box center [645, 183] width 20 height 17
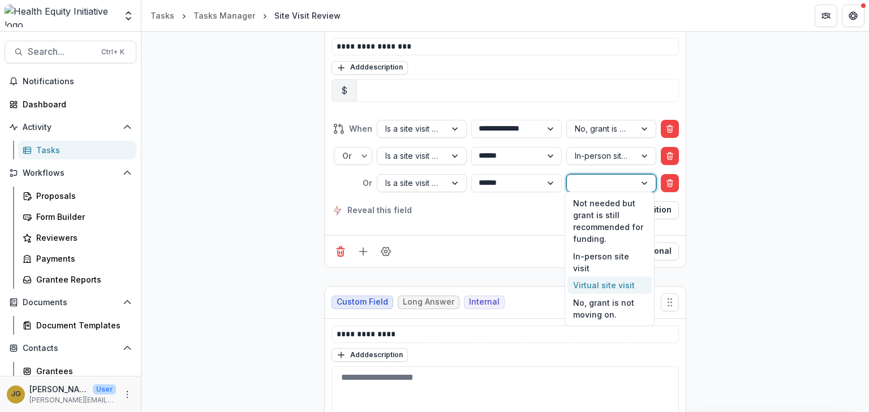
click at [614, 277] on div "Virtual site visit" at bounding box center [609, 286] width 84 height 18
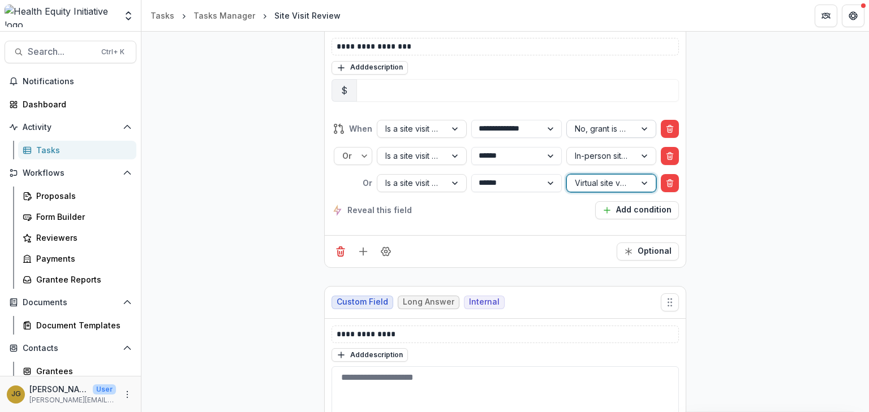
click at [644, 126] on div at bounding box center [645, 129] width 20 height 17
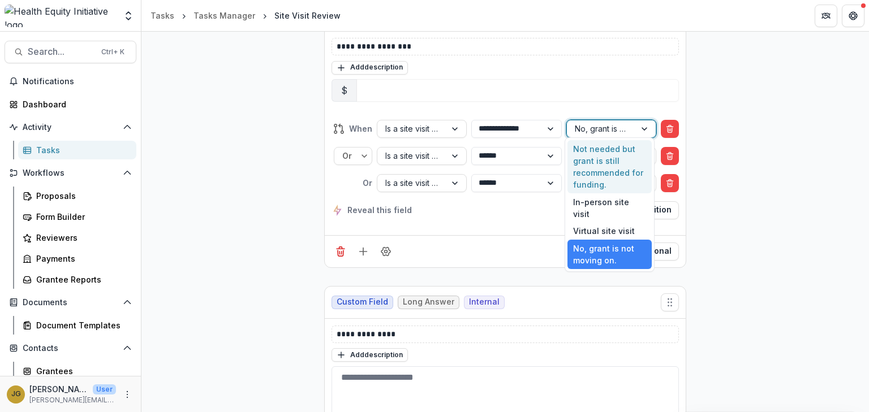
click at [599, 161] on div "Not needed but grant is still recommended for funding." at bounding box center [609, 166] width 84 height 53
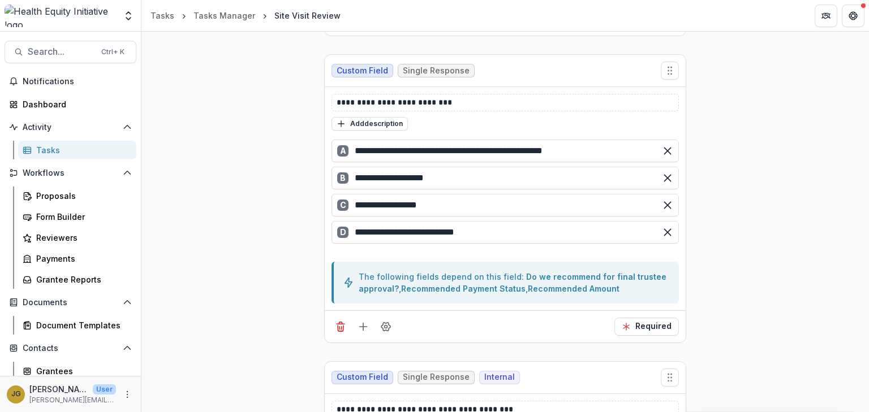
scroll to position [0, 0]
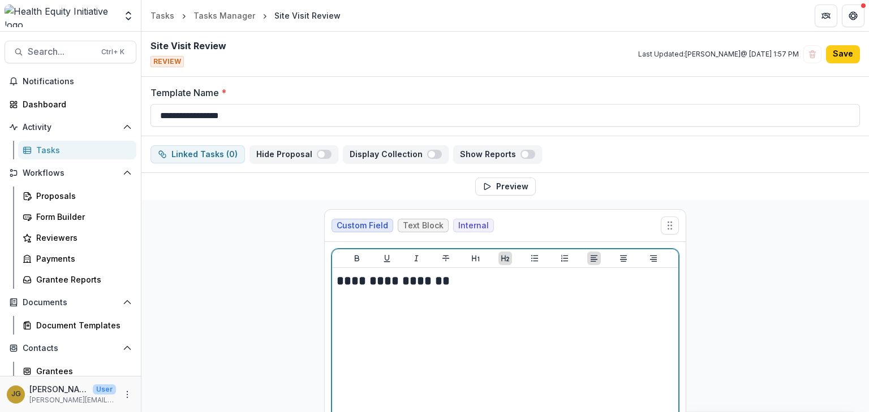
click at [355, 306] on div "**********" at bounding box center [505, 358] width 337 height 170
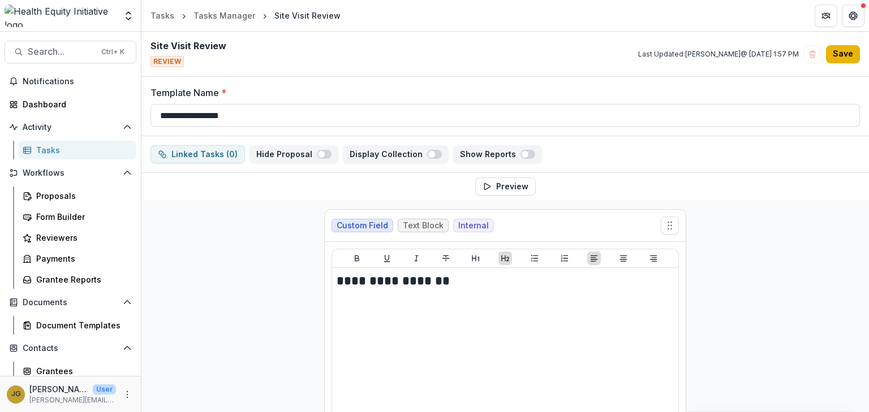
click at [842, 59] on button "Save" at bounding box center [843, 54] width 34 height 18
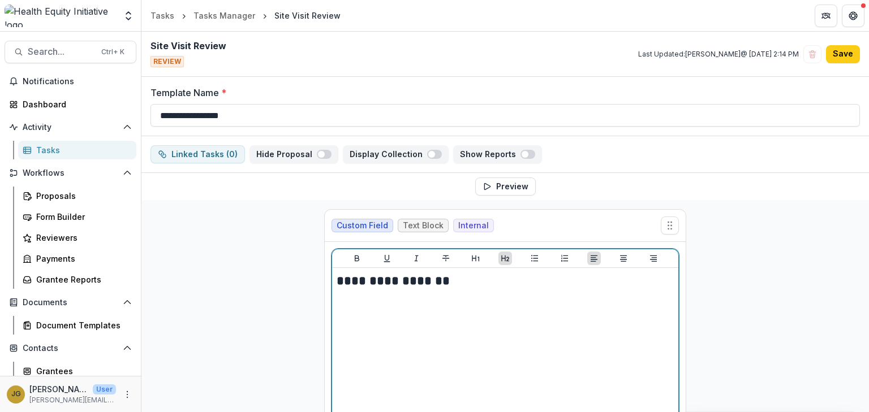
click at [401, 297] on p at bounding box center [505, 296] width 337 height 12
click at [444, 279] on h2 "**********" at bounding box center [506, 282] width 338 height 18
click at [501, 259] on icon "Heading 2" at bounding box center [505, 258] width 9 height 9
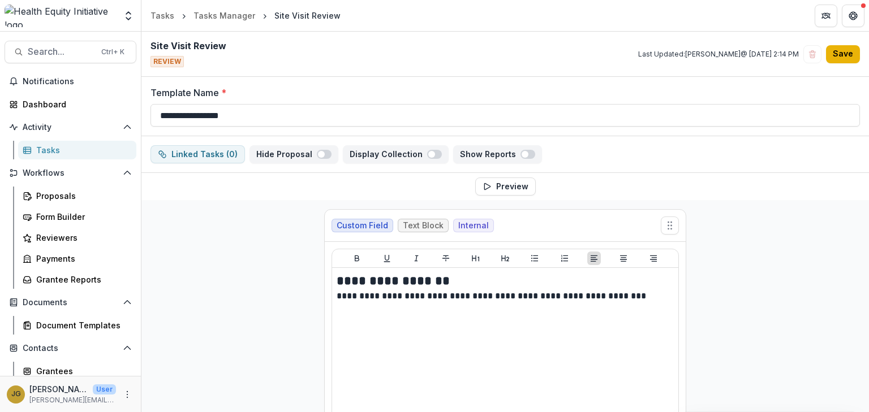
click at [838, 57] on button "Save" at bounding box center [843, 54] width 34 height 18
click at [831, 55] on button "Save" at bounding box center [843, 54] width 34 height 18
click at [123, 394] on icon "More" at bounding box center [127, 394] width 9 height 9
click at [171, 366] on link "User Settings" at bounding box center [199, 370] width 121 height 19
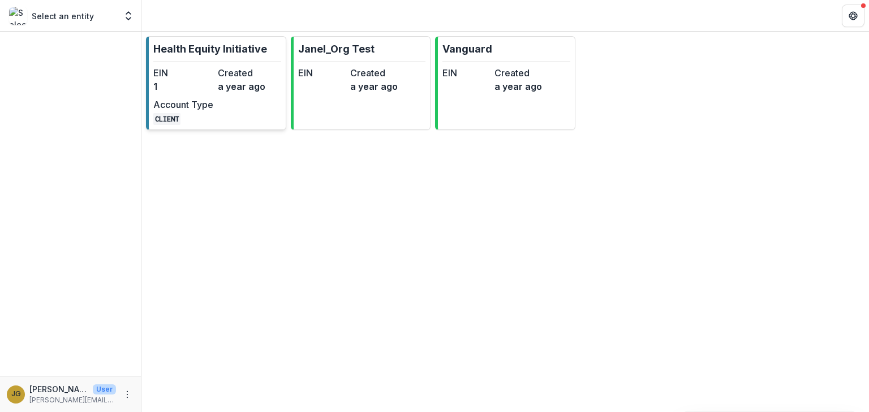
click at [190, 47] on p "Health Equity Initiative" at bounding box center [210, 48] width 114 height 15
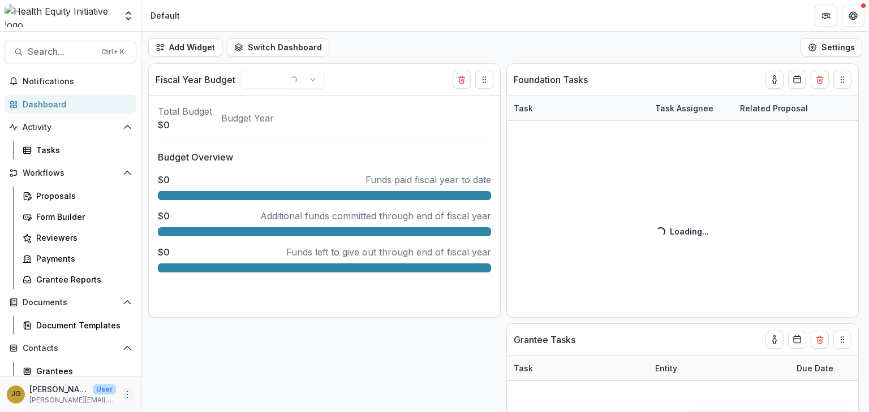
click at [124, 394] on icon "More" at bounding box center [127, 394] width 9 height 9
click at [167, 372] on link "User Settings" at bounding box center [199, 370] width 121 height 19
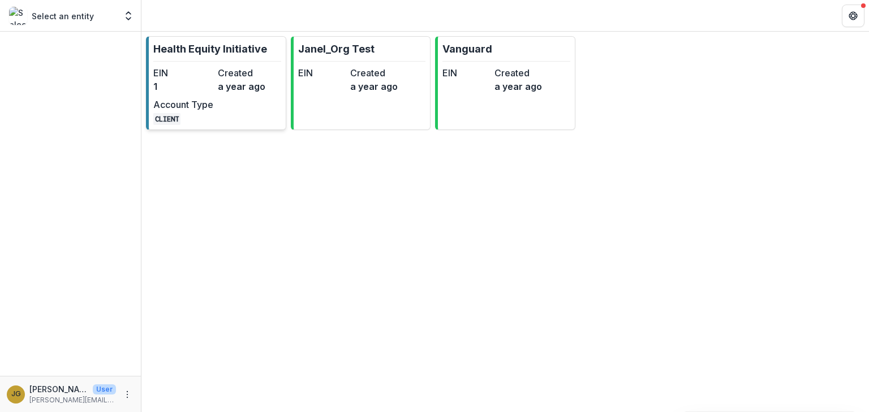
click at [174, 47] on p "Health Equity Initiative" at bounding box center [210, 48] width 114 height 15
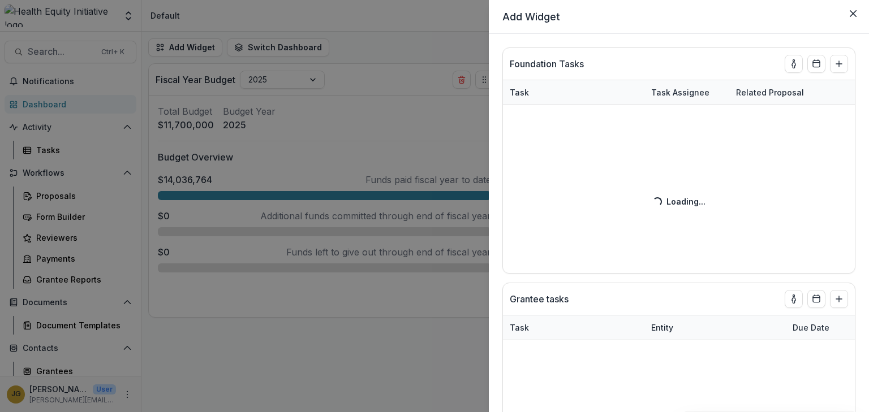
click at [351, 117] on div "Add Widget Foundation Tasks Task Task Assignee Related Proposal Due Date Loadin…" at bounding box center [434, 206] width 869 height 412
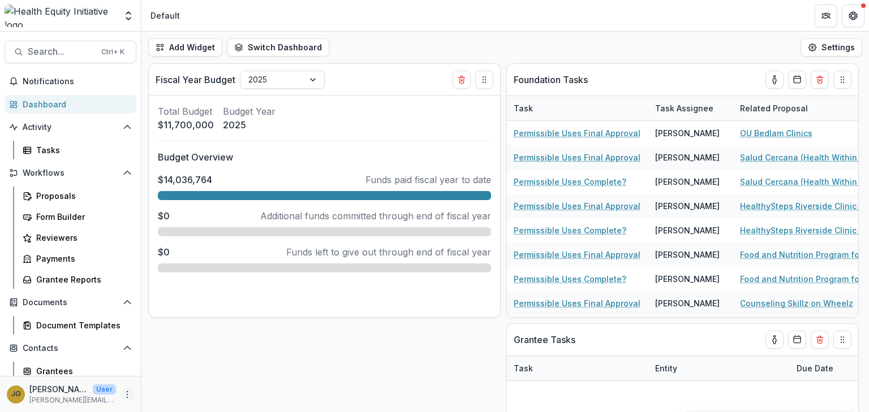
click at [125, 395] on icon "More" at bounding box center [127, 394] width 9 height 9
click at [171, 367] on link "User Settings" at bounding box center [199, 370] width 121 height 19
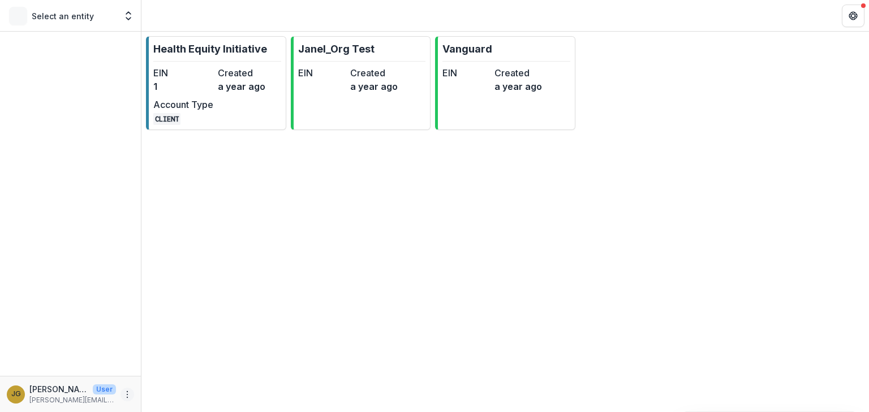
click at [126, 393] on icon "More" at bounding box center [127, 394] width 9 height 9
click at [179, 47] on p "Health Equity Initiative" at bounding box center [210, 48] width 114 height 15
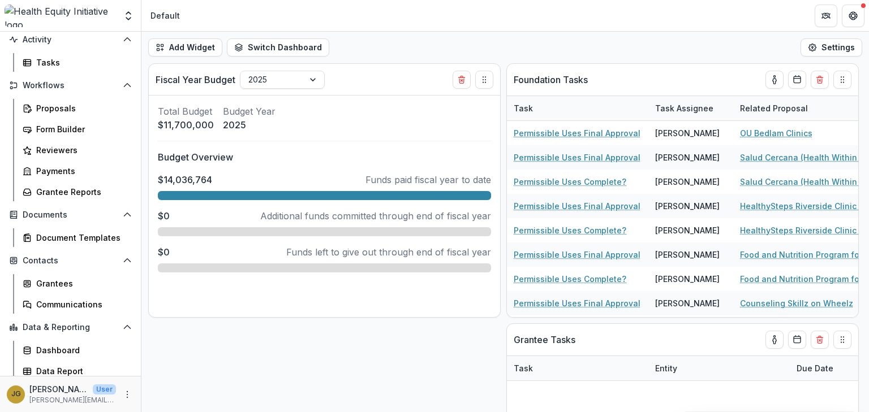
scroll to position [92, 0]
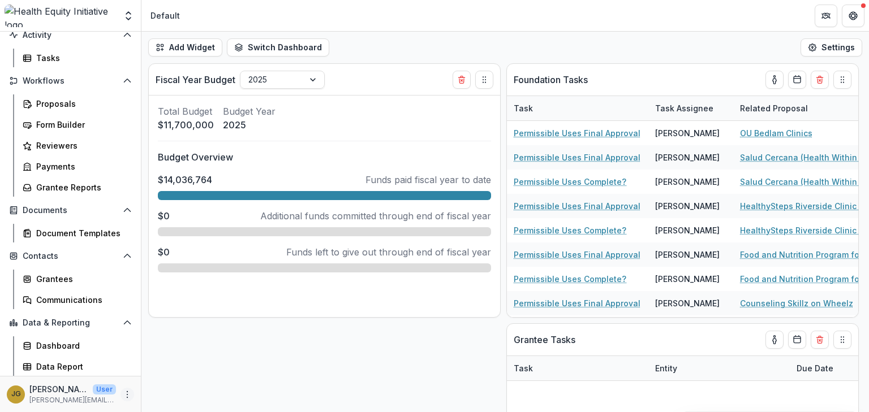
click at [123, 396] on icon "More" at bounding box center [127, 394] width 9 height 9
click at [167, 372] on link "User Settings" at bounding box center [199, 370] width 121 height 19
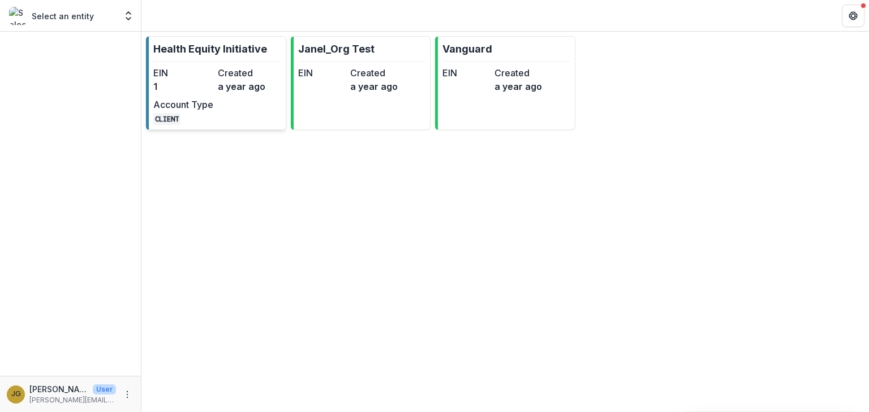
click at [214, 47] on p "Health Equity Initiative" at bounding box center [210, 48] width 114 height 15
